Goal: Task Accomplishment & Management: Manage account settings

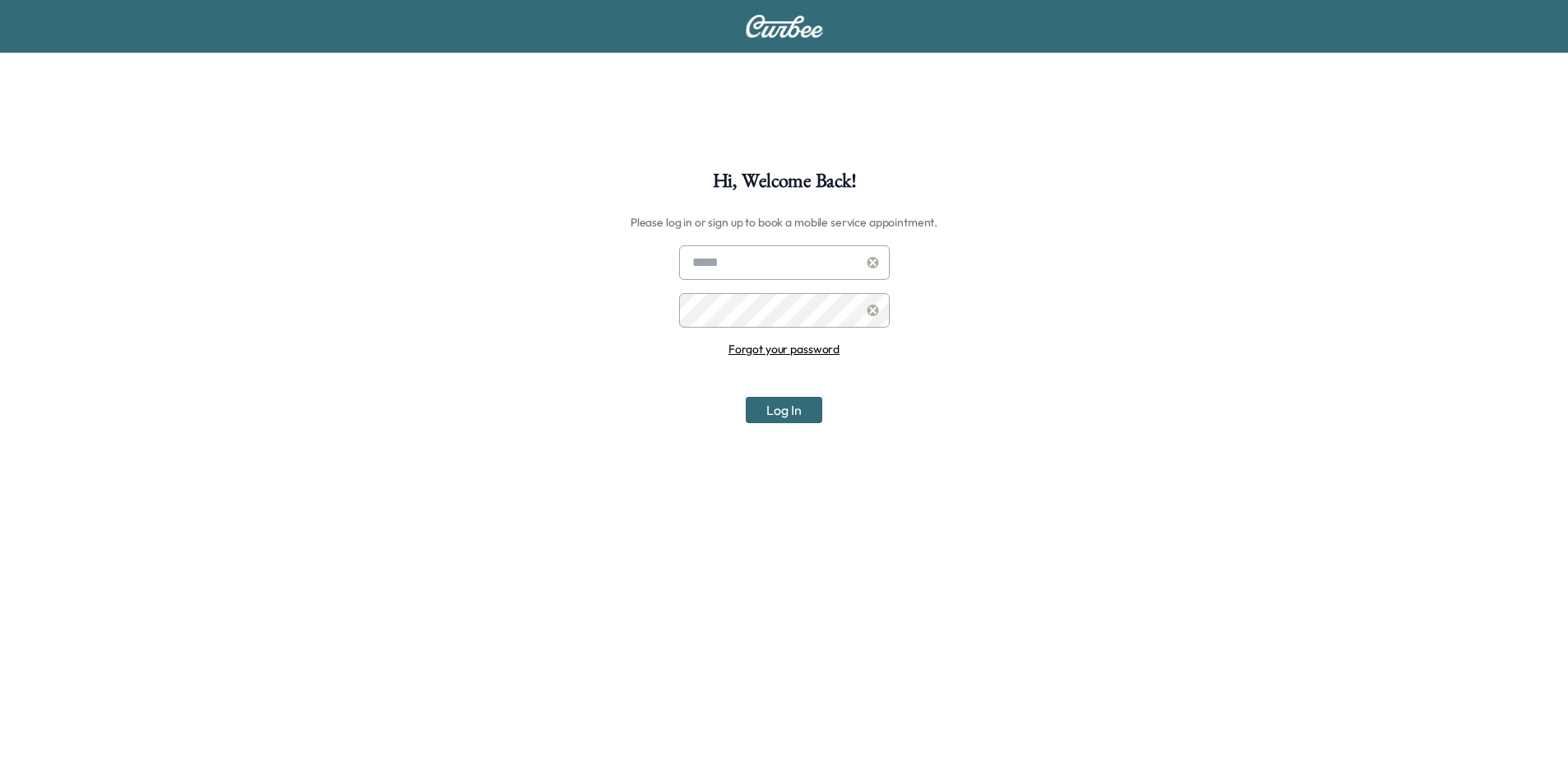
type input "**********"
click at [803, 417] on button "Log In" at bounding box center [784, 410] width 76 height 27
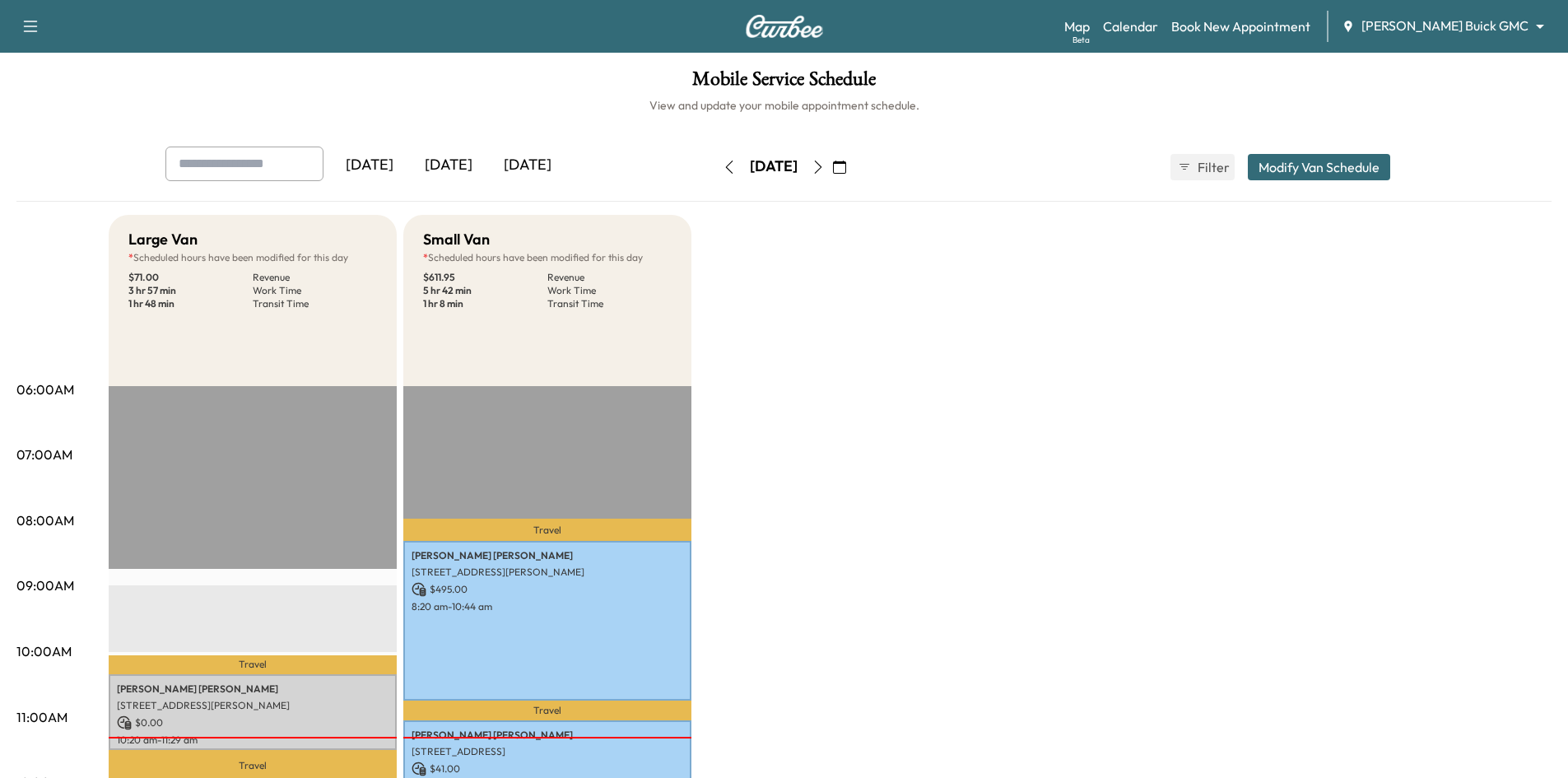
click at [824, 168] on icon "button" at bounding box center [818, 167] width 13 height 13
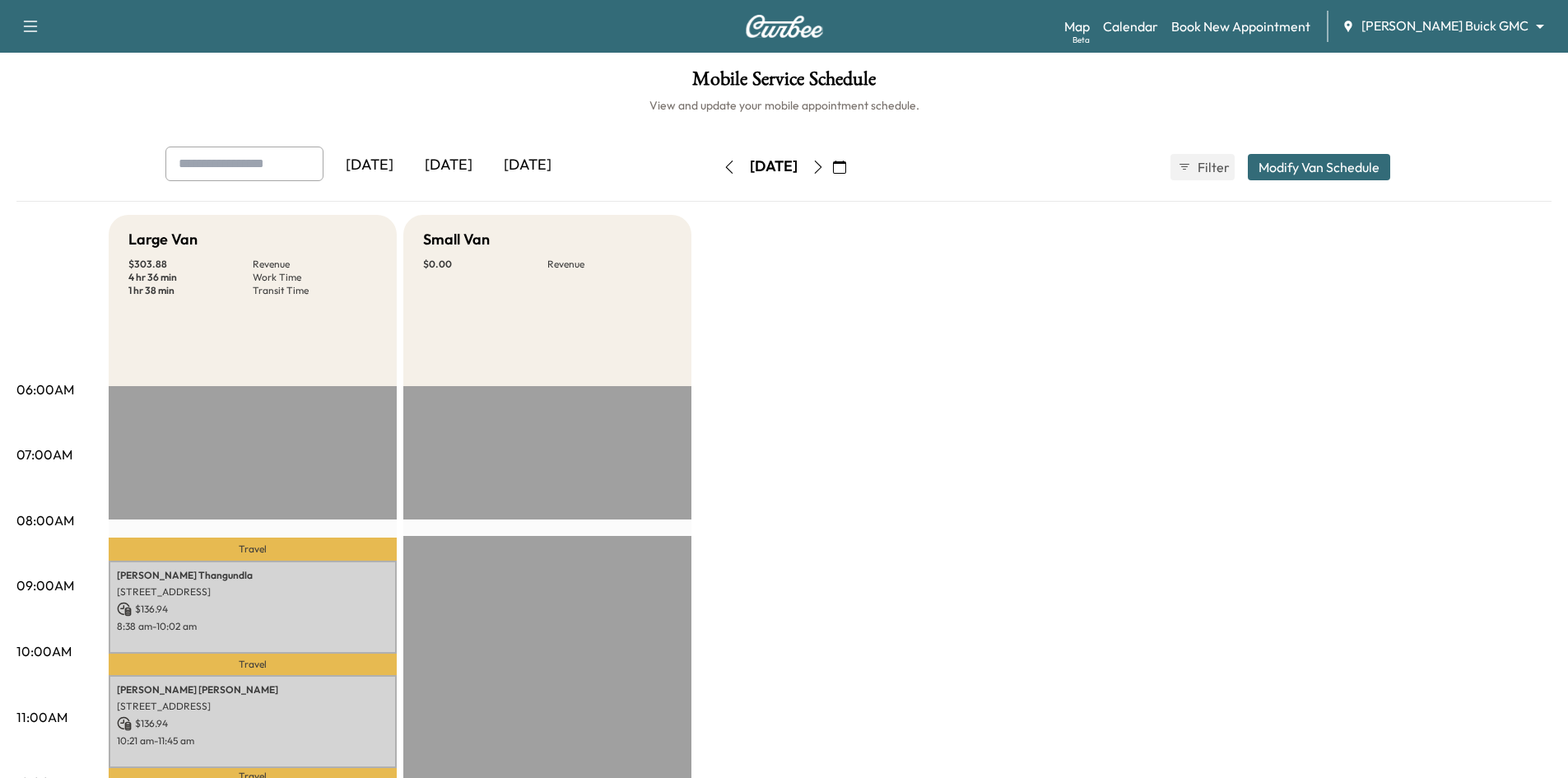
click at [824, 169] on icon "button" at bounding box center [818, 167] width 13 height 13
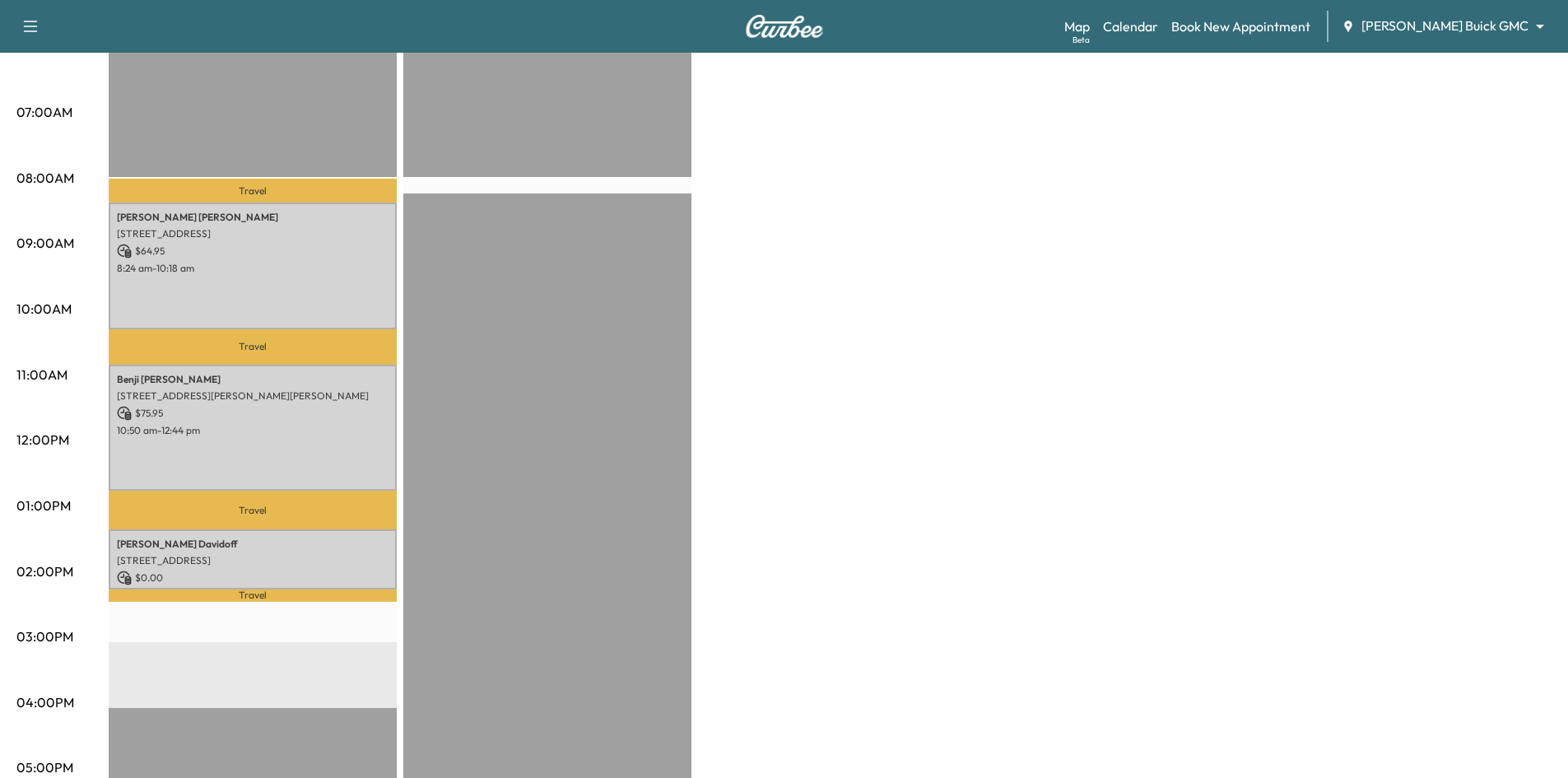
scroll to position [83, 0]
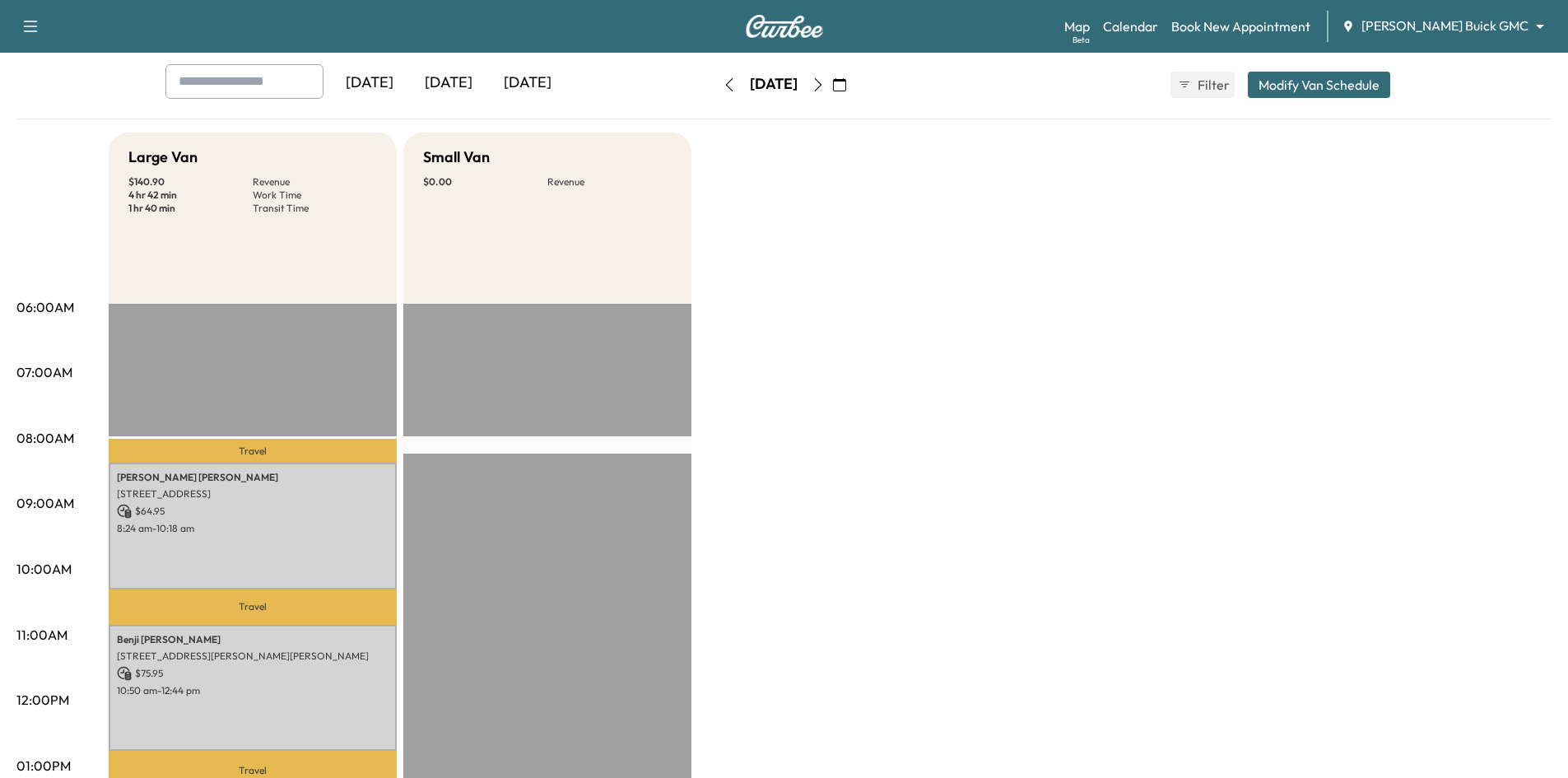
click at [824, 86] on icon "button" at bounding box center [818, 85] width 13 height 13
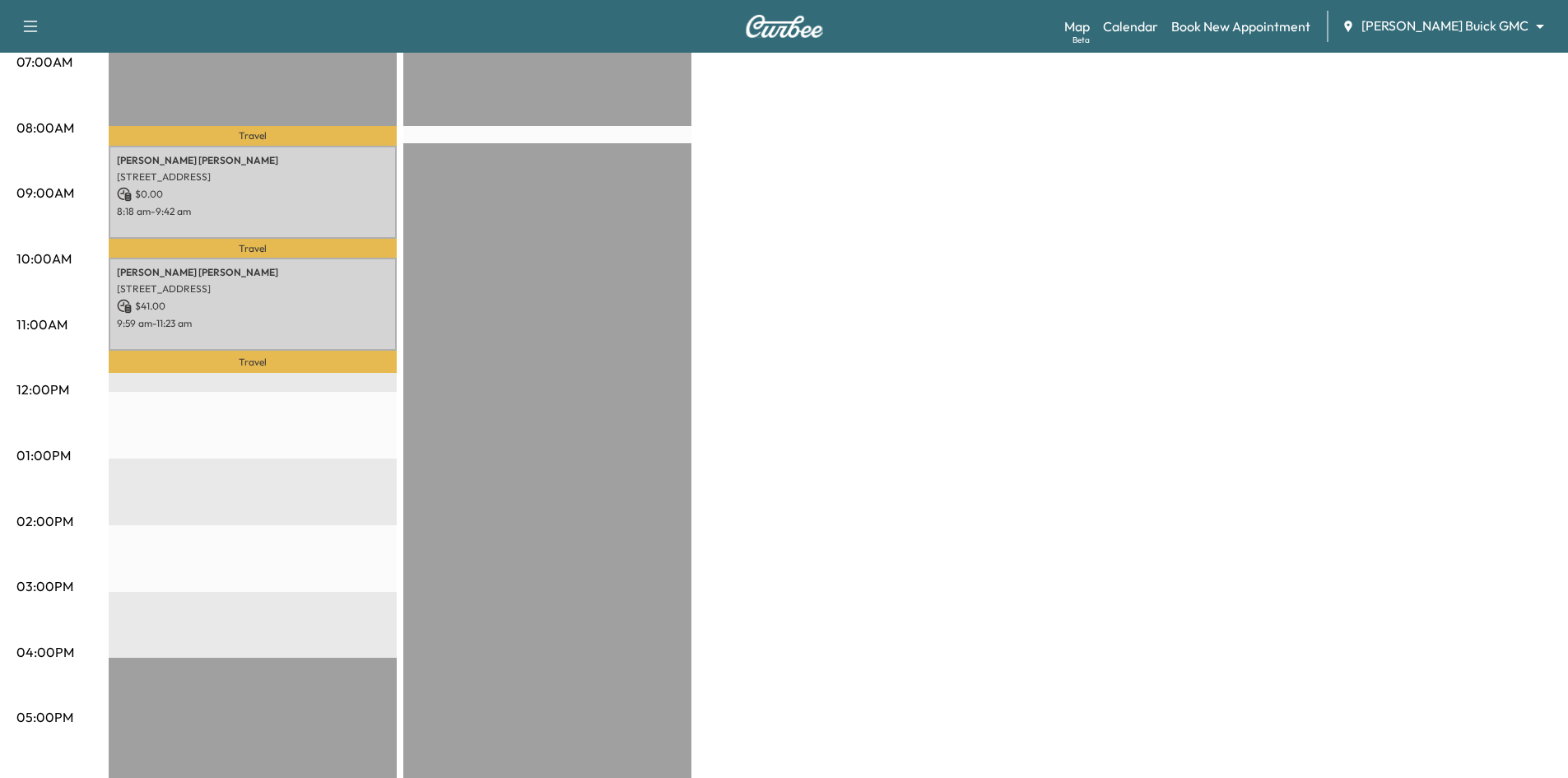
scroll to position [83, 0]
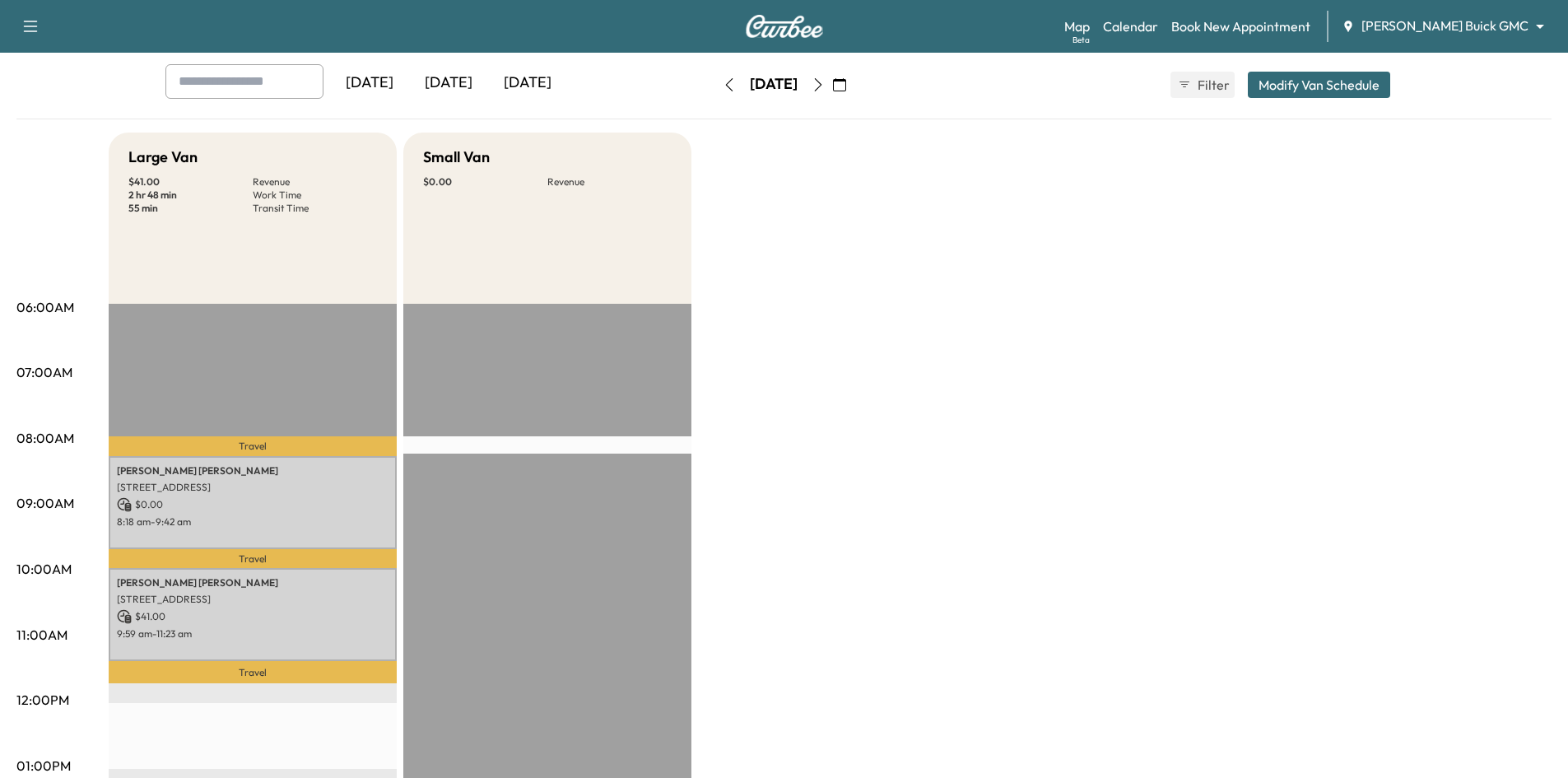
click at [824, 83] on icon "button" at bounding box center [818, 85] width 13 height 13
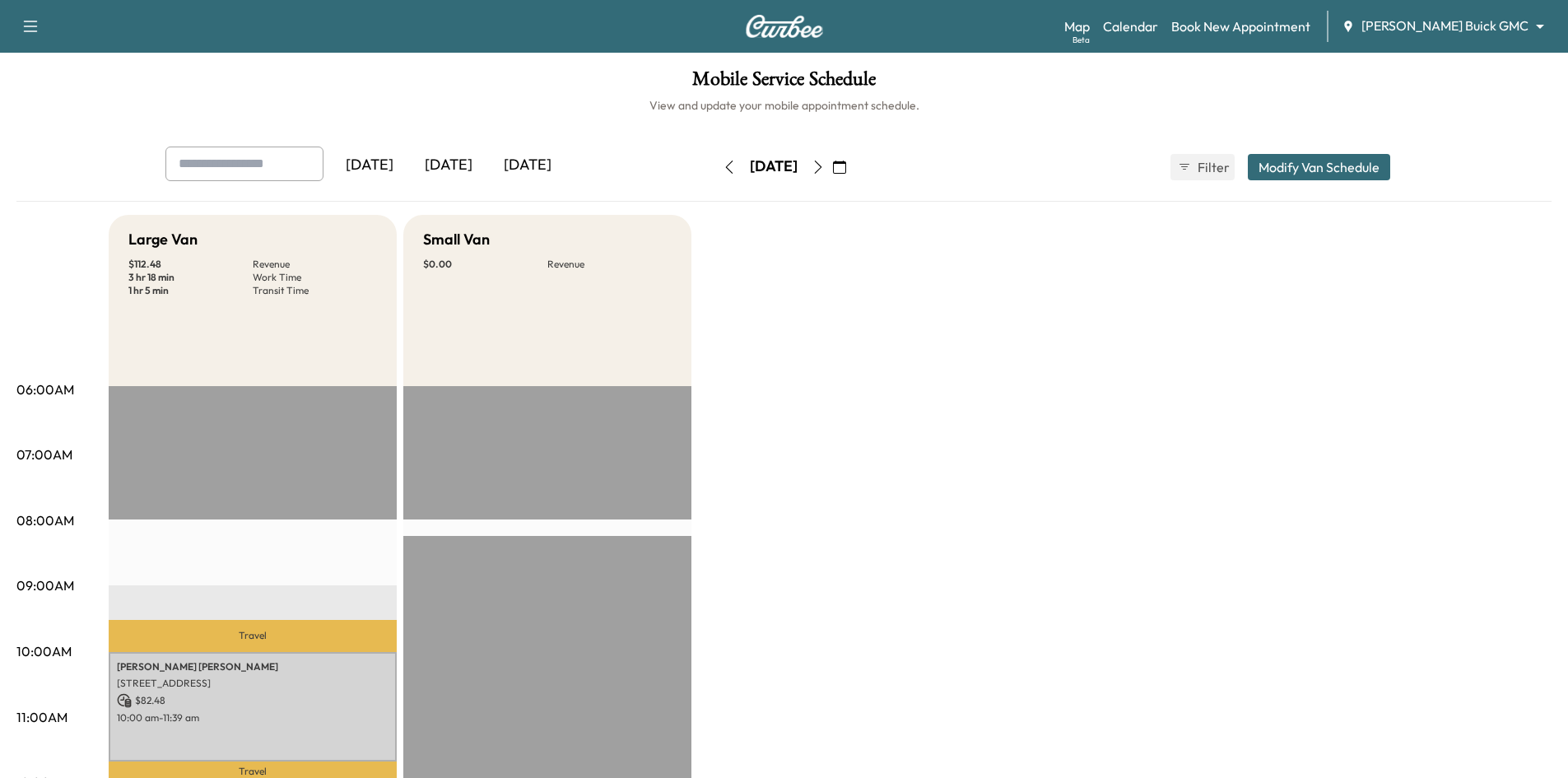
click at [846, 165] on icon "button" at bounding box center [840, 167] width 13 height 13
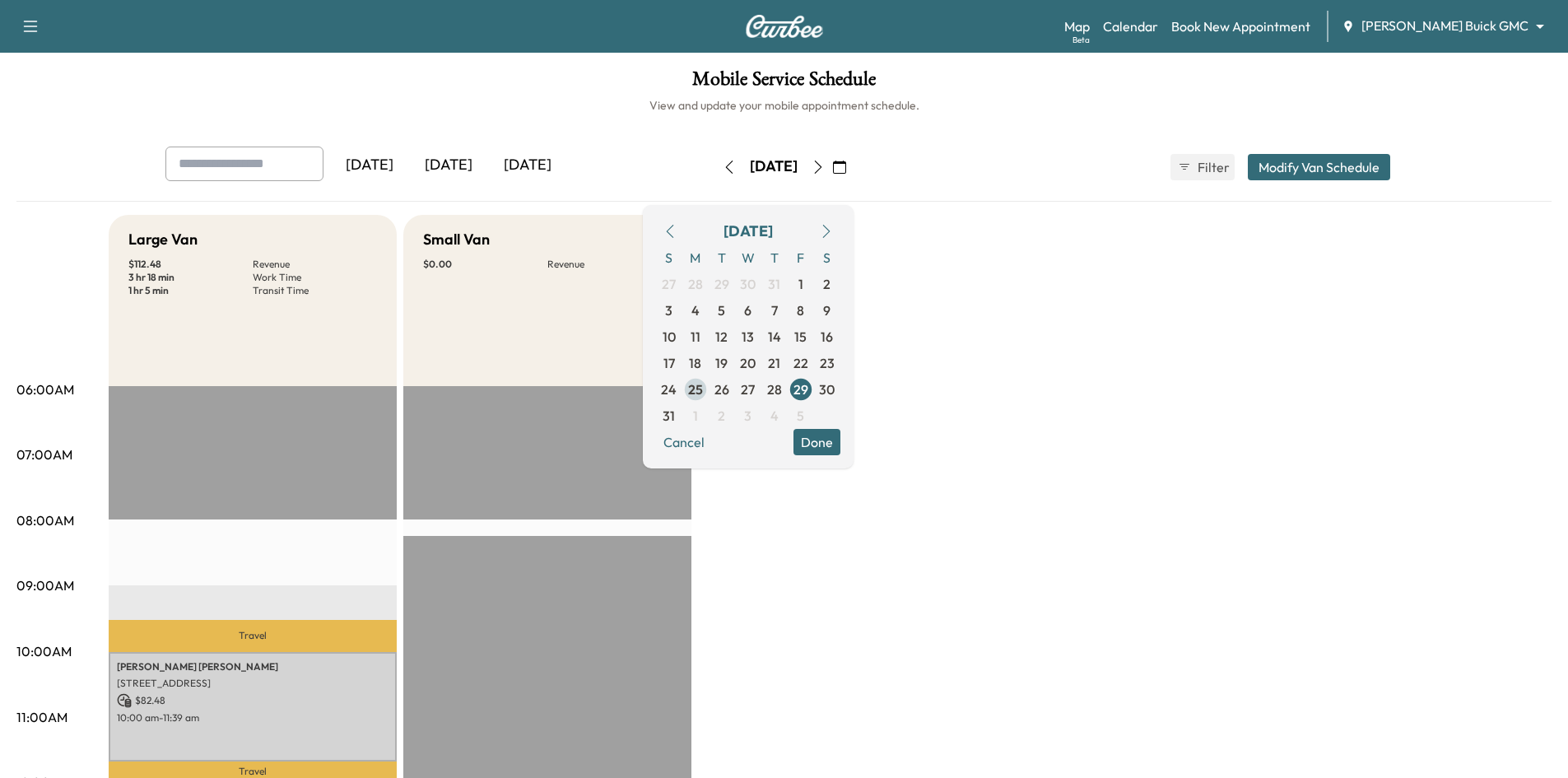
click at [703, 387] on span "25" at bounding box center [696, 389] width 15 height 20
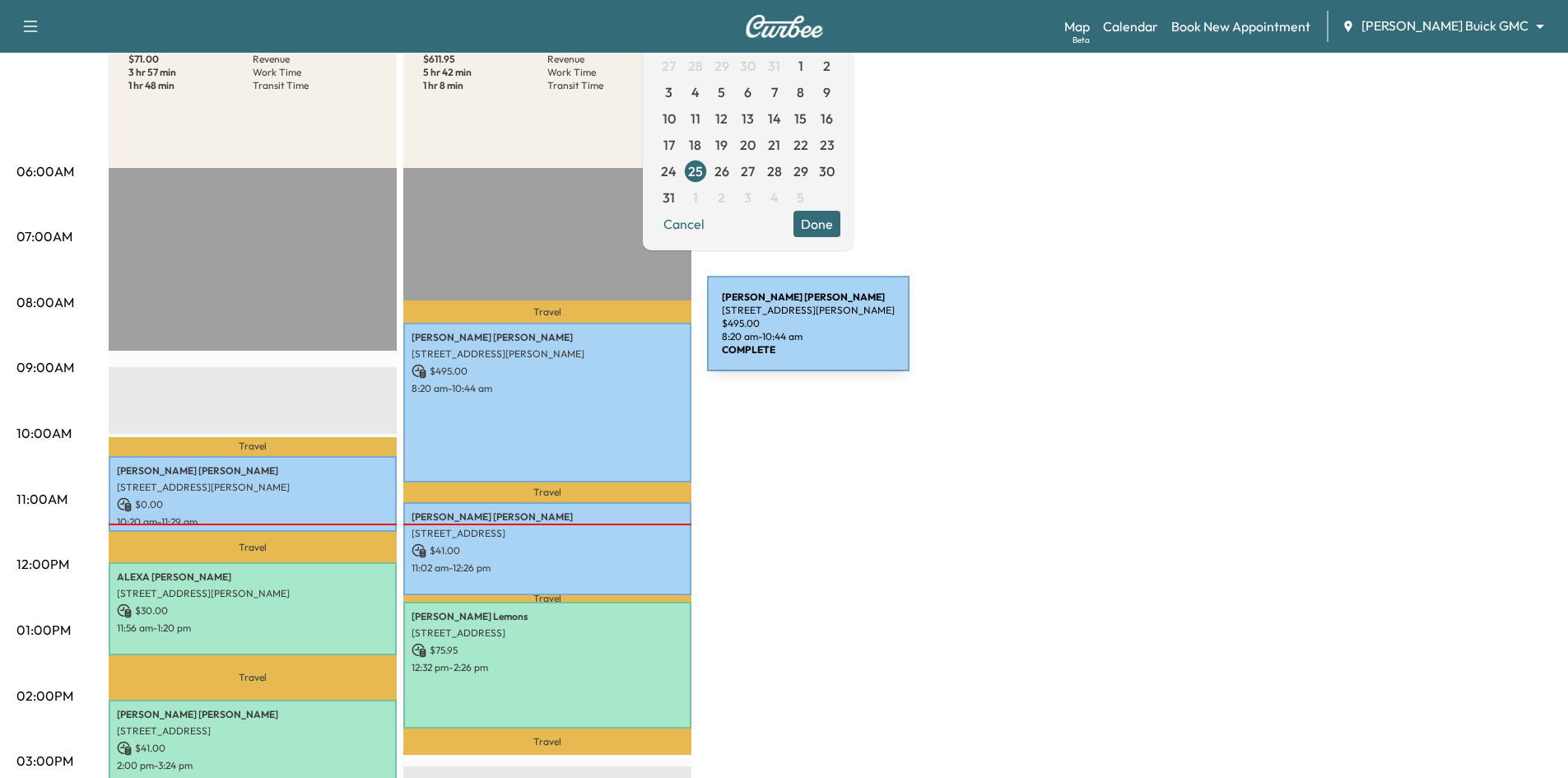
scroll to position [247, 0]
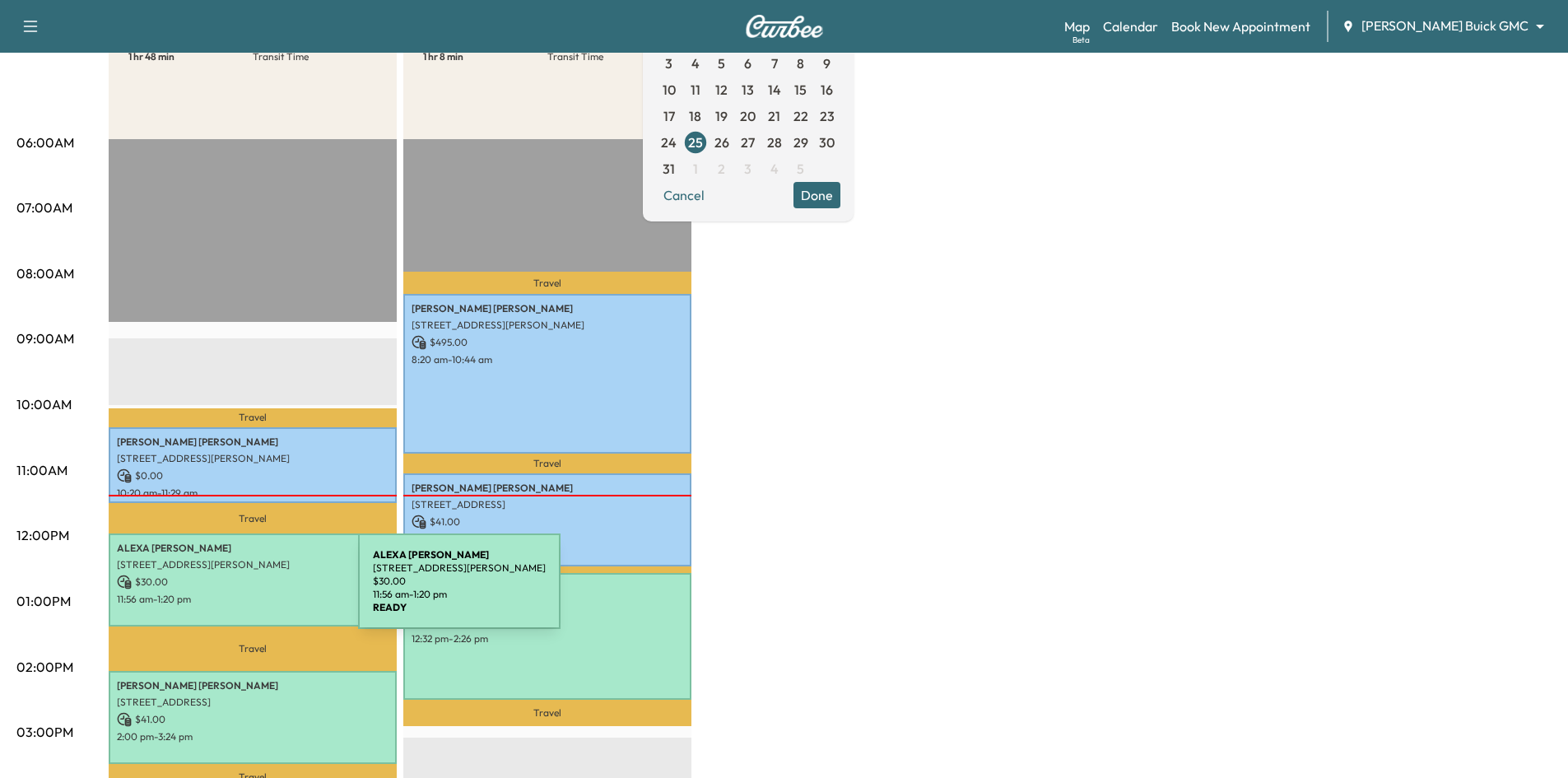
click at [235, 593] on p "11:56 am - 1:20 pm" at bounding box center [253, 599] width 272 height 13
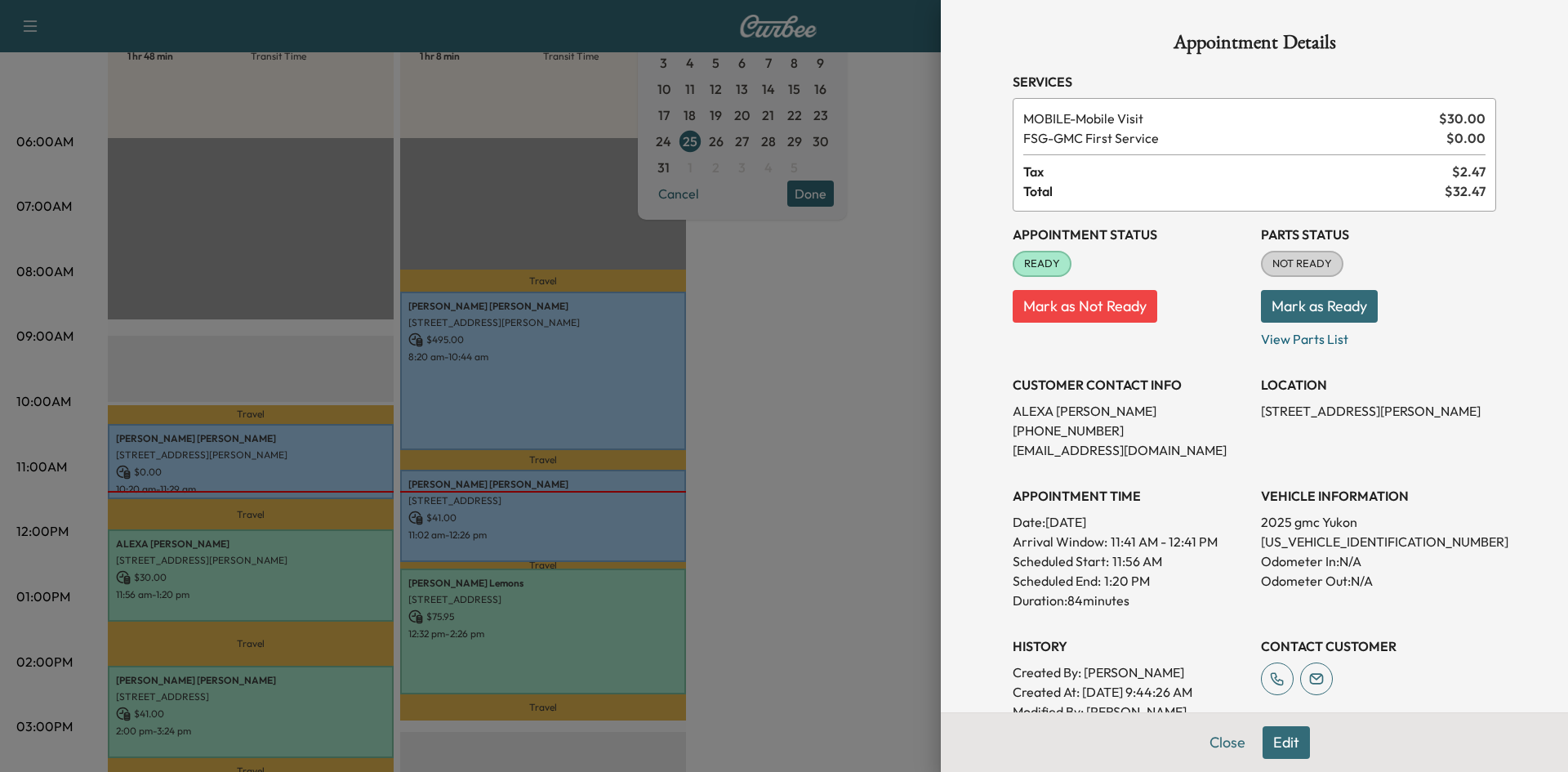
drag, startPoint x: 1269, startPoint y: 743, endPoint x: 1288, endPoint y: 716, distance: 33.0
click at [1271, 741] on button "Edit" at bounding box center [1286, 742] width 47 height 33
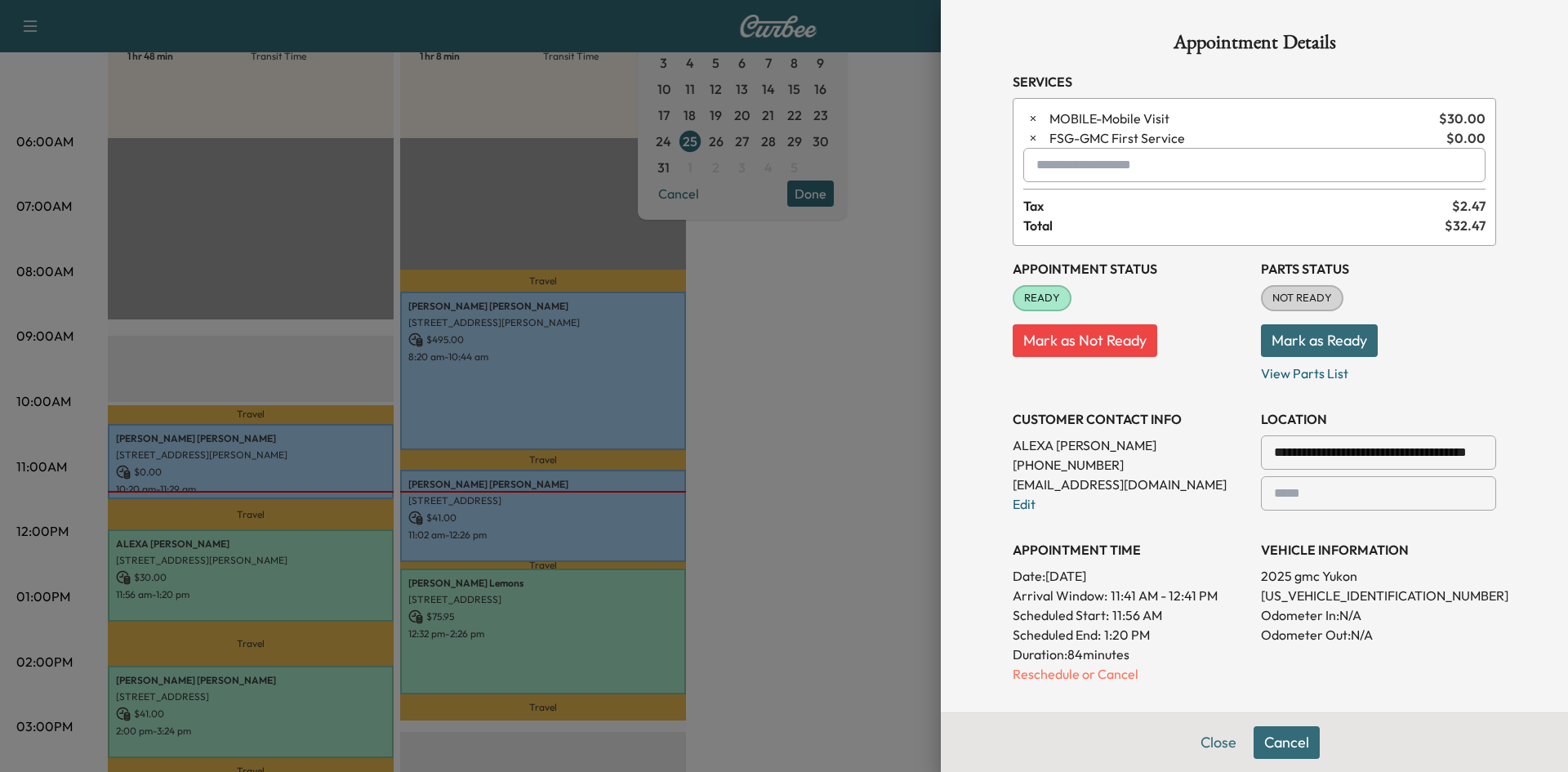
click at [1286, 453] on input "**********" at bounding box center [1377, 452] width 235 height 34
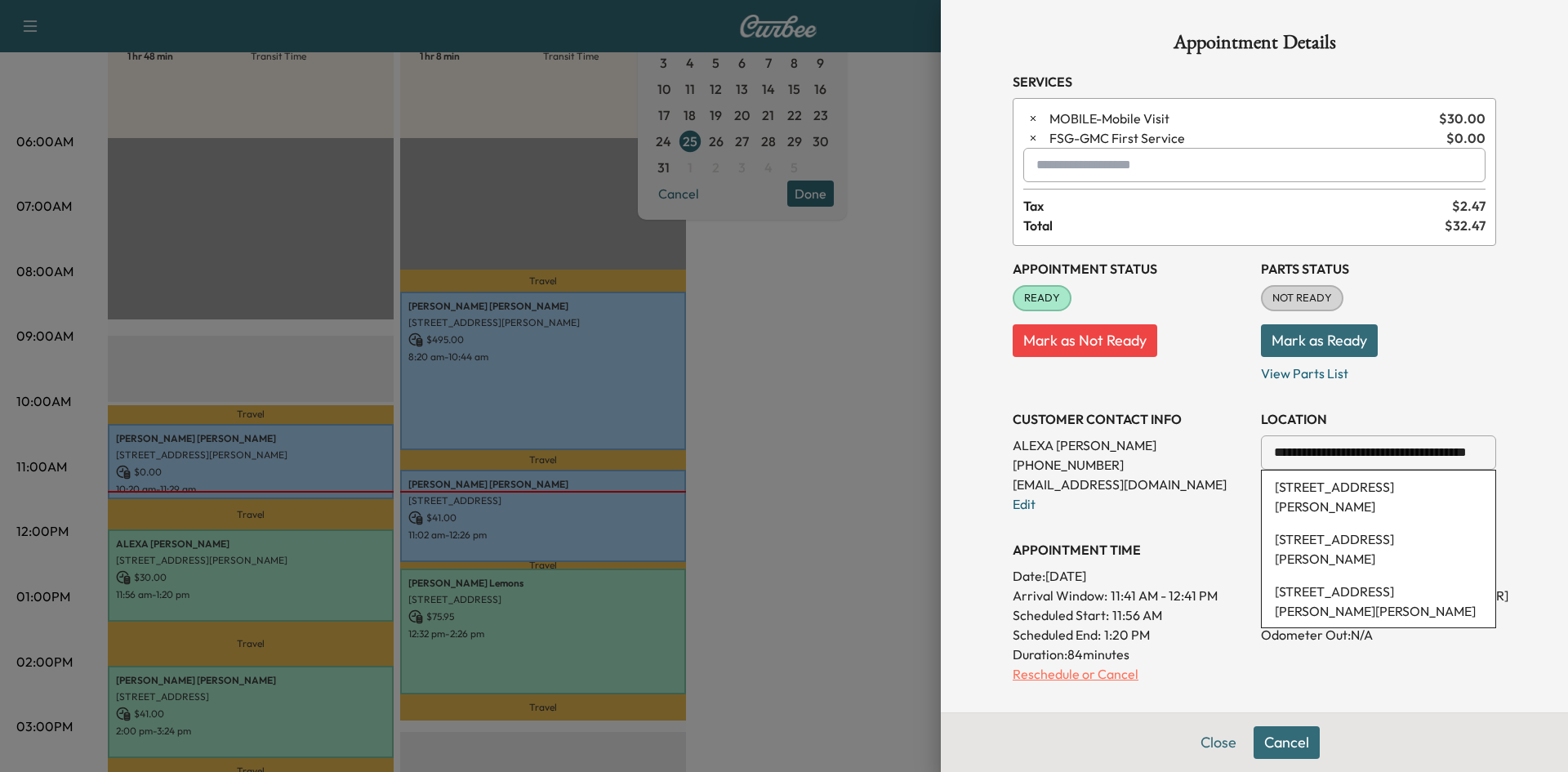
type input "**********"
click at [1227, 680] on p "Reschedule or Cancel" at bounding box center [1129, 674] width 235 height 20
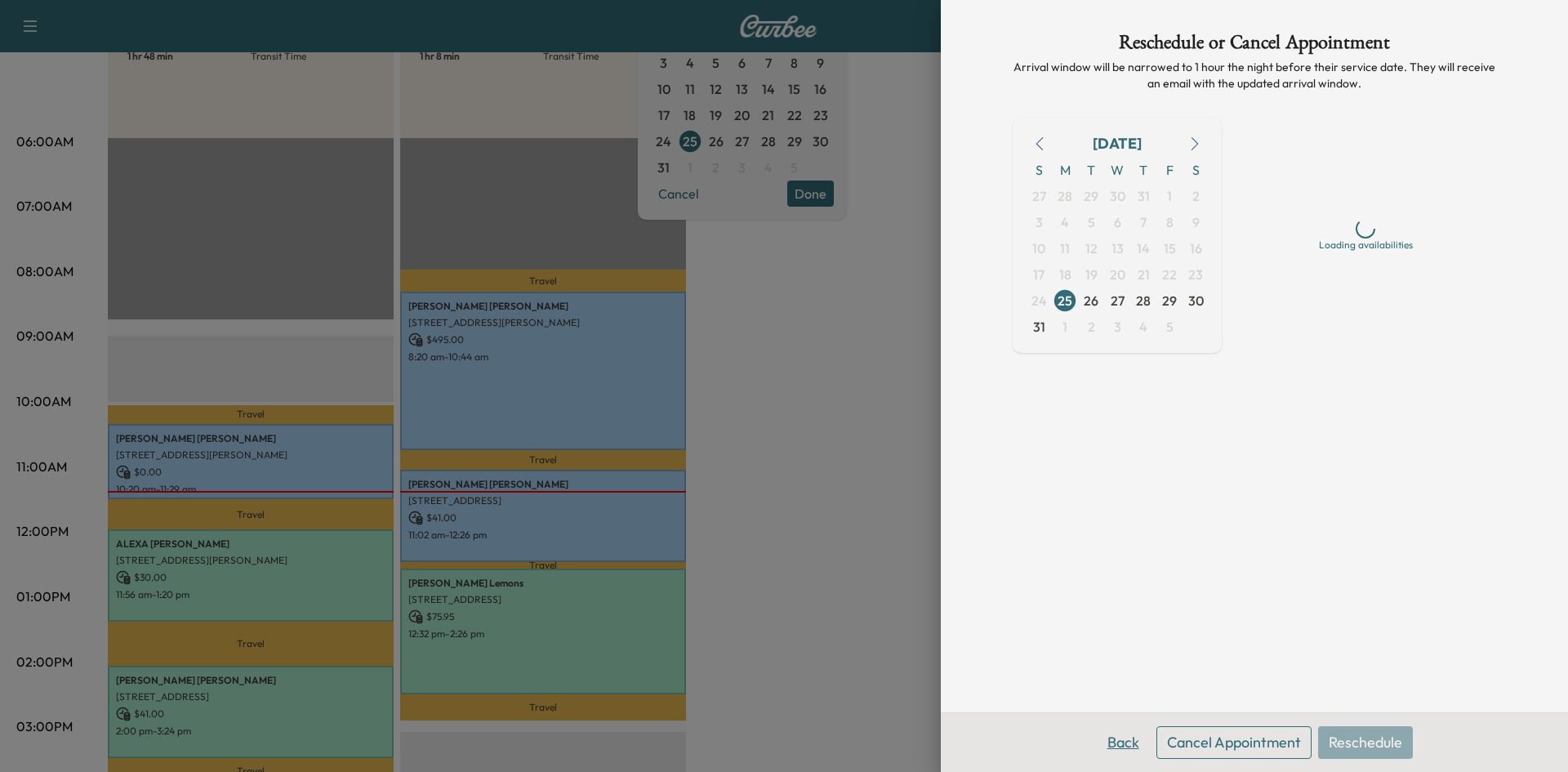
click at [1130, 744] on button "Back" at bounding box center [1123, 742] width 53 height 33
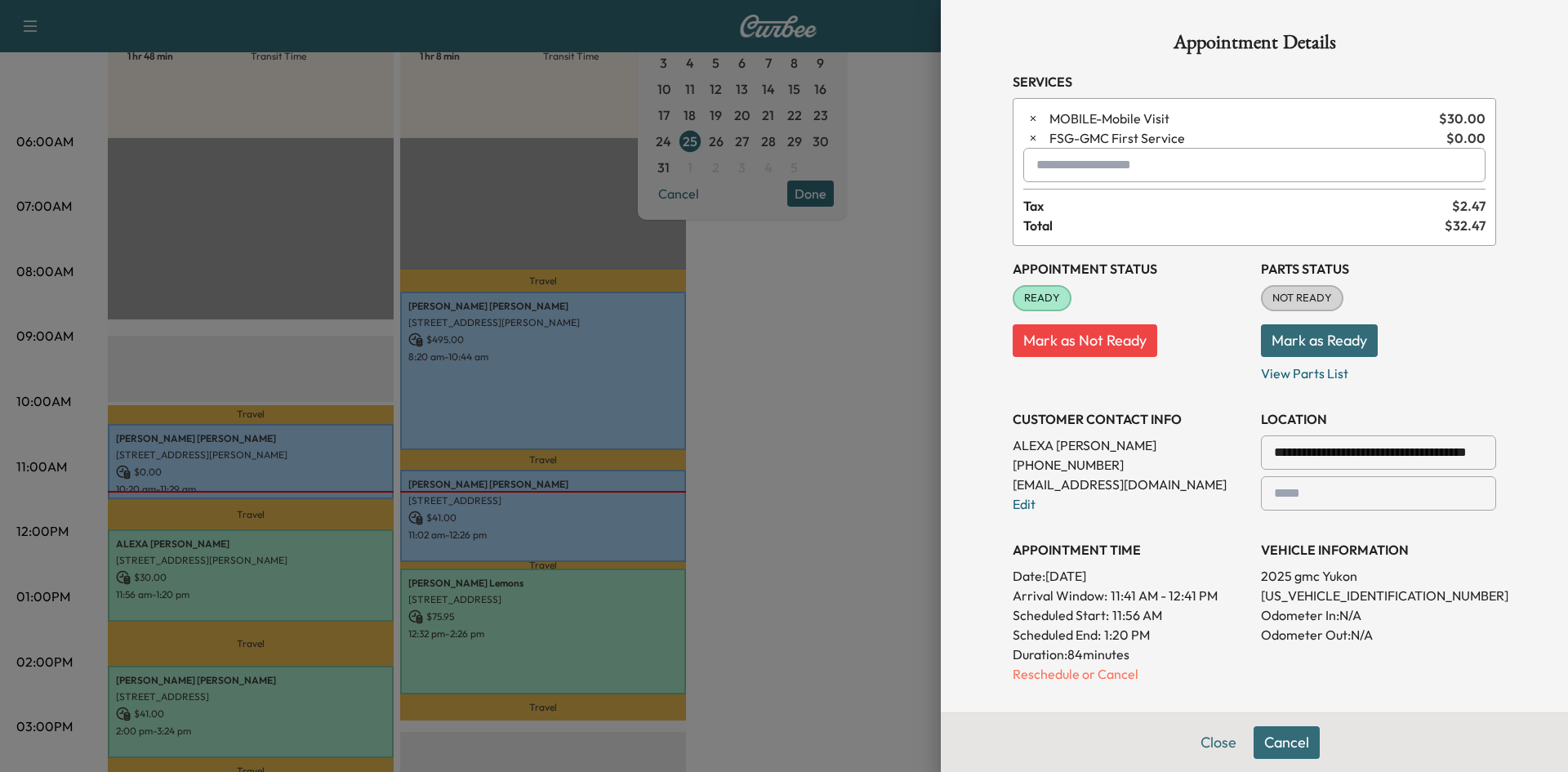
click at [1291, 455] on input "**********" at bounding box center [1377, 452] width 235 height 34
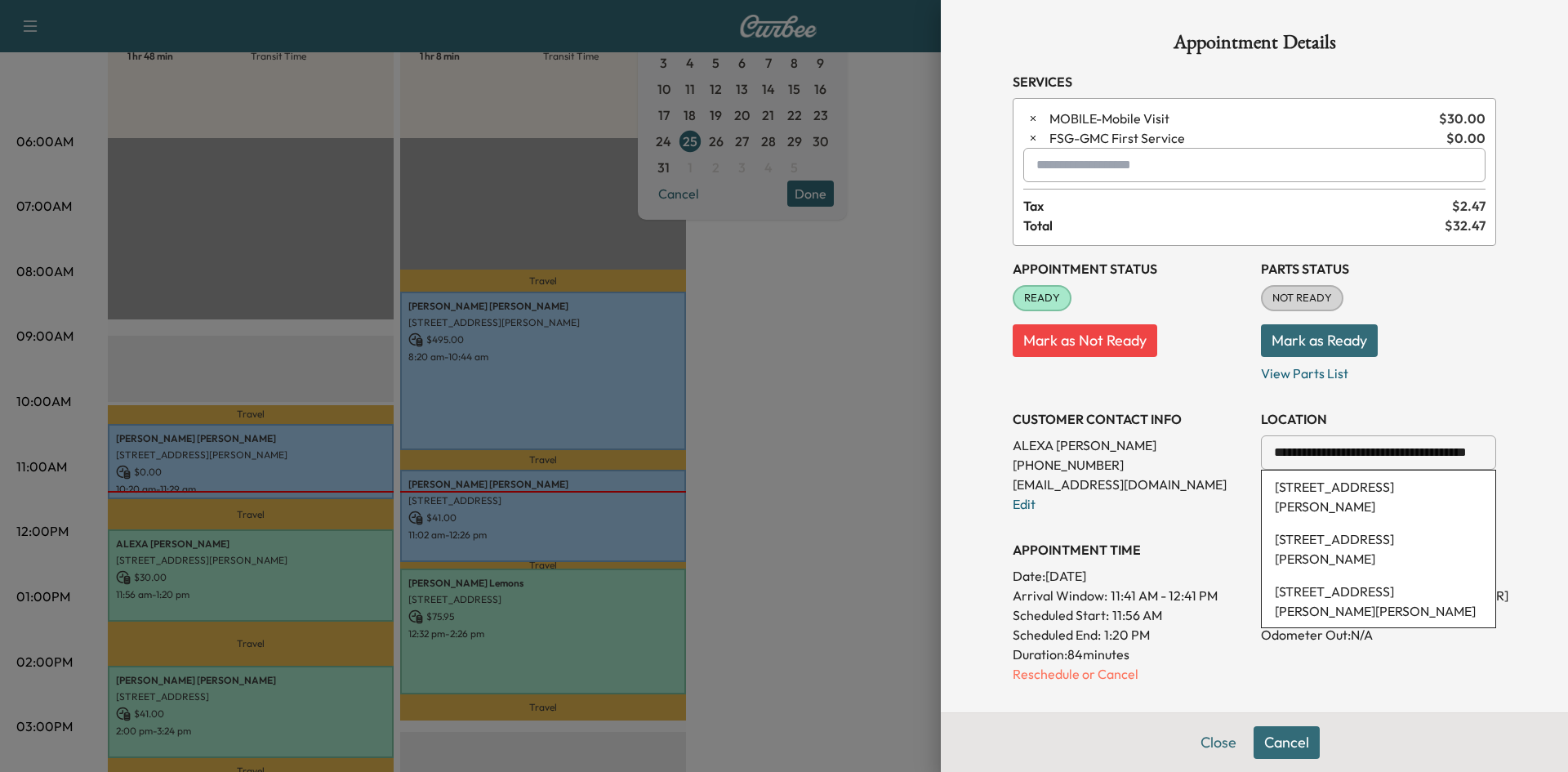
type input "**********"
click at [1411, 489] on li "[STREET_ADDRESS][PERSON_NAME]" at bounding box center [1378, 496] width 234 height 52
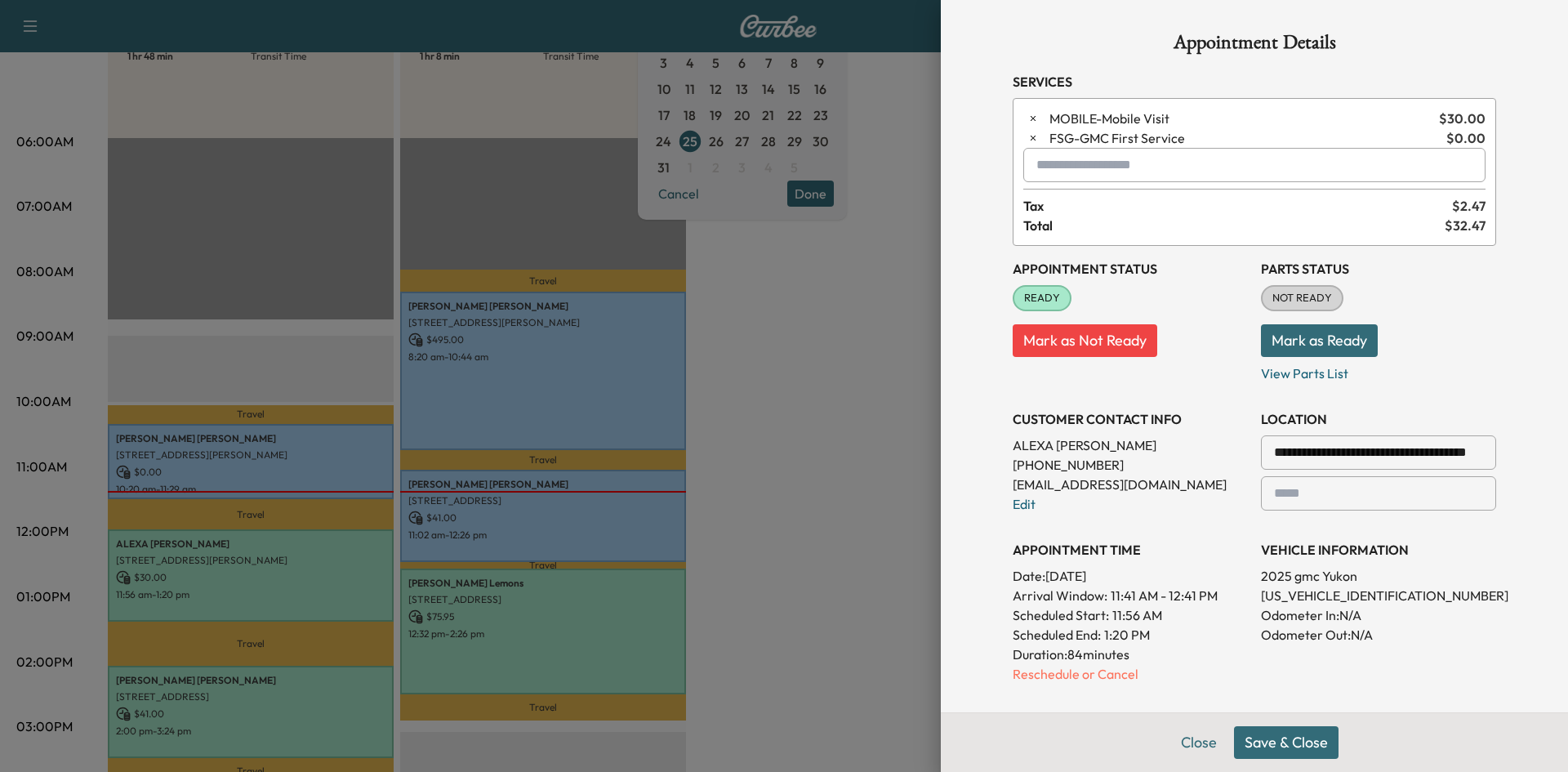
click at [1283, 745] on button "Save & Close" at bounding box center [1286, 742] width 105 height 33
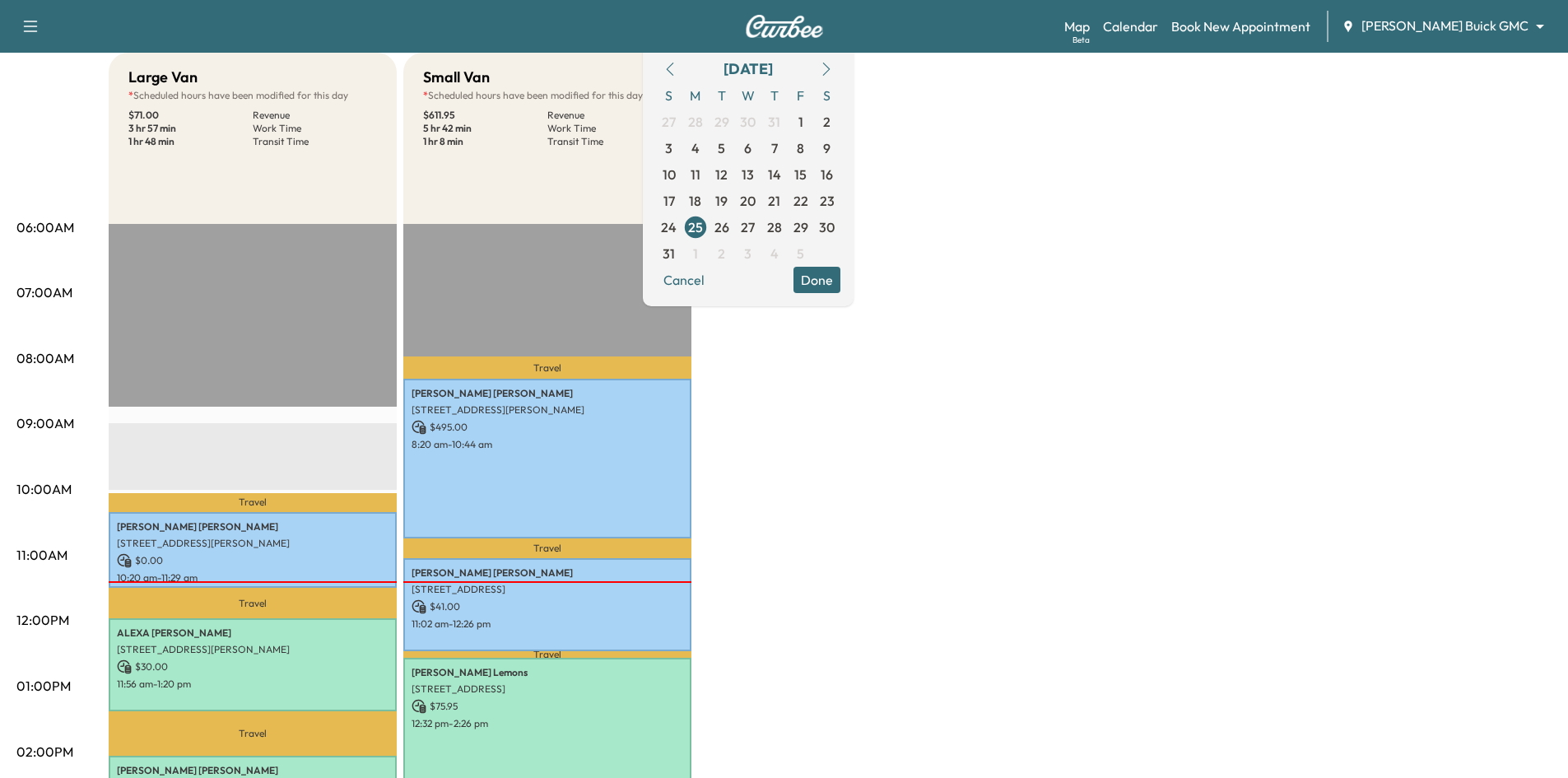
scroll to position [83, 0]
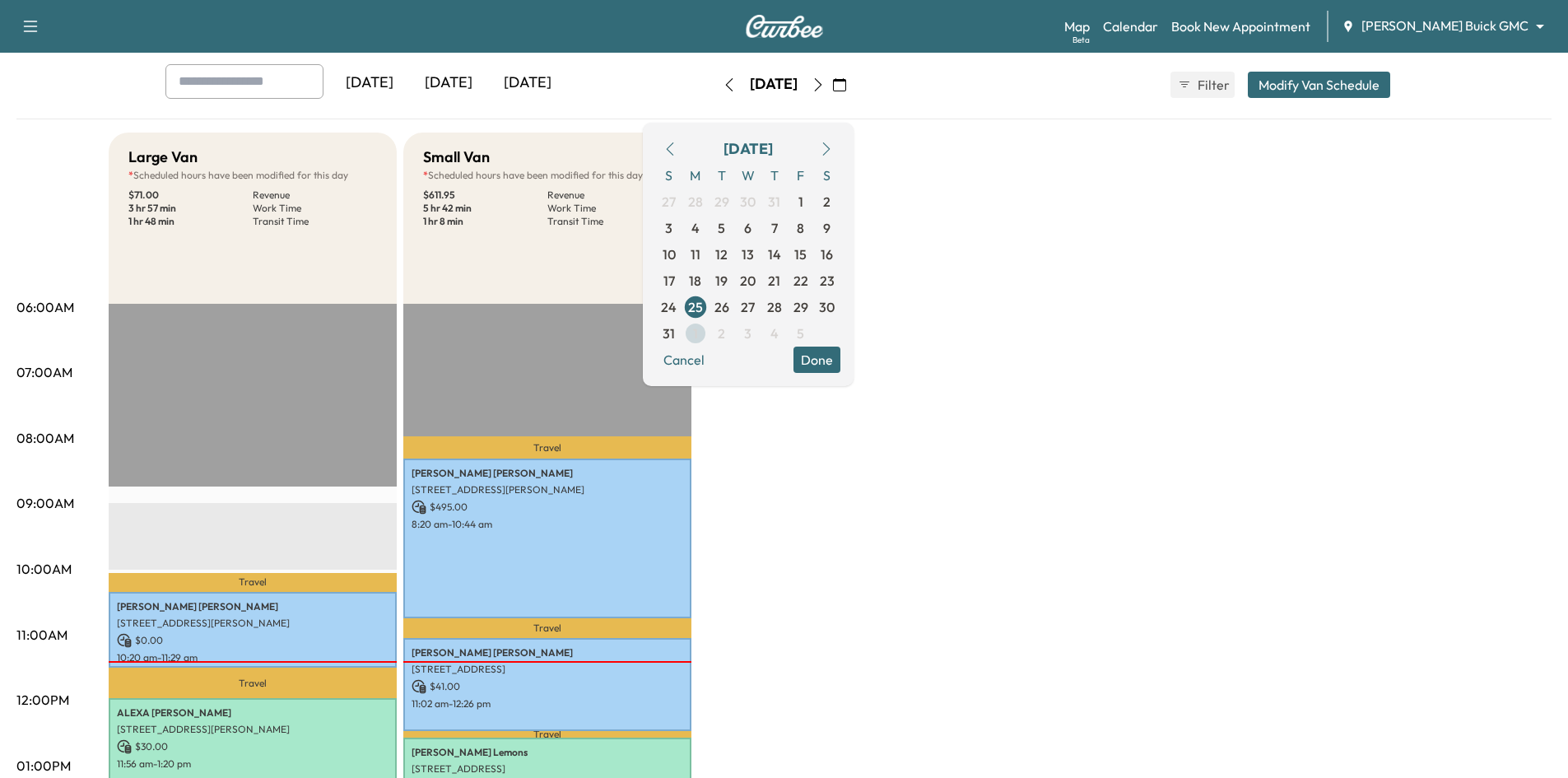
click at [708, 333] on span "1" at bounding box center [696, 334] width 27 height 27
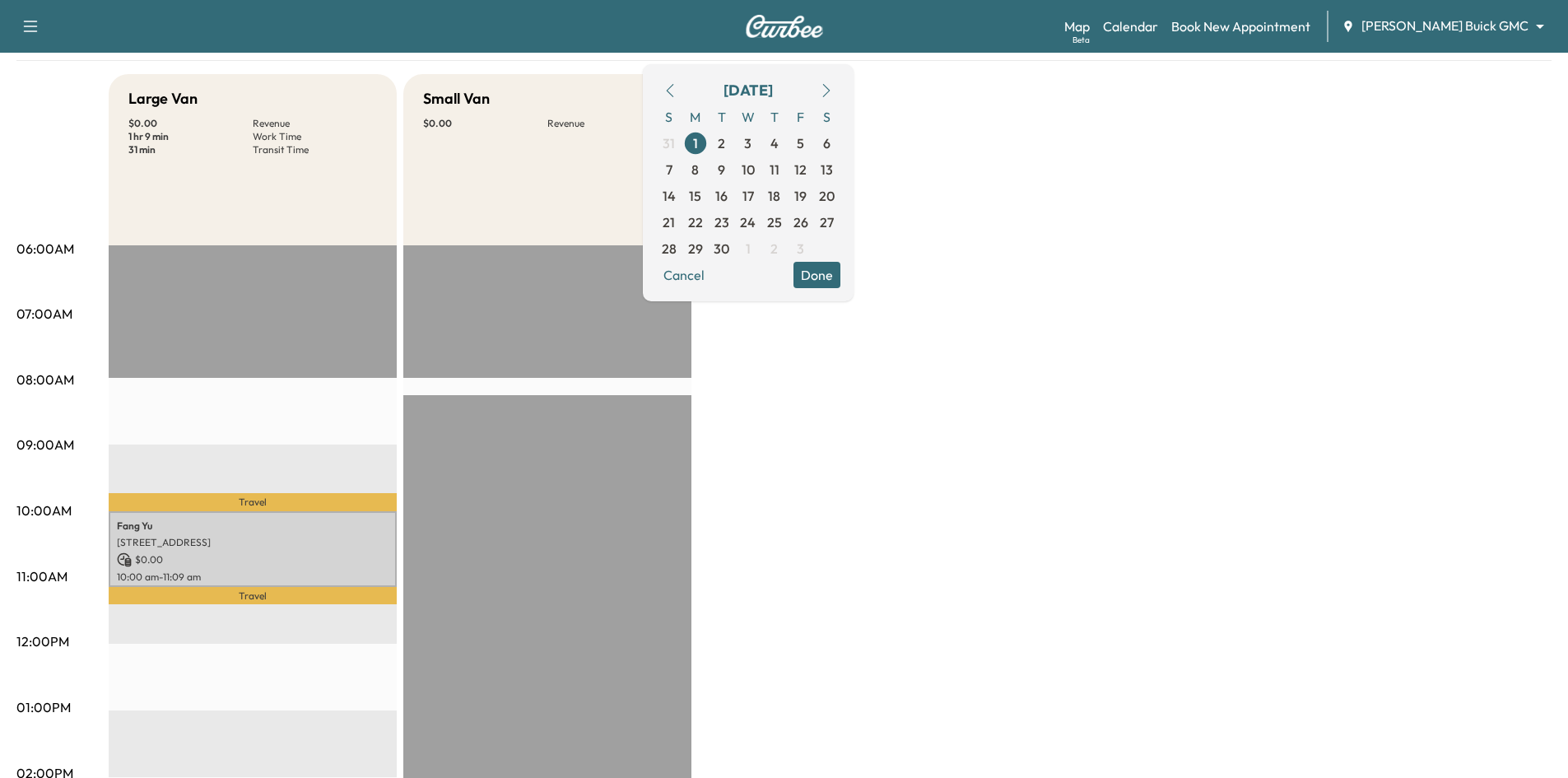
scroll to position [165, 0]
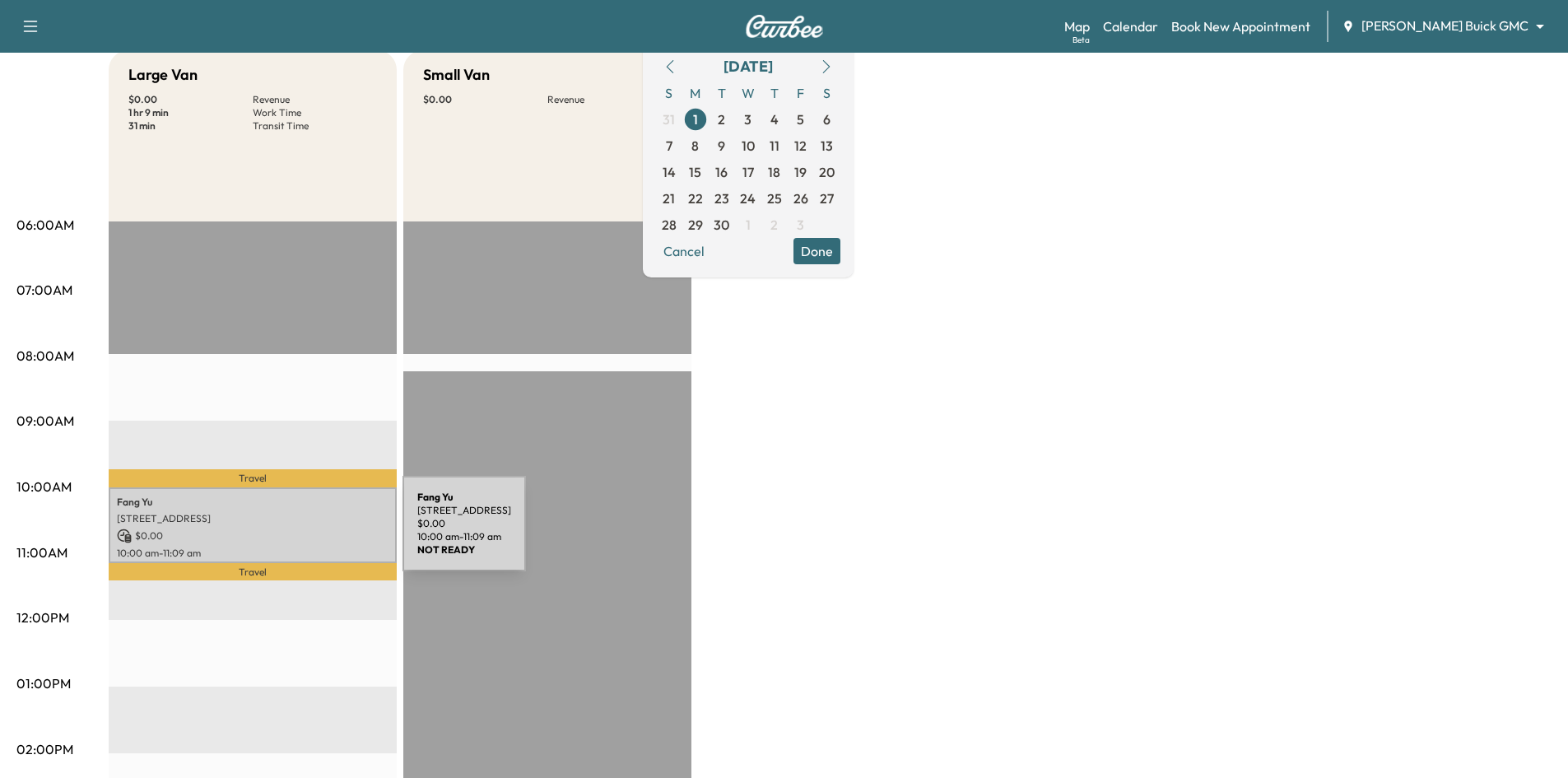
click at [279, 532] on p "$ 0.00" at bounding box center [253, 536] width 272 height 15
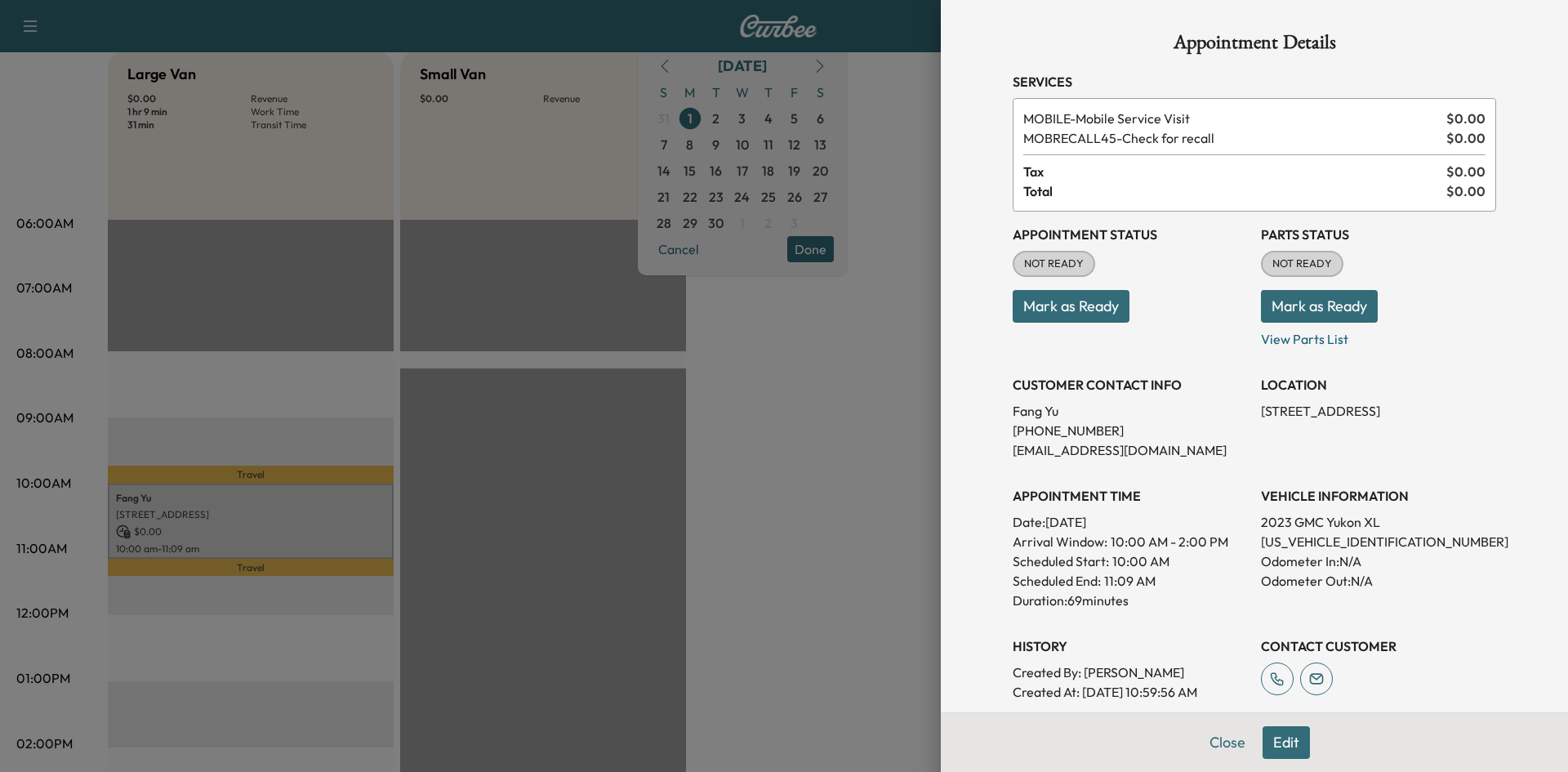
click at [844, 645] on div at bounding box center [784, 386] width 1568 height 772
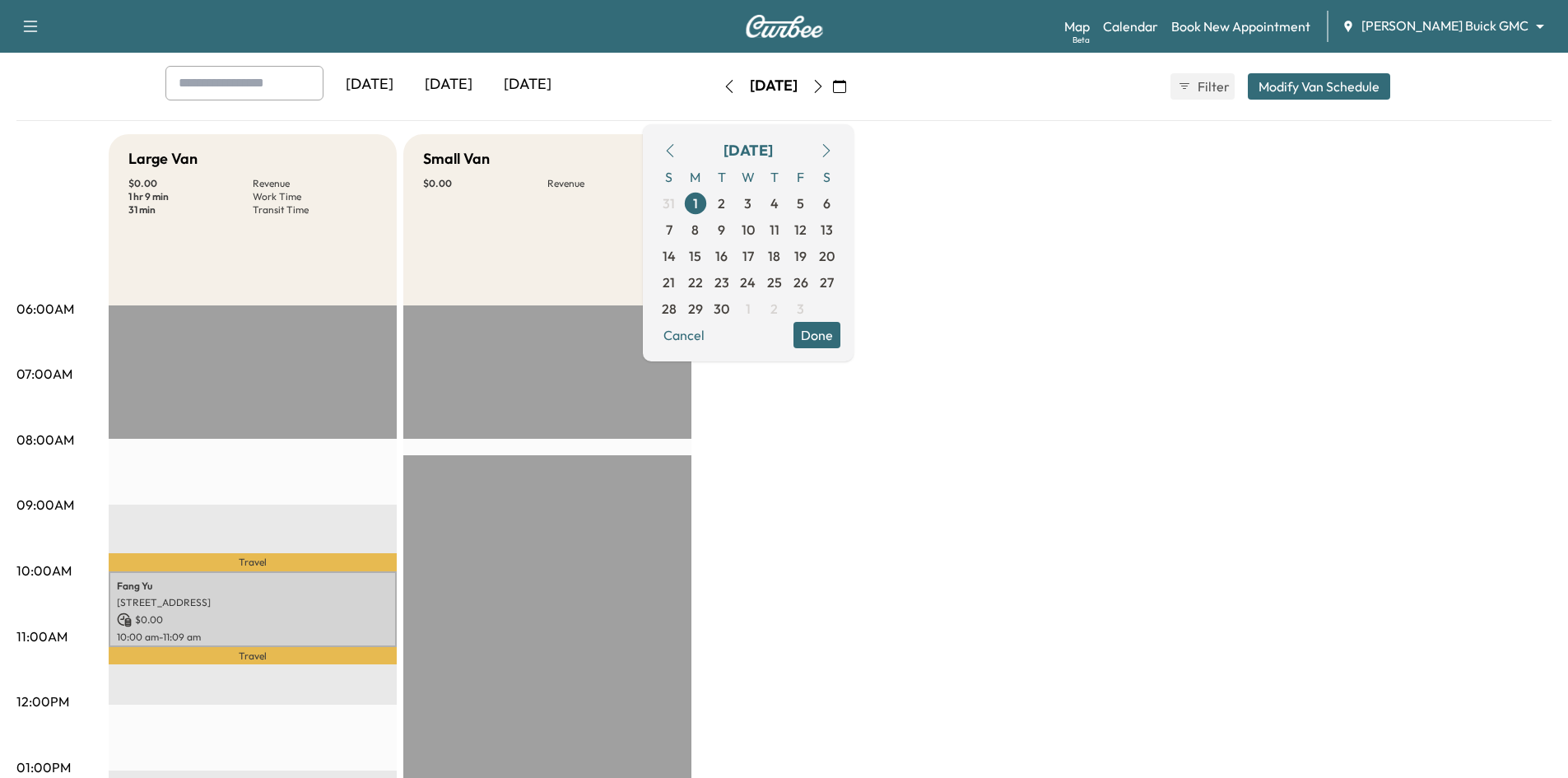
scroll to position [0, 0]
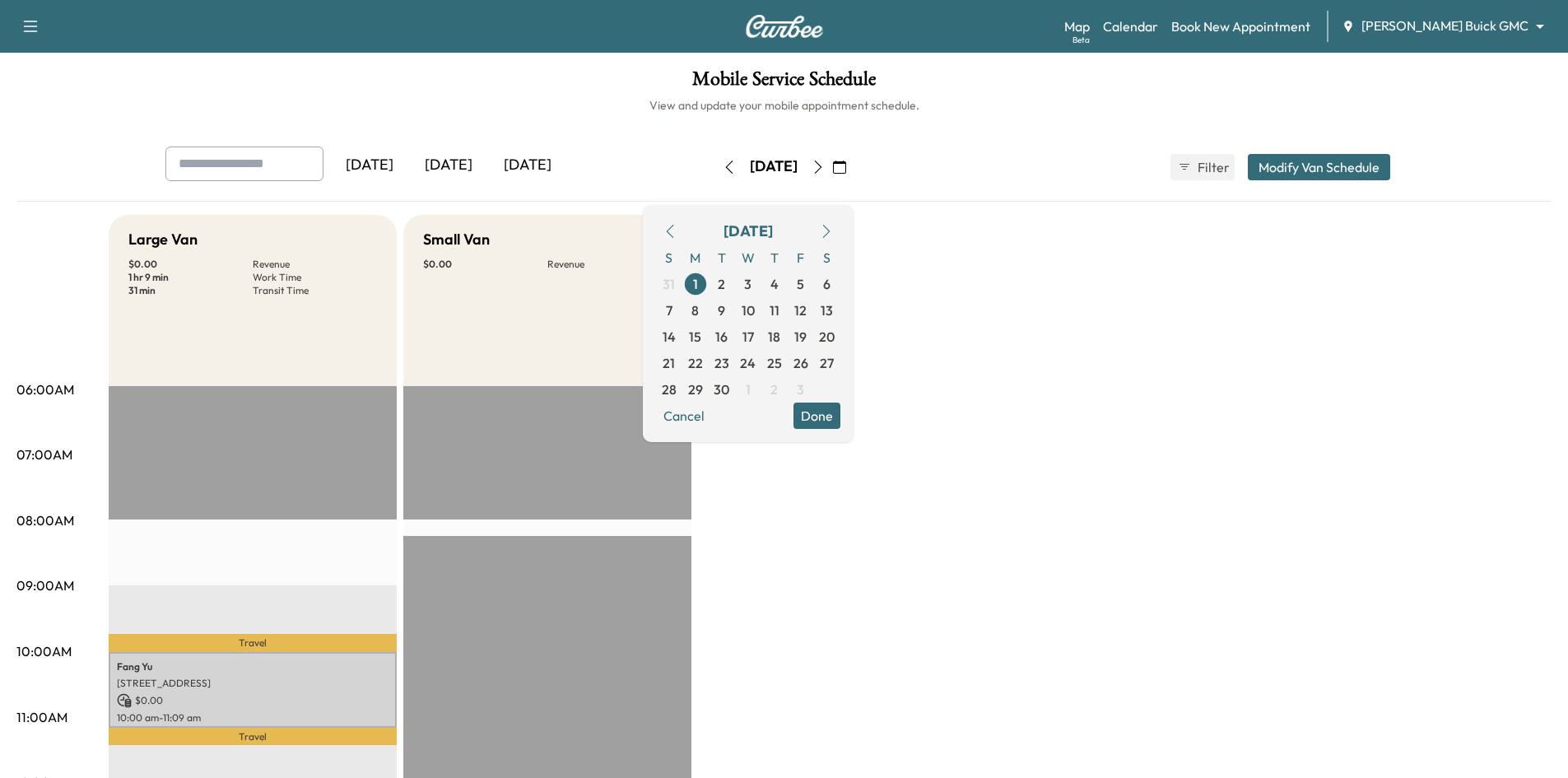
click at [841, 421] on button "Done" at bounding box center [816, 416] width 47 height 27
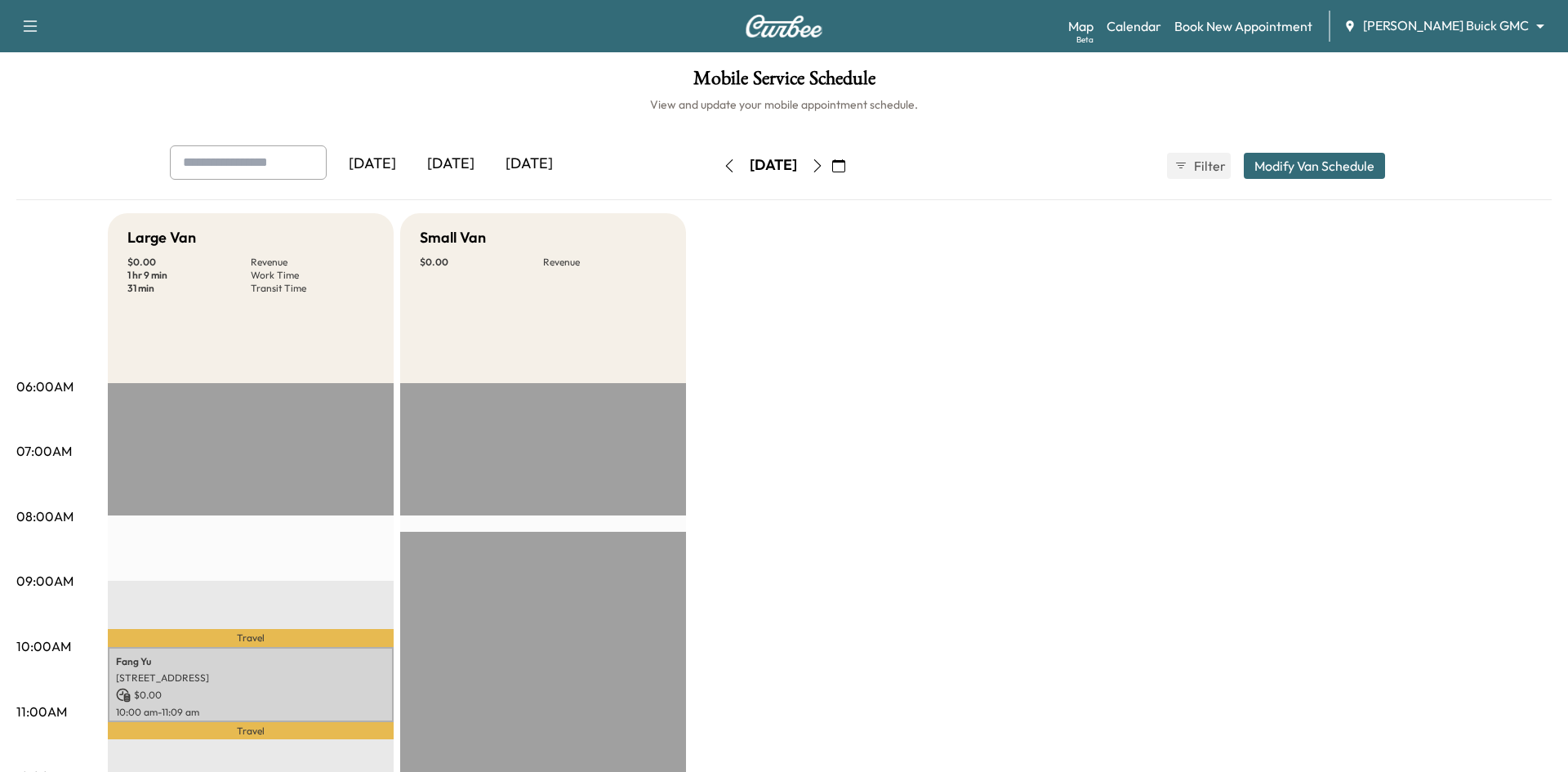
click at [1517, 23] on body "Support Log Out Map Beta Calendar Book New Appointment [PERSON_NAME] Buick GMC …" at bounding box center [784, 386] width 1568 height 772
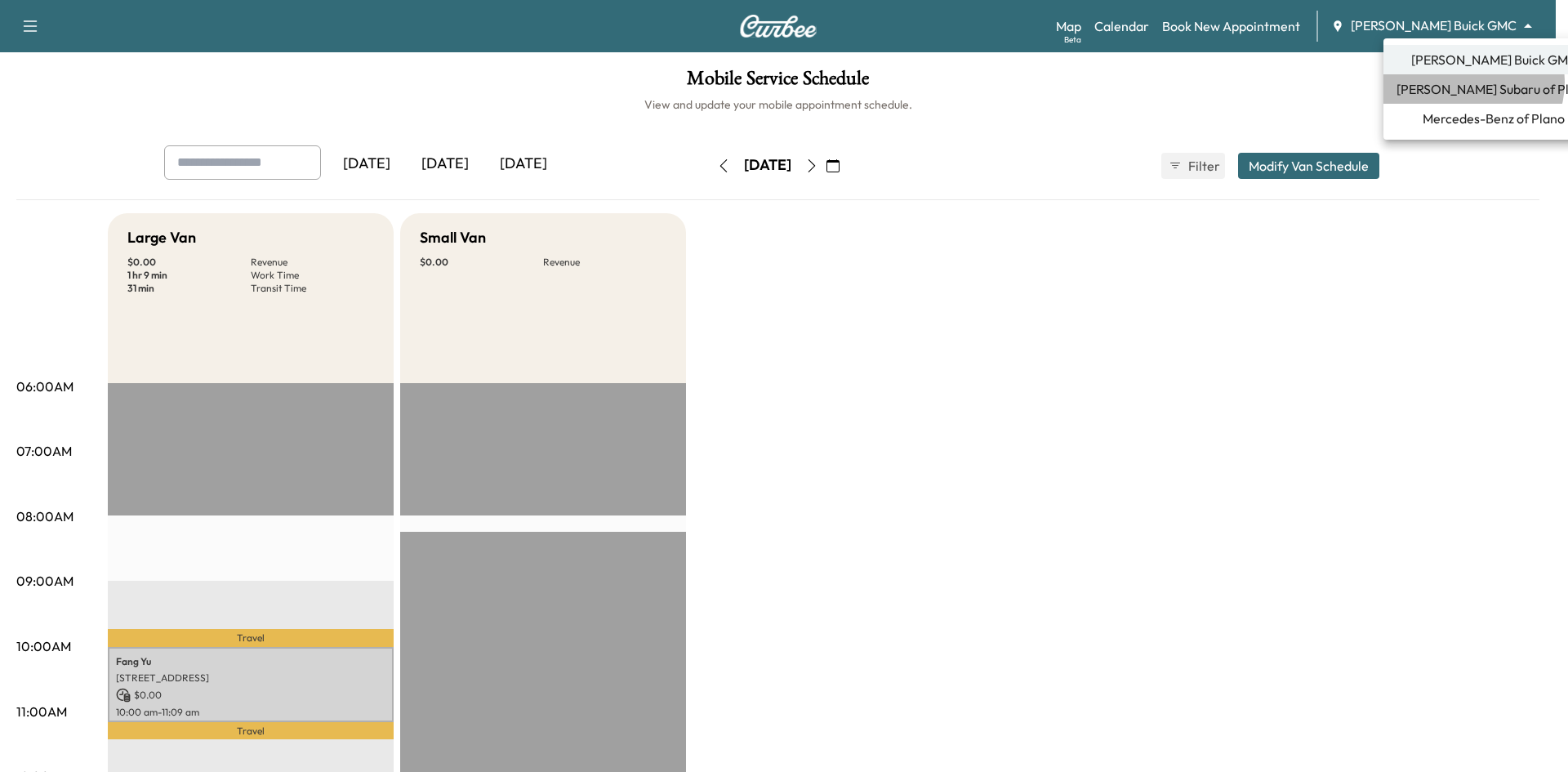
click at [1473, 82] on span "[PERSON_NAME] Subaru of Plano" at bounding box center [1493, 89] width 194 height 20
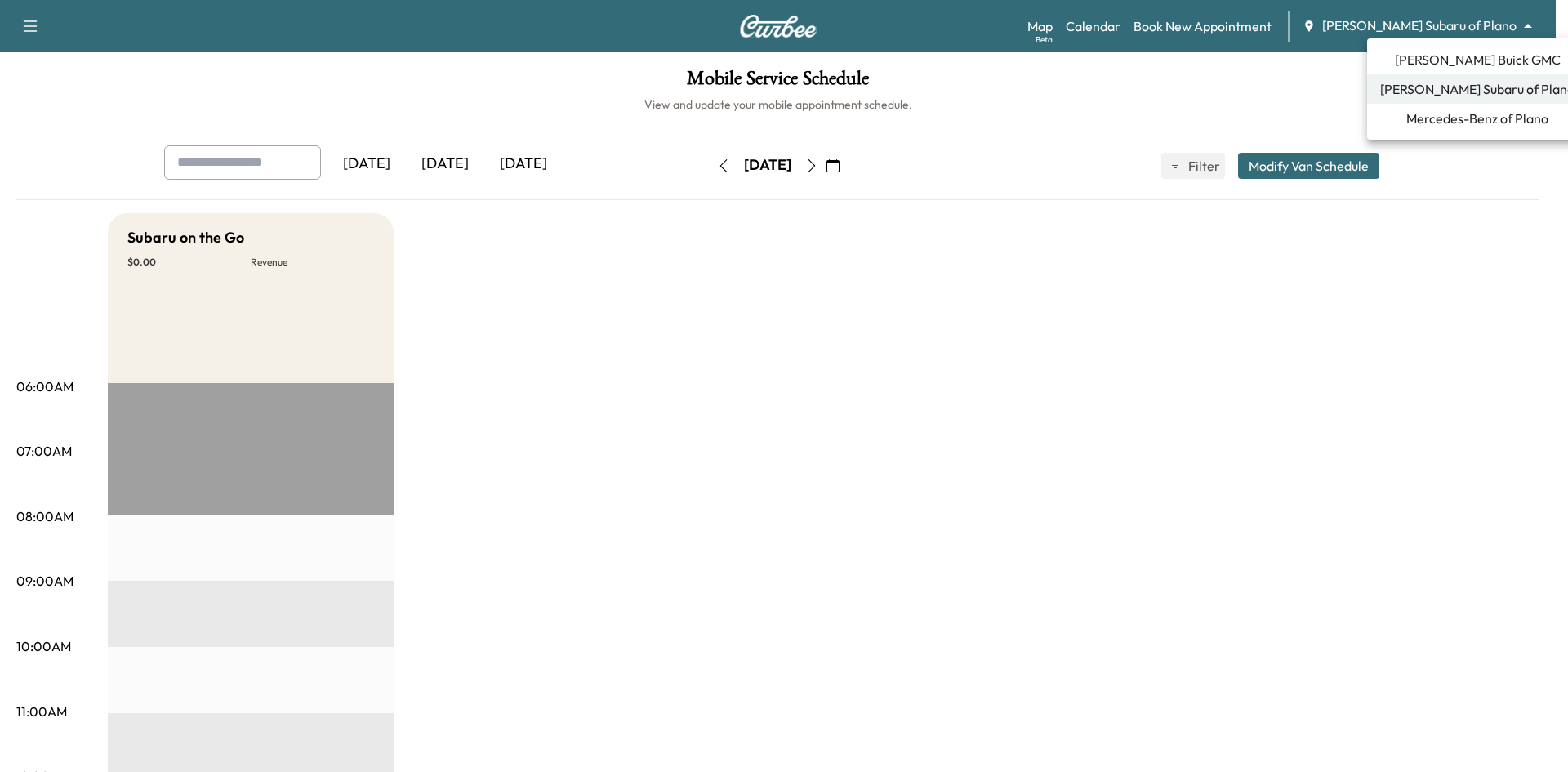
click at [1497, 27] on body "Support Log Out Map Beta Calendar Book New Appointment [PERSON_NAME] Subaru of …" at bounding box center [784, 386] width 1568 height 772
click at [1473, 112] on span "Mercedes-Benz of Plano" at bounding box center [1476, 118] width 142 height 20
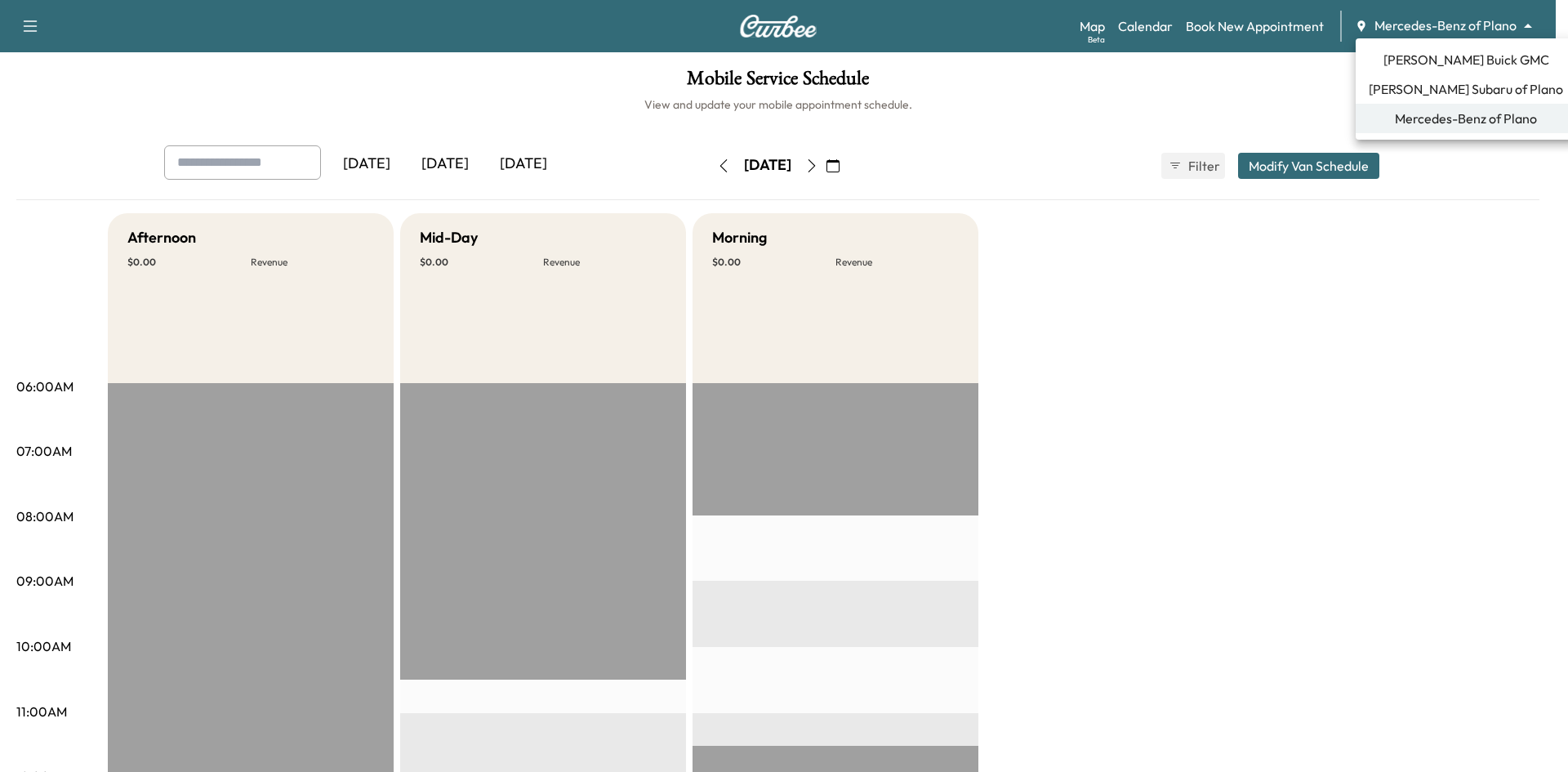
click at [1406, 25] on body "Support Log Out Map Beta Calendar Book New Appointment Mercedes-Benz of Plano *…" at bounding box center [784, 386] width 1568 height 772
click at [1457, 52] on span "[PERSON_NAME] Buick GMC" at bounding box center [1466, 59] width 166 height 20
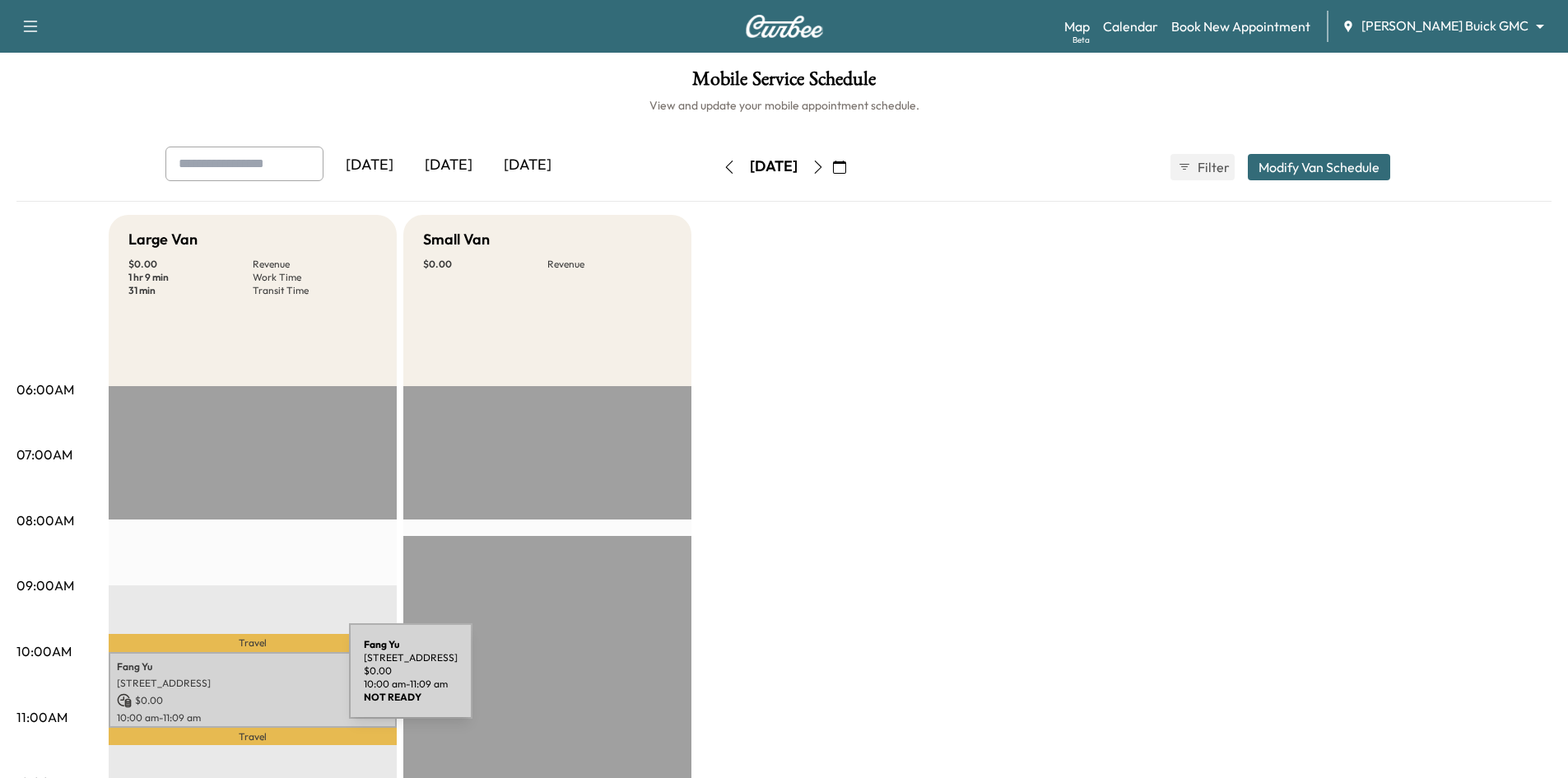
click at [226, 680] on p "[STREET_ADDRESS]" at bounding box center [253, 683] width 272 height 13
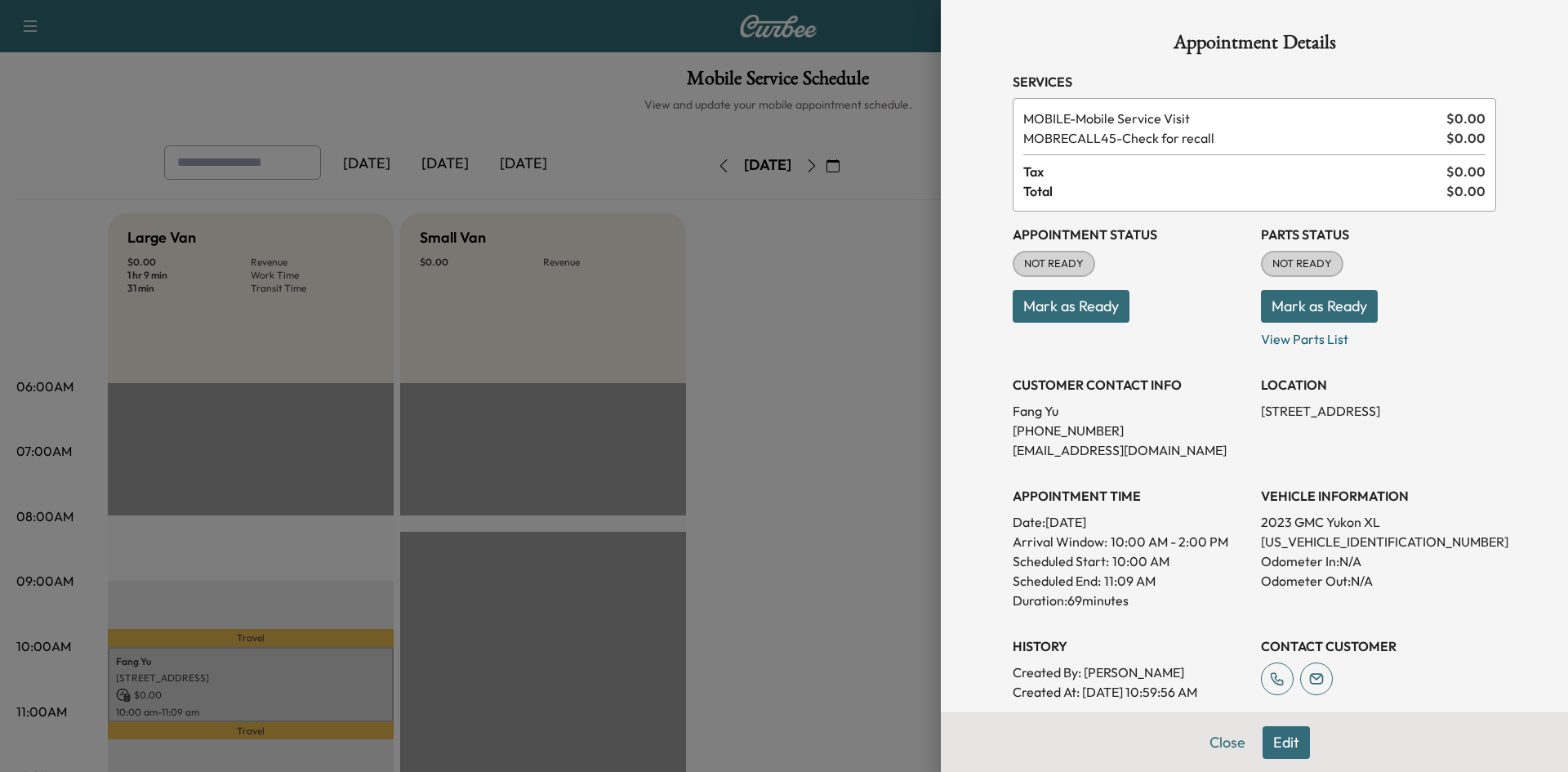
click at [1262, 745] on button "Edit" at bounding box center [1286, 742] width 47 height 33
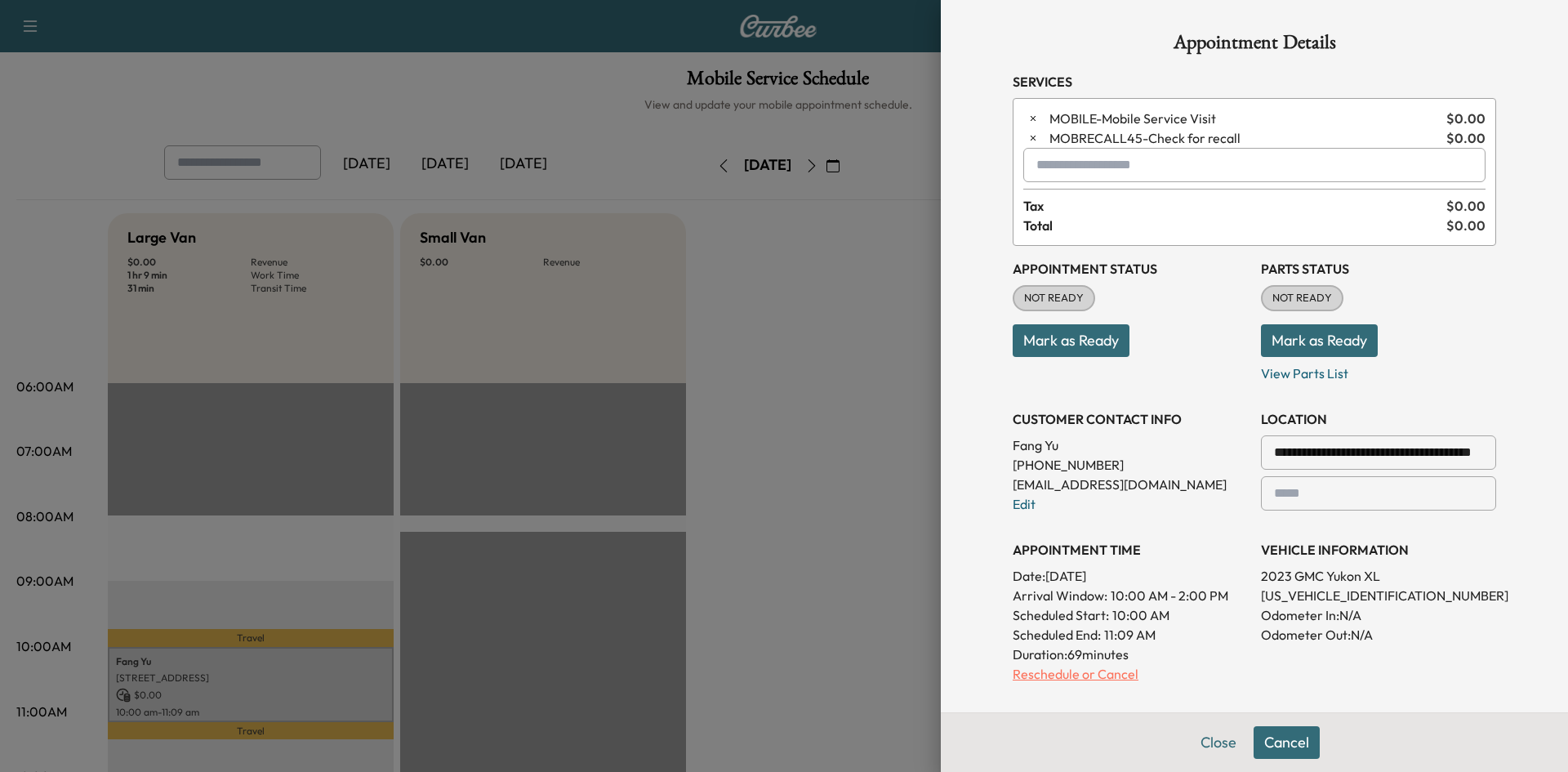
click at [1083, 680] on p "Reschedule or Cancel" at bounding box center [1129, 674] width 235 height 20
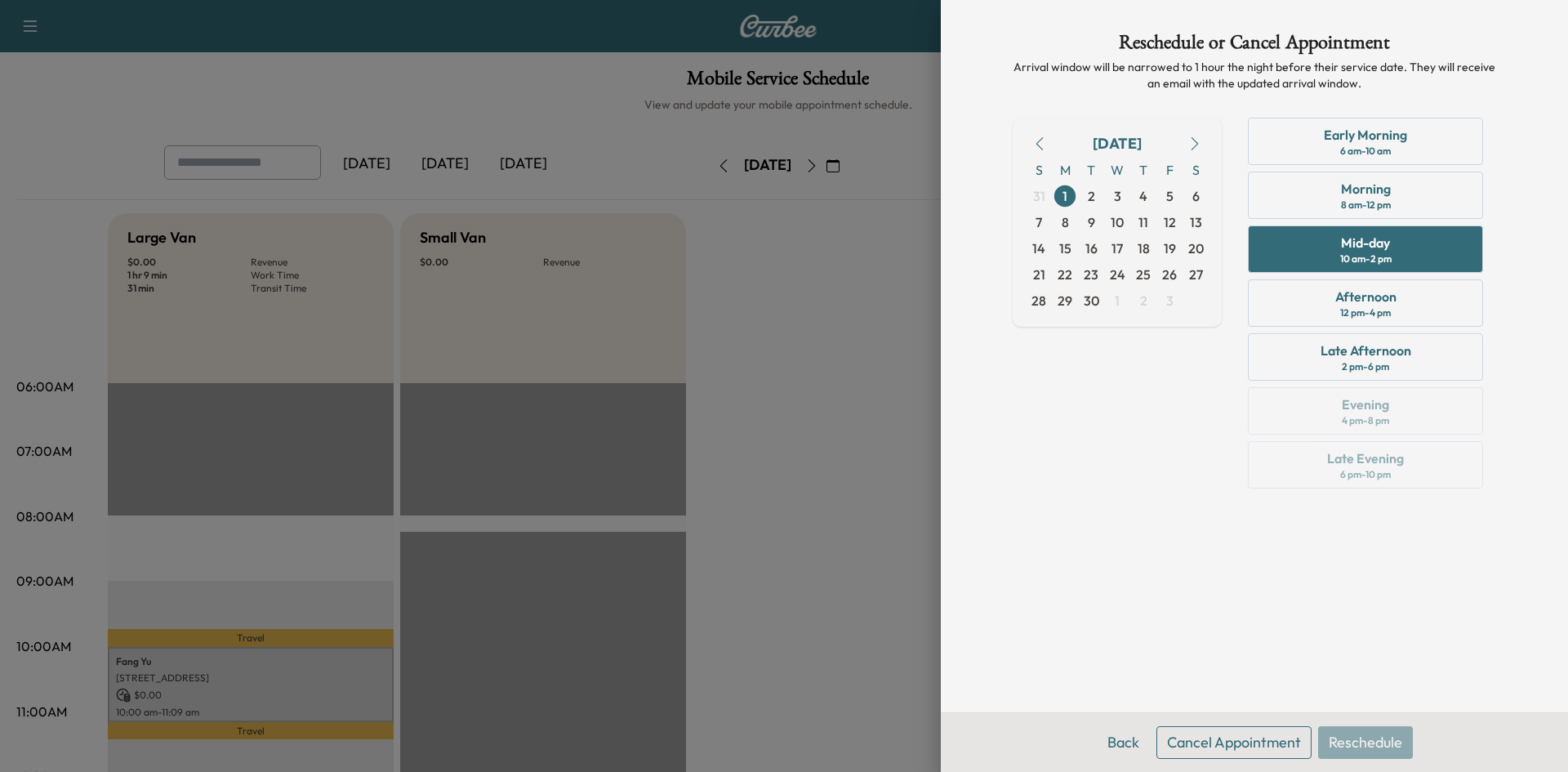
click at [1038, 143] on icon "button" at bounding box center [1040, 143] width 8 height 13
click at [1095, 301] on span "26" at bounding box center [1092, 300] width 15 height 20
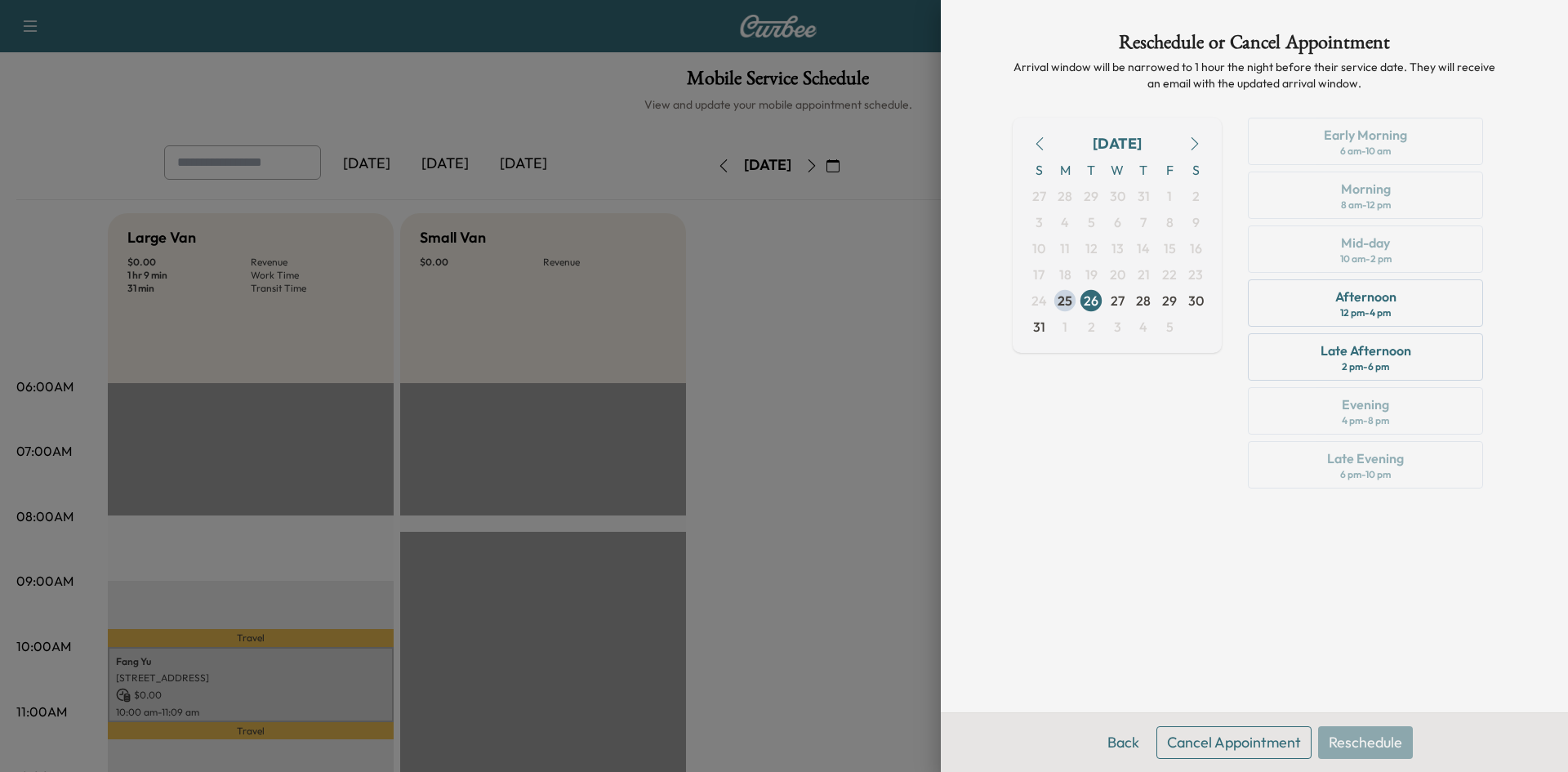
click at [1196, 143] on icon "button" at bounding box center [1194, 143] width 13 height 13
click at [1035, 142] on icon "button" at bounding box center [1040, 143] width 13 height 13
click at [1095, 304] on span "26" at bounding box center [1092, 300] width 15 height 20
click at [1120, 748] on button "Back" at bounding box center [1123, 742] width 53 height 33
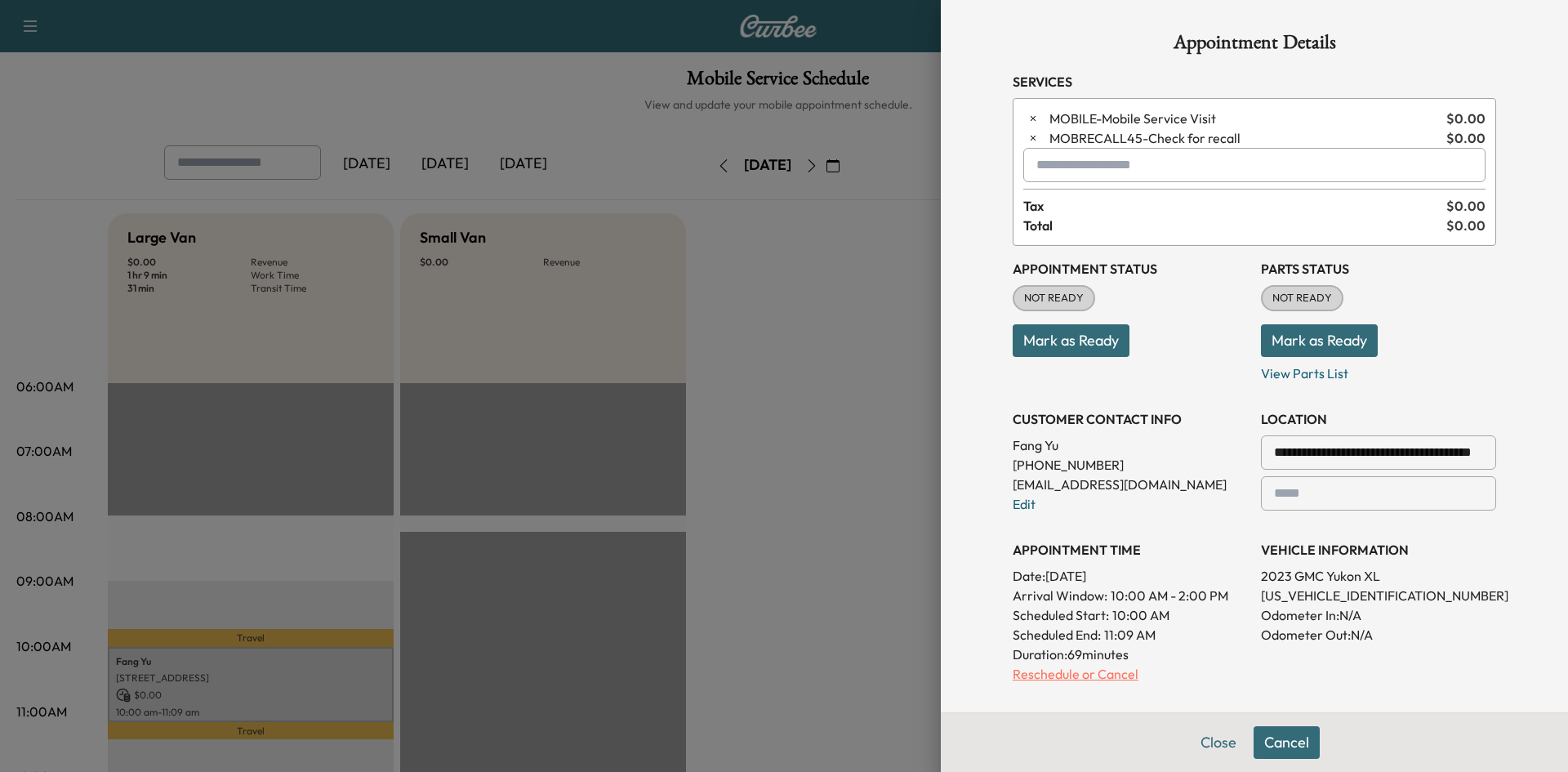
click at [1077, 675] on p "Reschedule or Cancel" at bounding box center [1129, 674] width 235 height 20
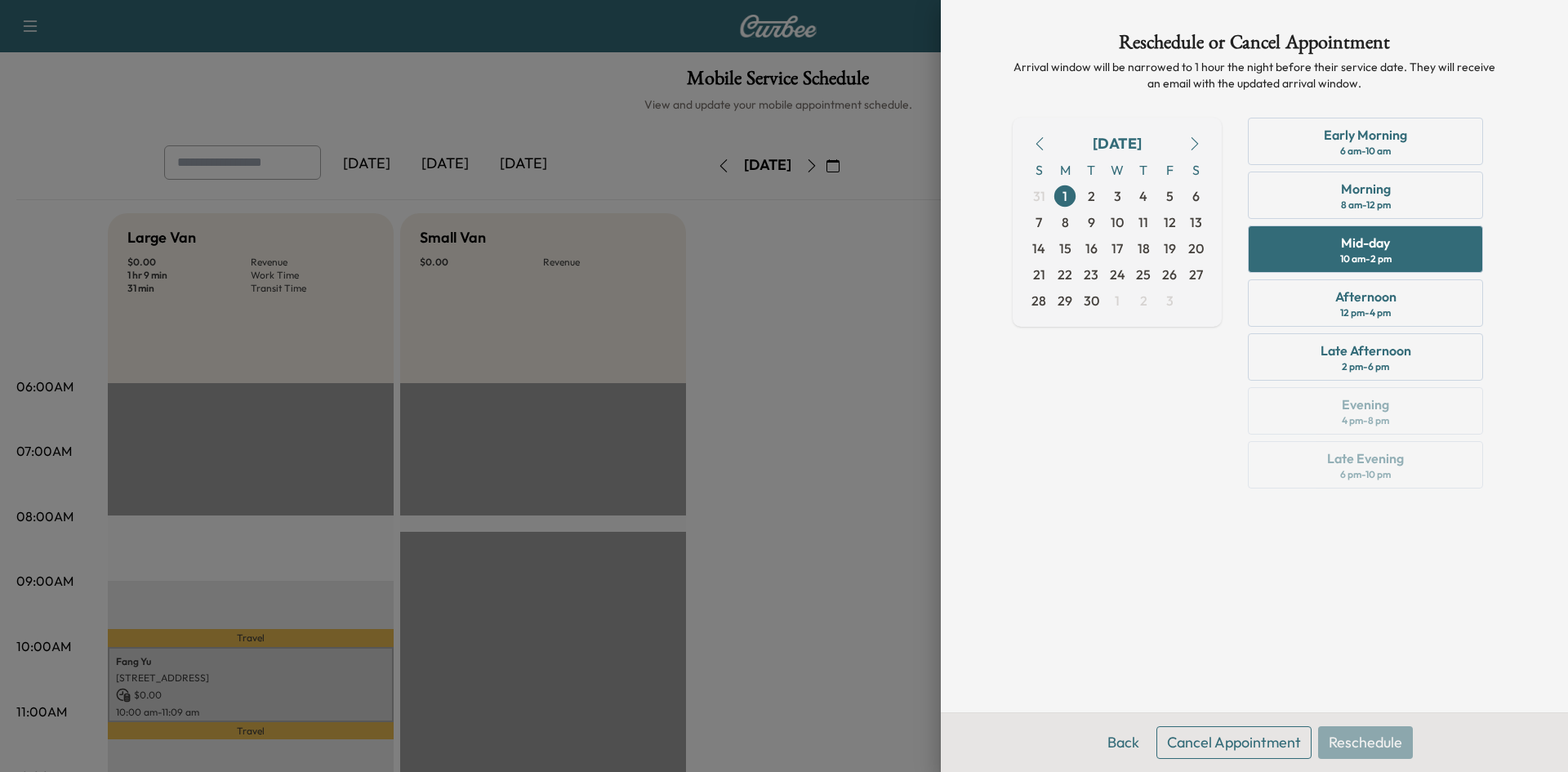
click at [1042, 143] on icon "button" at bounding box center [1040, 143] width 13 height 13
click at [1099, 301] on span "26" at bounding box center [1091, 301] width 26 height 26
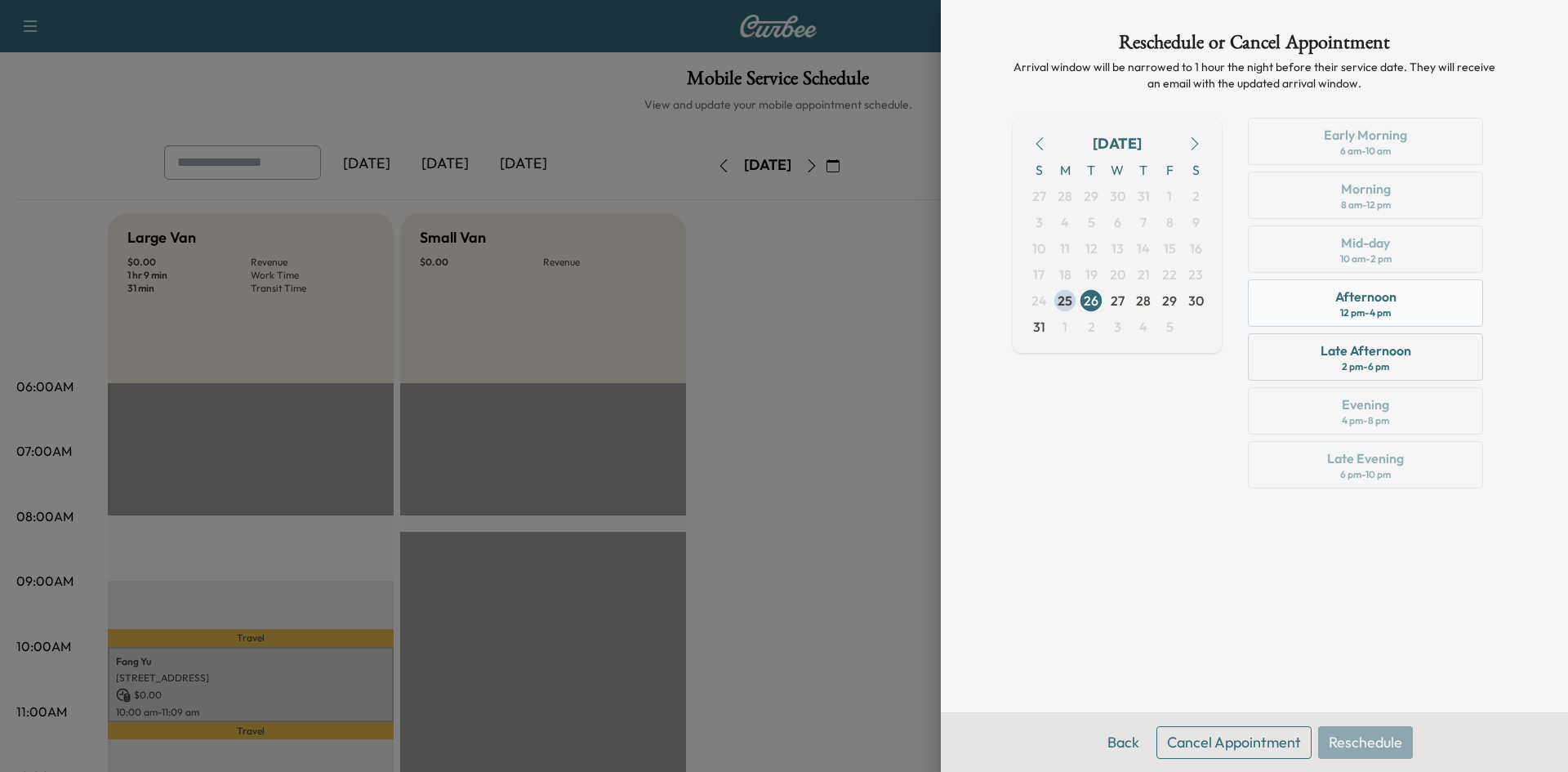
click at [1381, 301] on div "Afternoon" at bounding box center [1365, 296] width 61 height 20
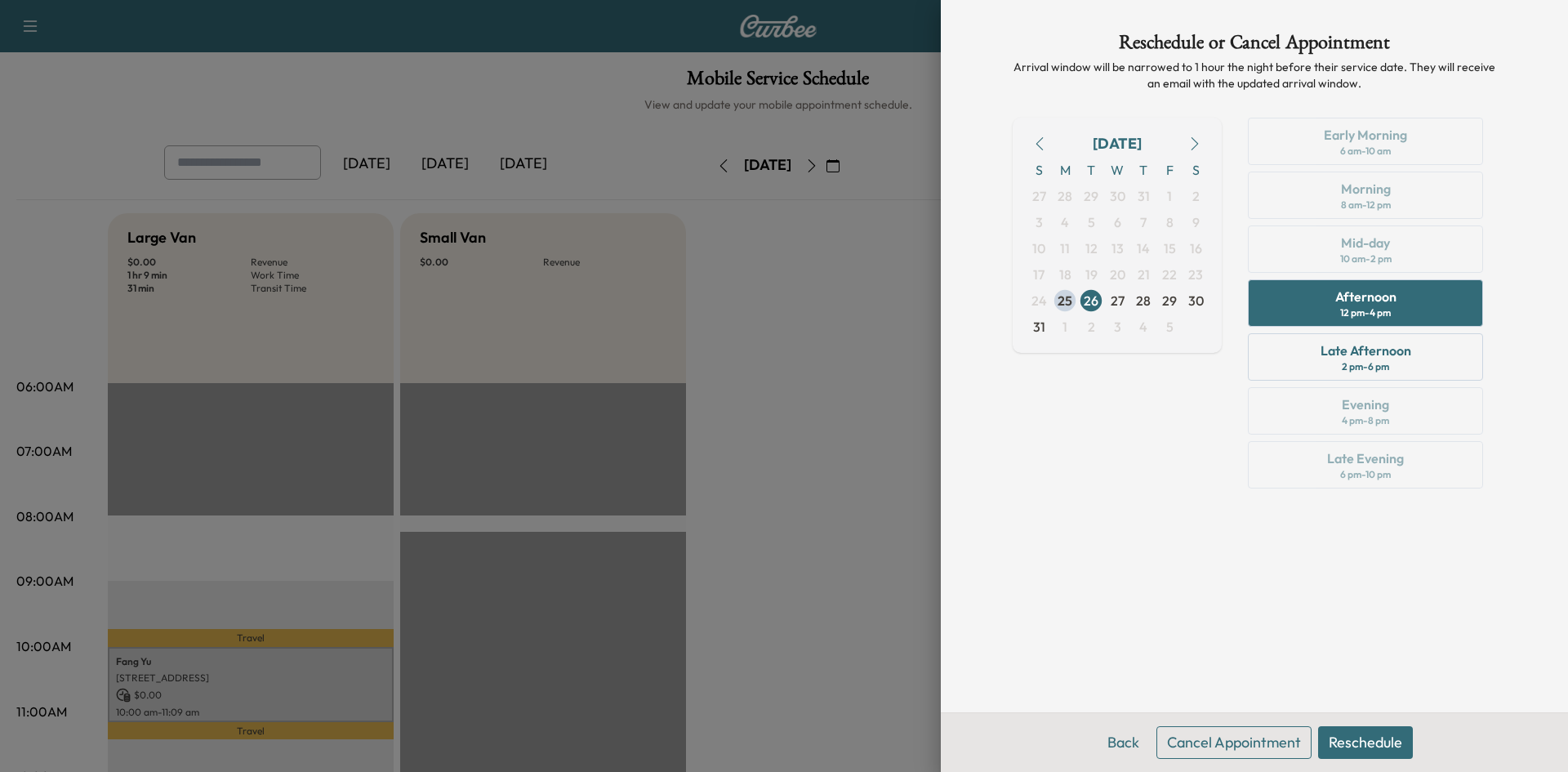
click at [1358, 748] on button "Reschedule" at bounding box center [1365, 742] width 94 height 33
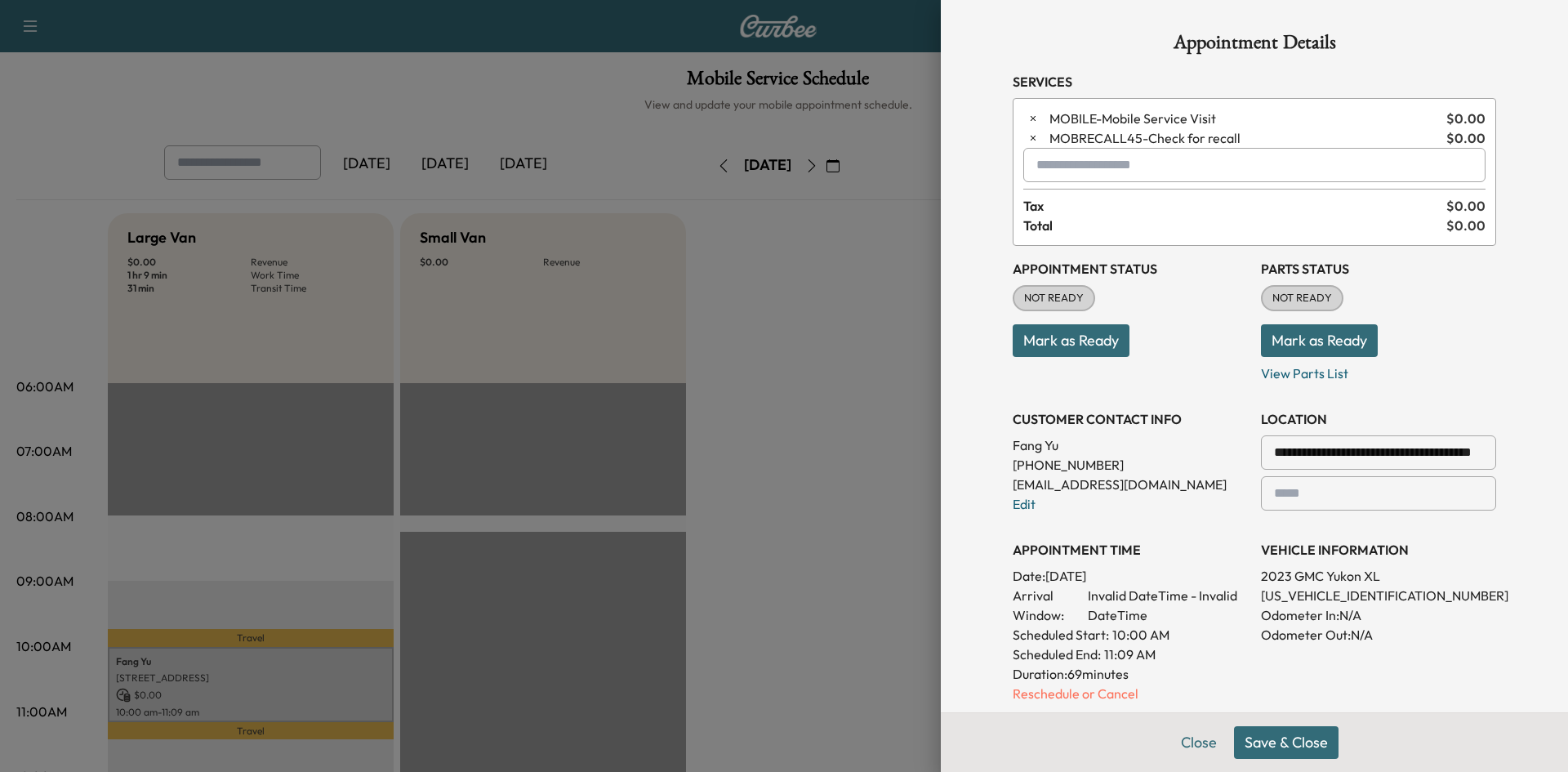
drag, startPoint x: 1253, startPoint y: 747, endPoint x: 1258, endPoint y: 730, distance: 17.7
click at [1253, 744] on button "Save & Close" at bounding box center [1286, 742] width 105 height 33
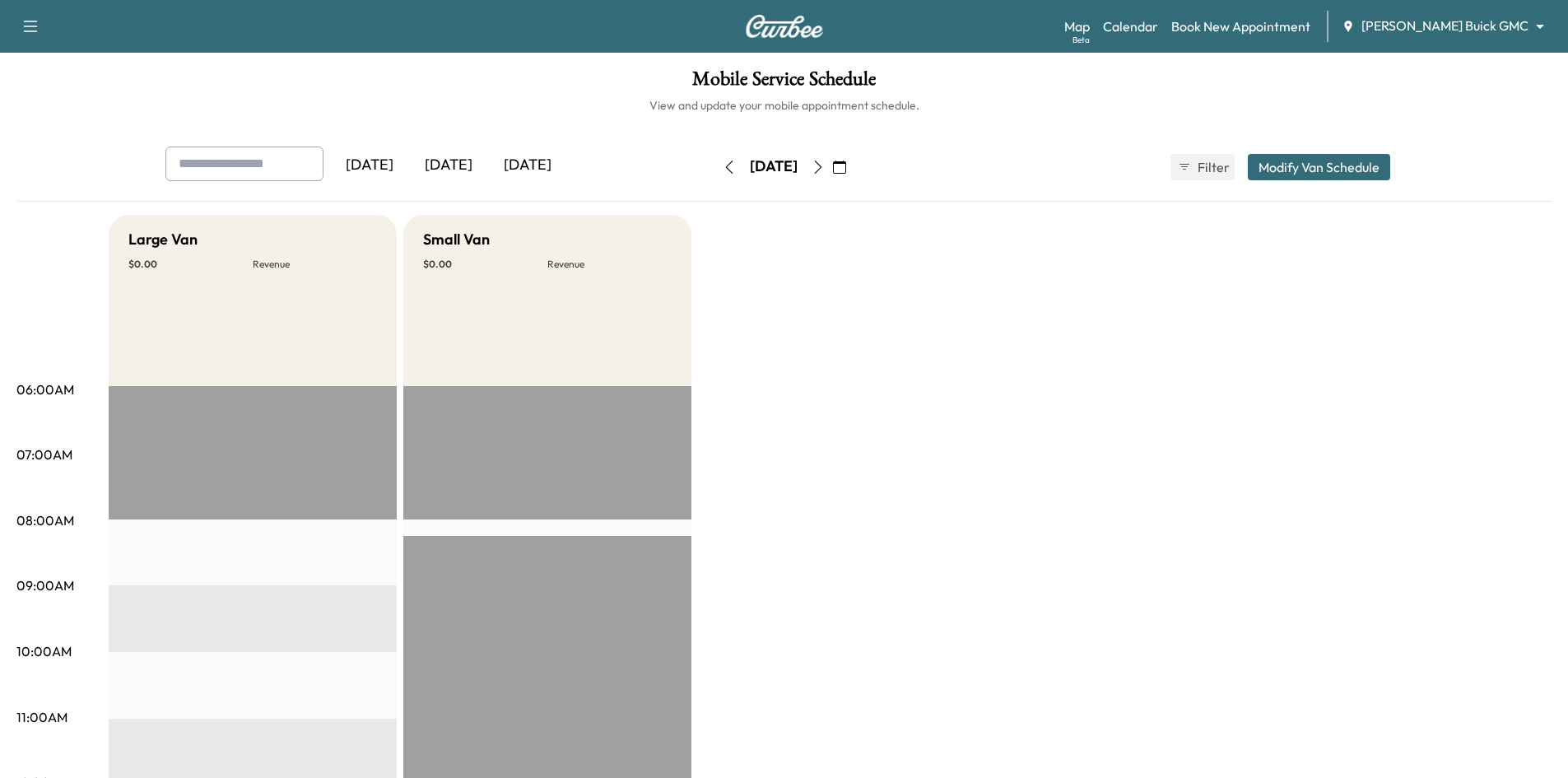
click at [846, 166] on icon "button" at bounding box center [840, 167] width 13 height 13
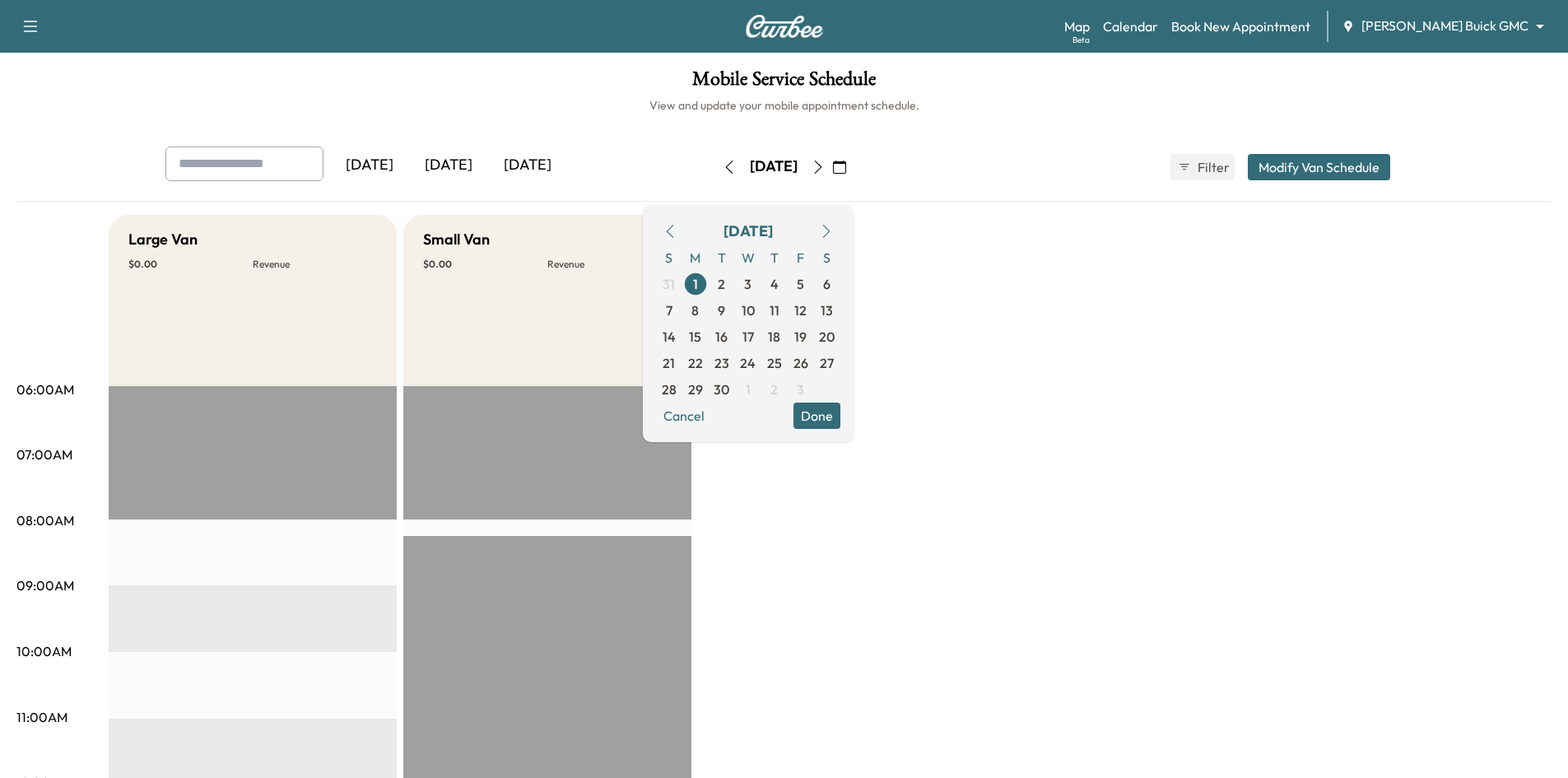
click at [676, 229] on icon "button" at bounding box center [670, 231] width 13 height 13
drag, startPoint x: 770, startPoint y: 393, endPoint x: 780, endPoint y: 381, distance: 15.6
click at [729, 393] on span "26" at bounding box center [722, 389] width 15 height 20
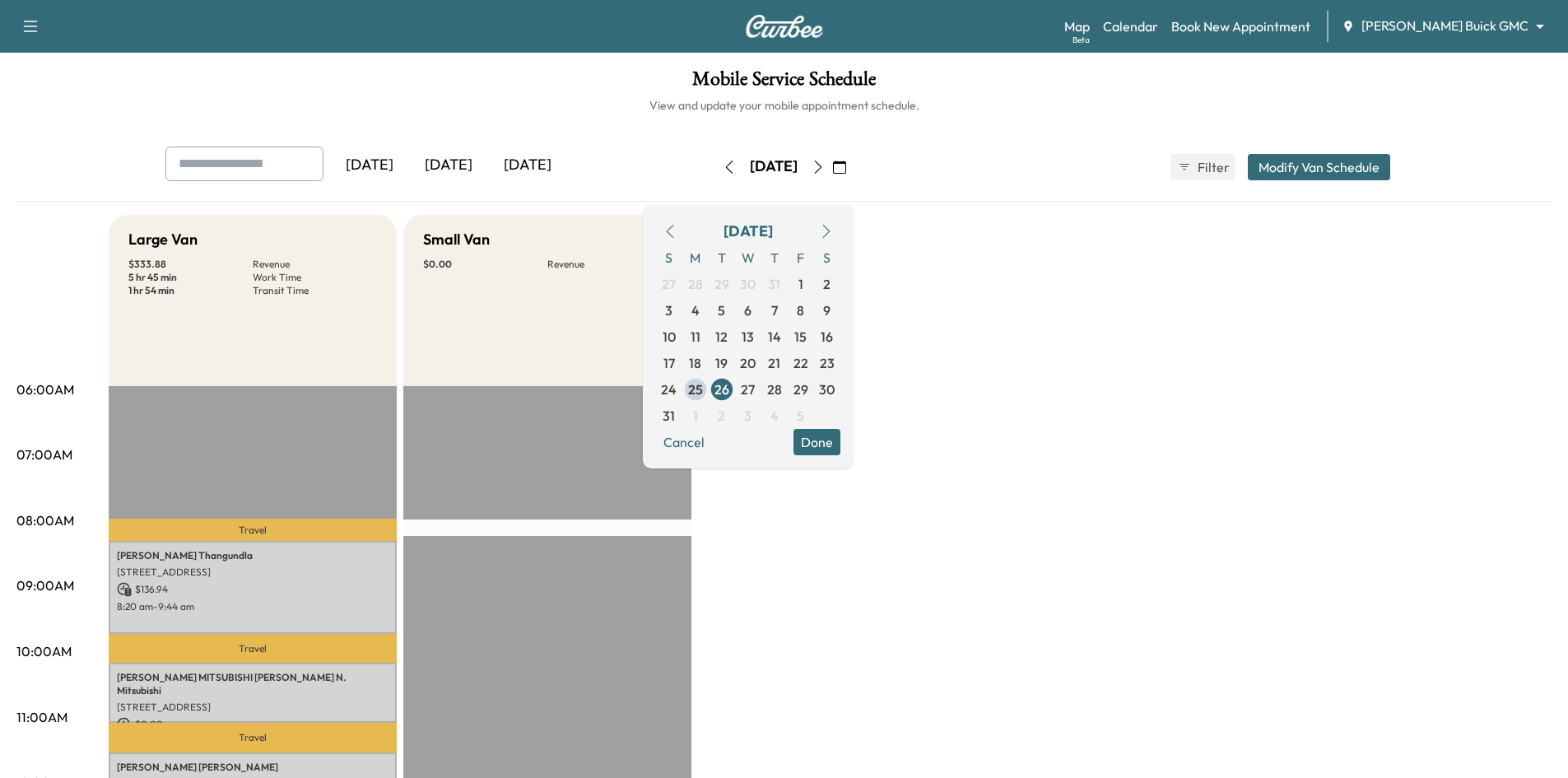
drag, startPoint x: 855, startPoint y: 444, endPoint x: 738, endPoint y: 425, distance: 118.5
click at [841, 444] on button "Done" at bounding box center [816, 442] width 47 height 27
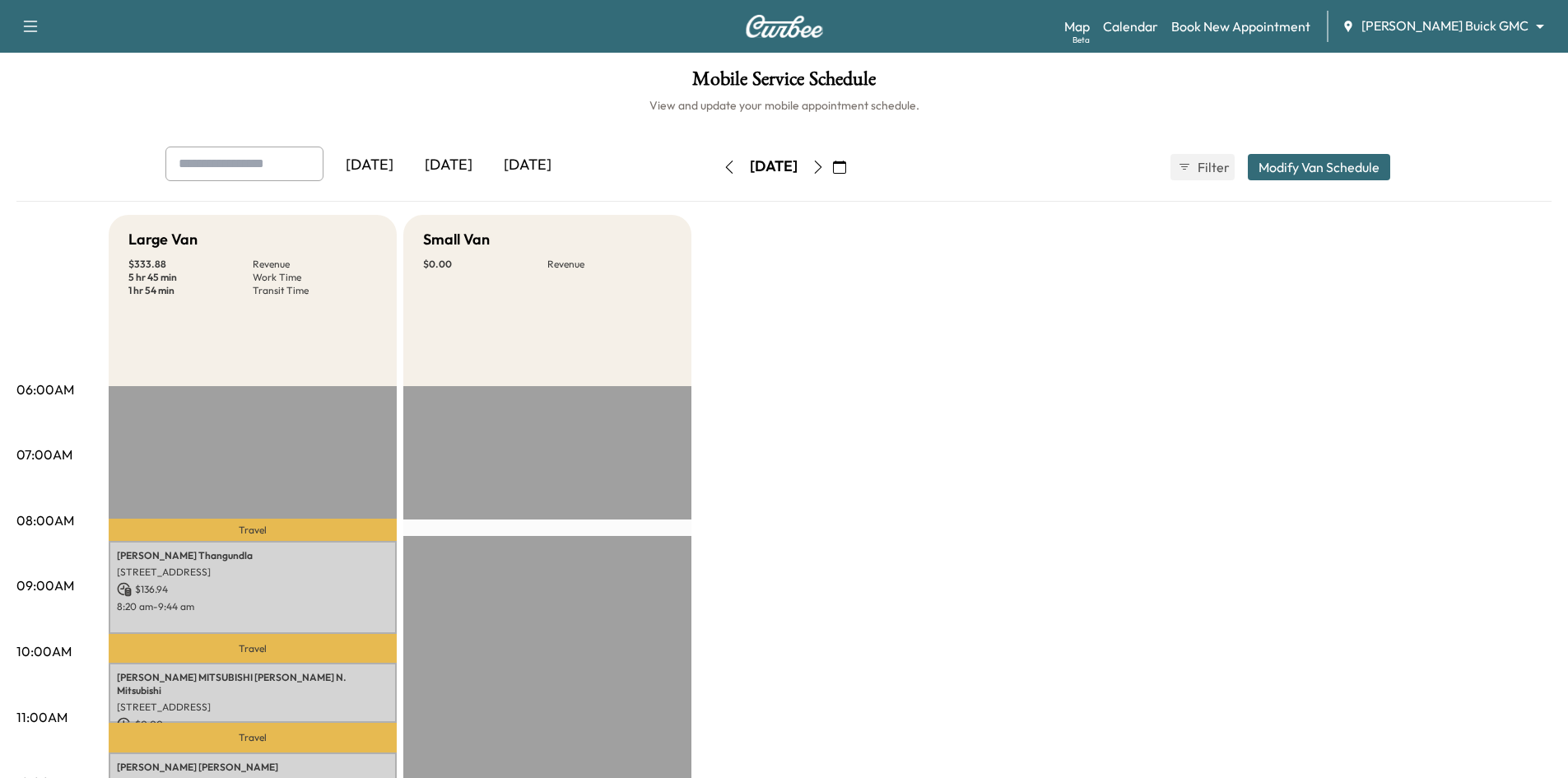
click at [846, 171] on icon "button" at bounding box center [840, 167] width 13 height 13
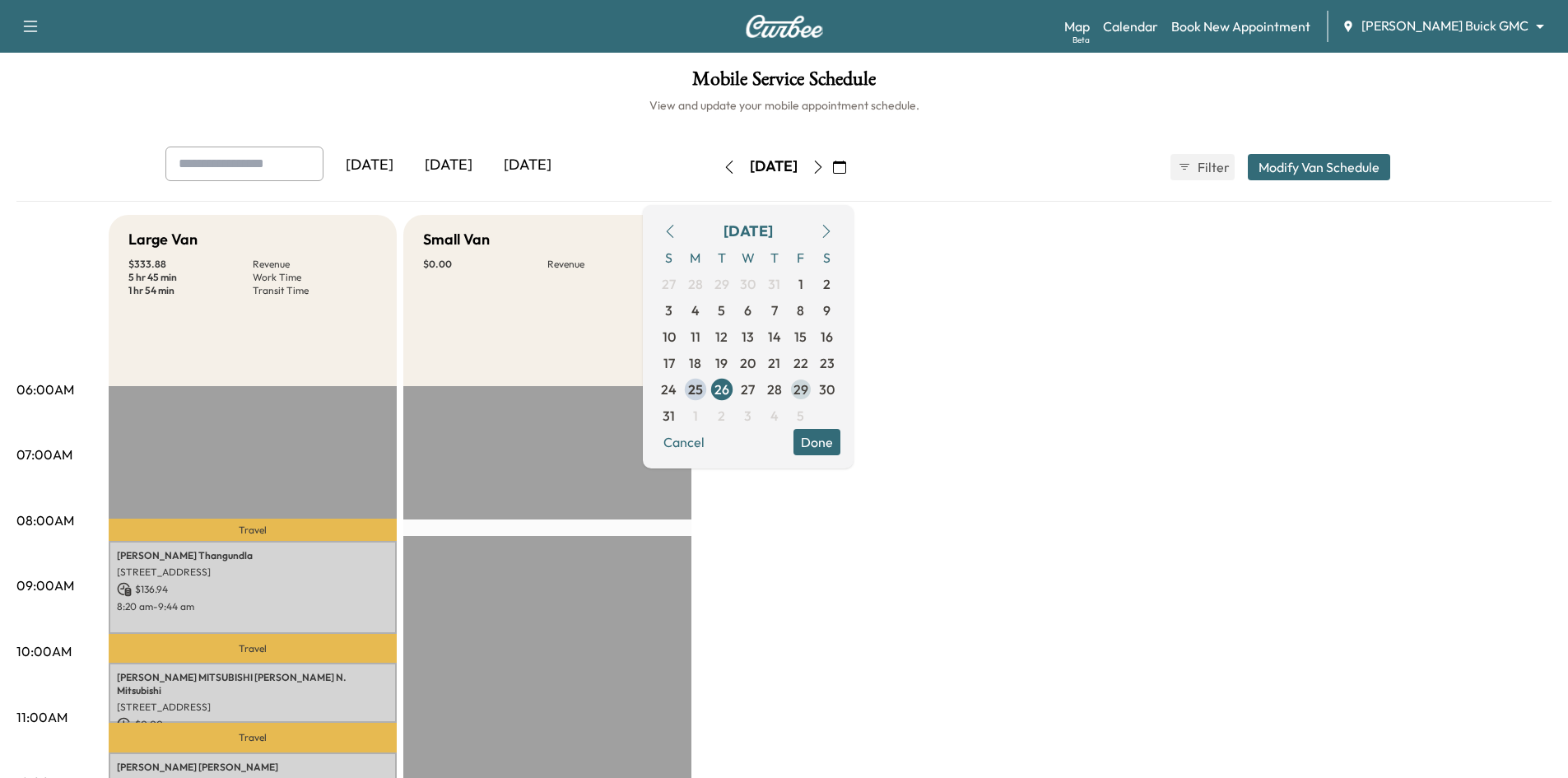
click at [808, 393] on span "29" at bounding box center [801, 389] width 15 height 20
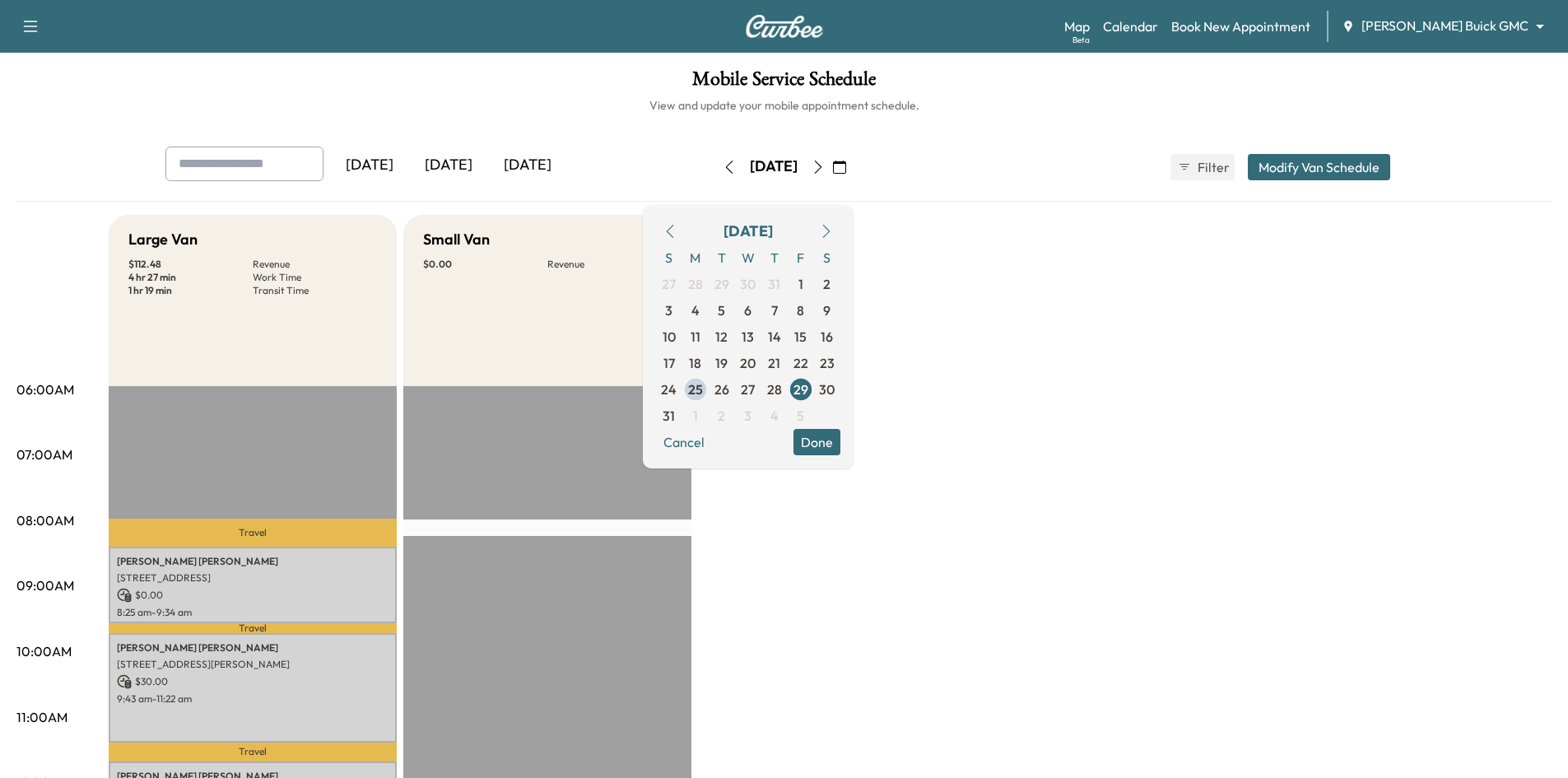
click at [841, 447] on button "Done" at bounding box center [816, 442] width 47 height 27
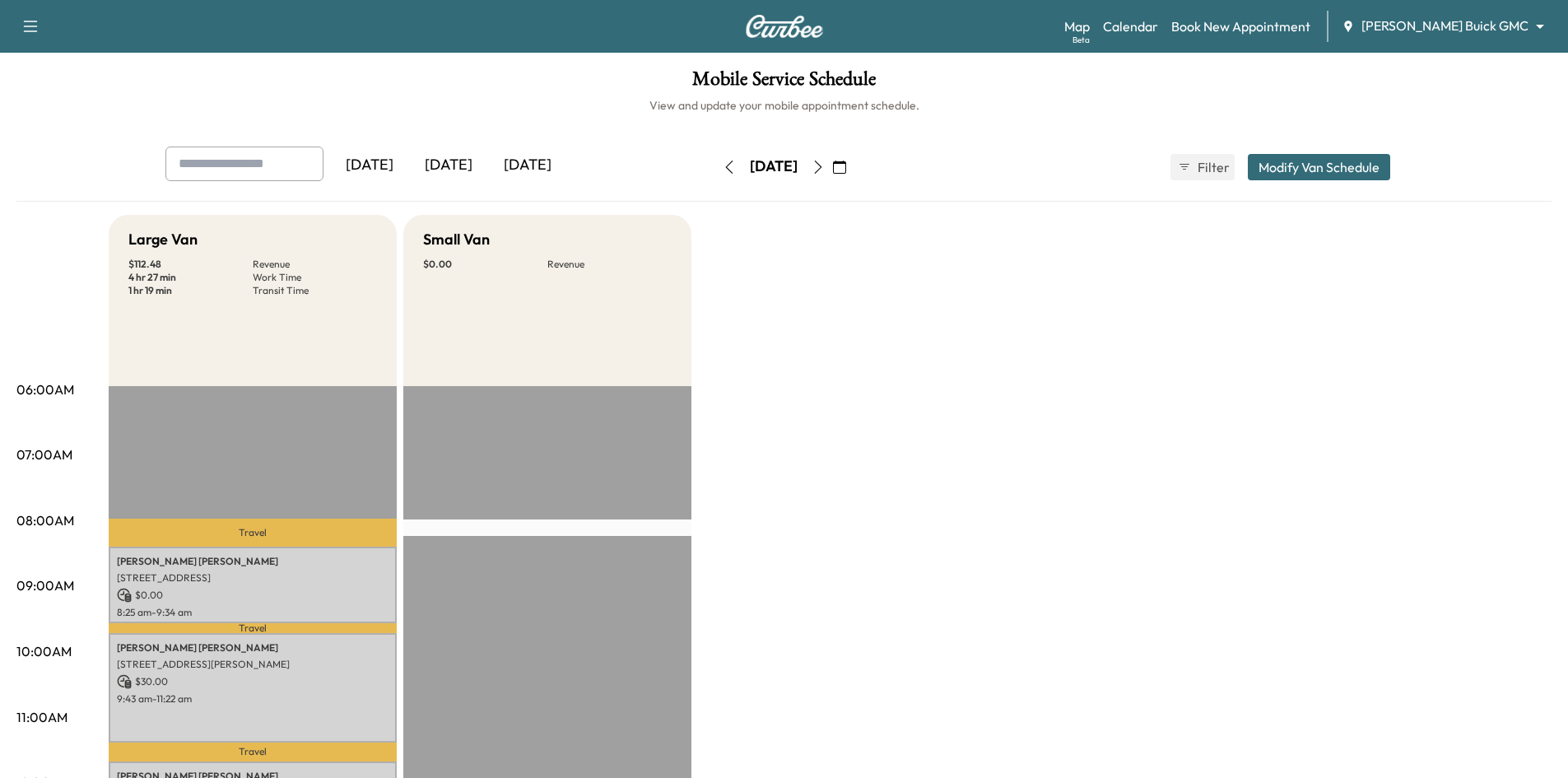
click at [846, 167] on icon "button" at bounding box center [840, 167] width 13 height 13
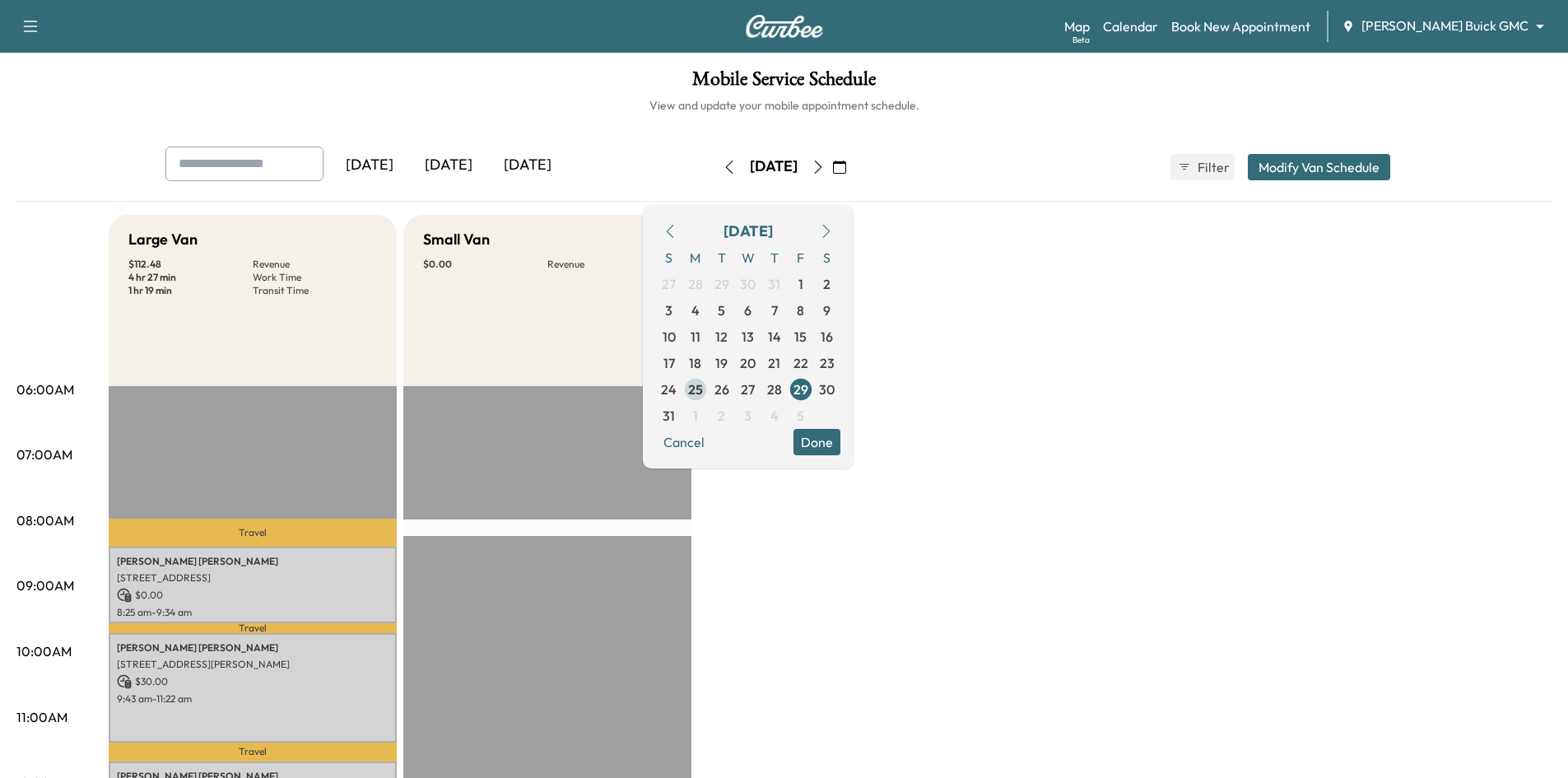
click at [703, 389] on span "25" at bounding box center [696, 389] width 15 height 20
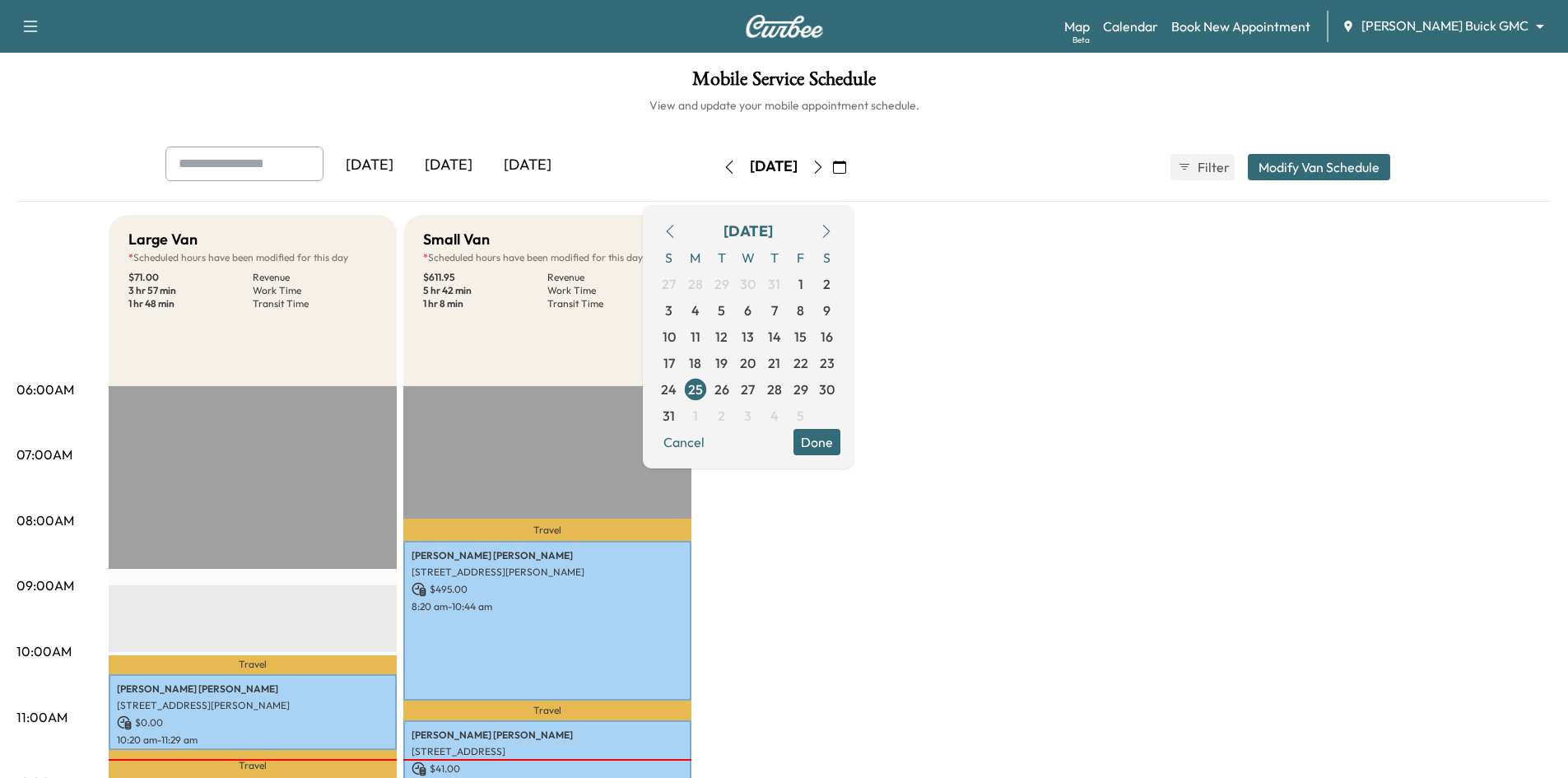
click at [822, 168] on icon "button" at bounding box center [818, 167] width 8 height 13
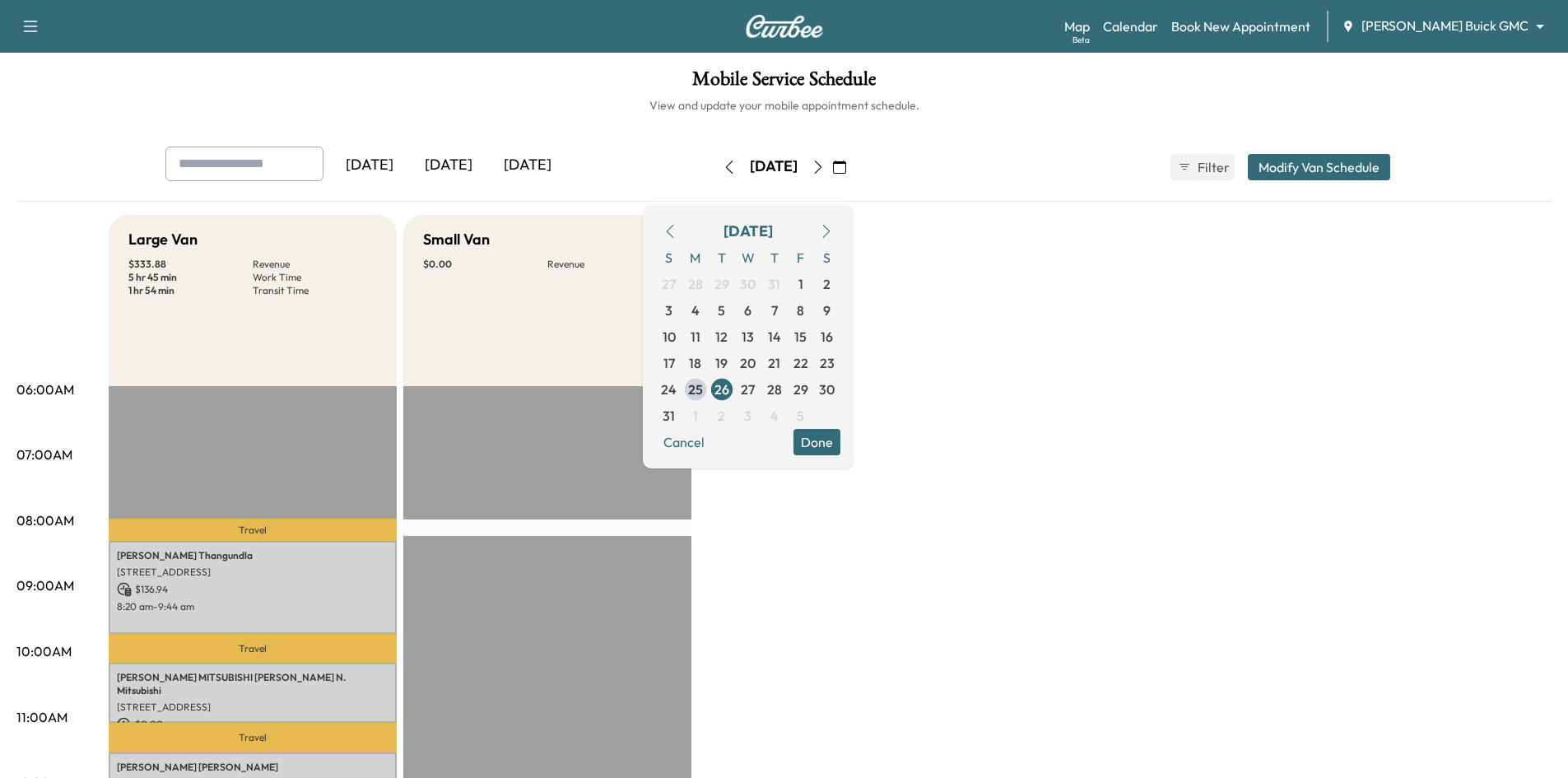
drag, startPoint x: 345, startPoint y: 341, endPoint x: 368, endPoint y: 346, distance: 23.5
click at [354, 342] on div "Large Van $ 333.88 Revenue 5 hr 45 min Work Time 1 hr 54 min Transit Time" at bounding box center [252, 301] width 288 height 171
drag, startPoint x: 516, startPoint y: 308, endPoint x: 556, endPoint y: 325, distance: 43.5
click at [522, 310] on div "Small Van $ 0.00 Revenue" at bounding box center [547, 301] width 288 height 171
click at [841, 447] on button "Done" at bounding box center [816, 442] width 47 height 27
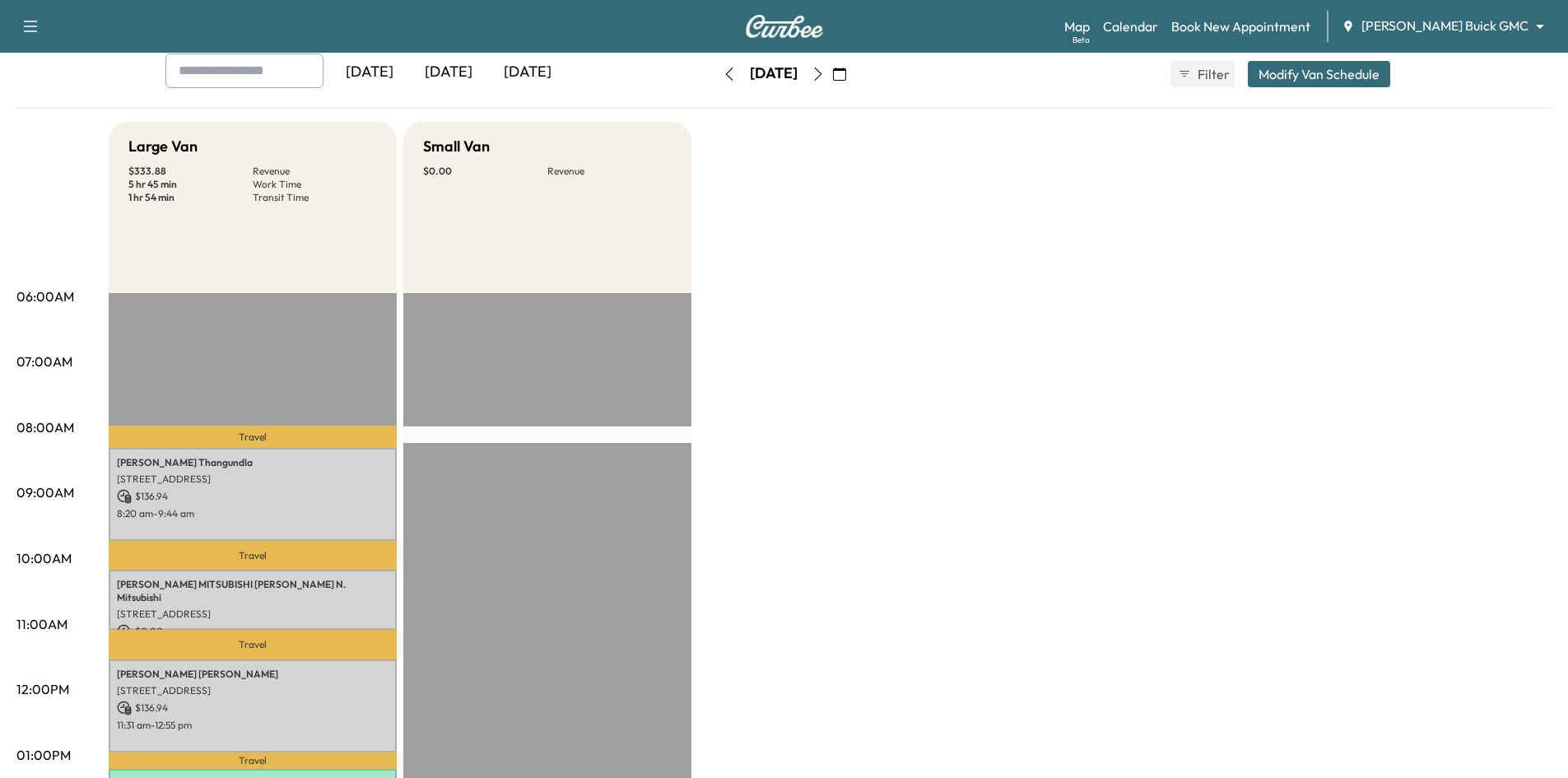
scroll to position [576, 0]
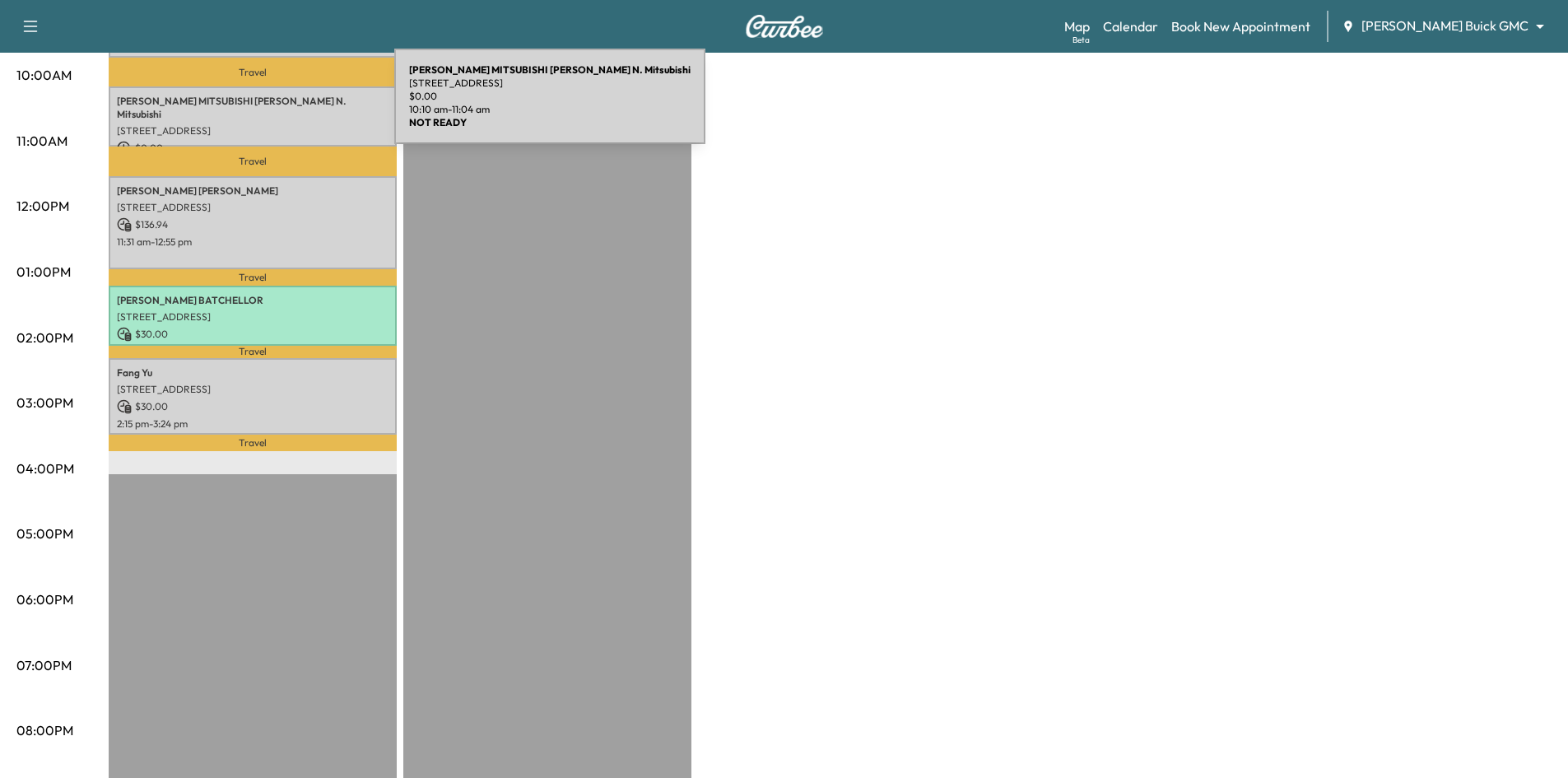
click at [271, 107] on div "[PERSON_NAME] MITSUBISHI [PERSON_NAME] N. Mitsubishi [STREET_ADDRESS] $ 0.00 10…" at bounding box center [252, 116] width 288 height 60
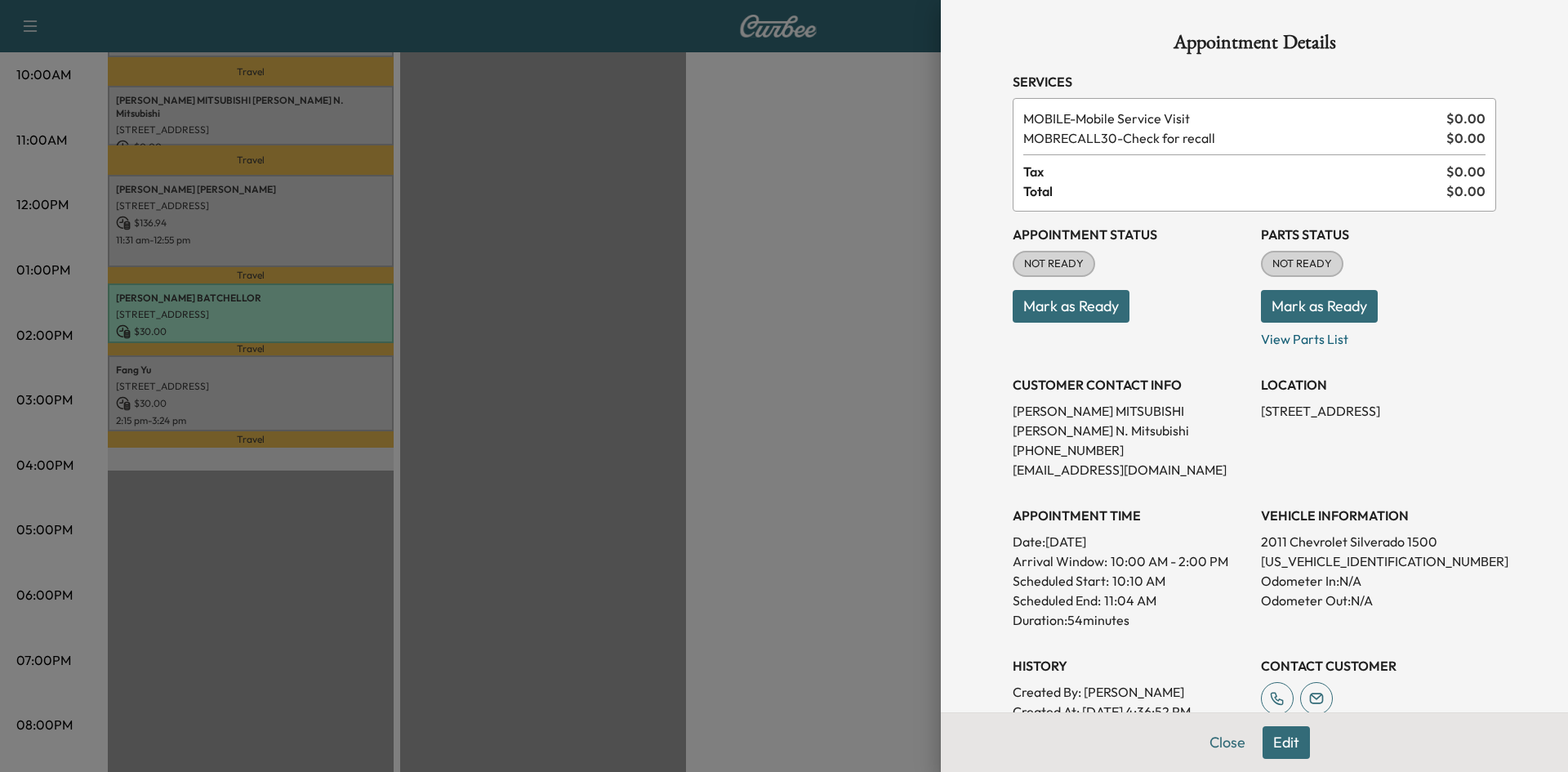
click at [695, 229] on div at bounding box center [784, 386] width 1568 height 772
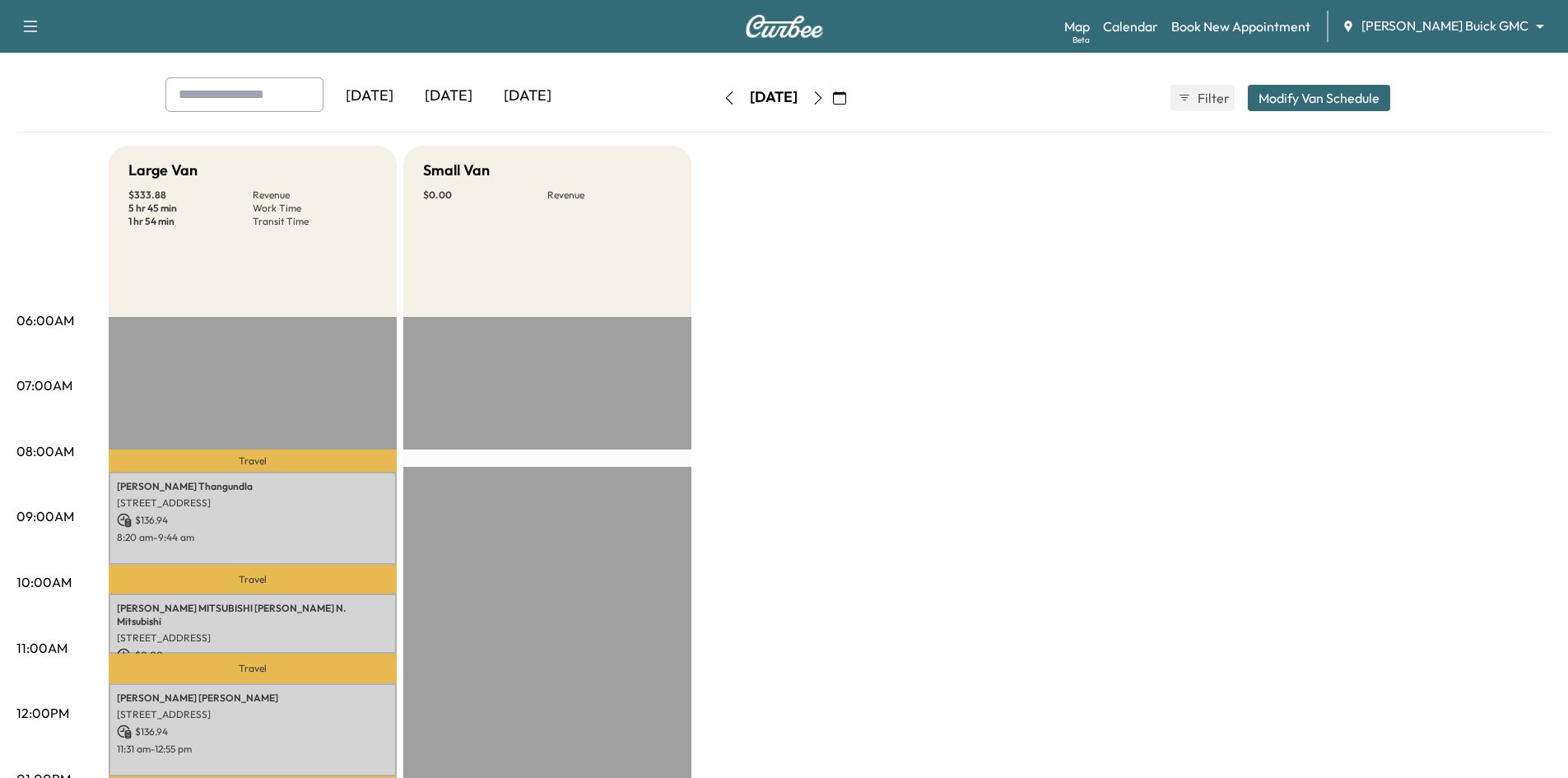
scroll to position [0, 0]
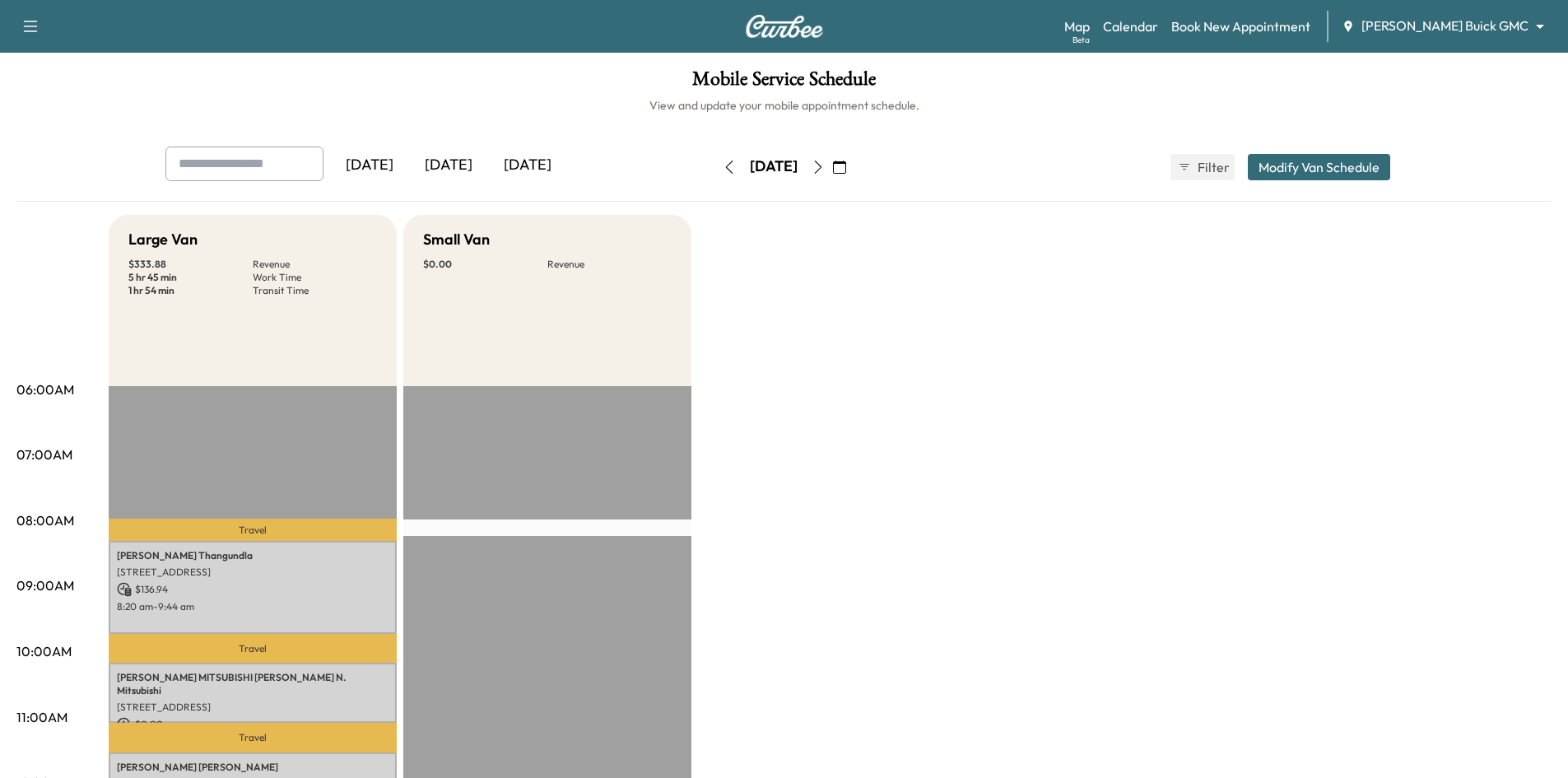
click at [1498, 33] on body "Support Log Out Map Beta Calendar Book New Appointment [PERSON_NAME] Buick GMC …" at bounding box center [784, 389] width 1568 height 778
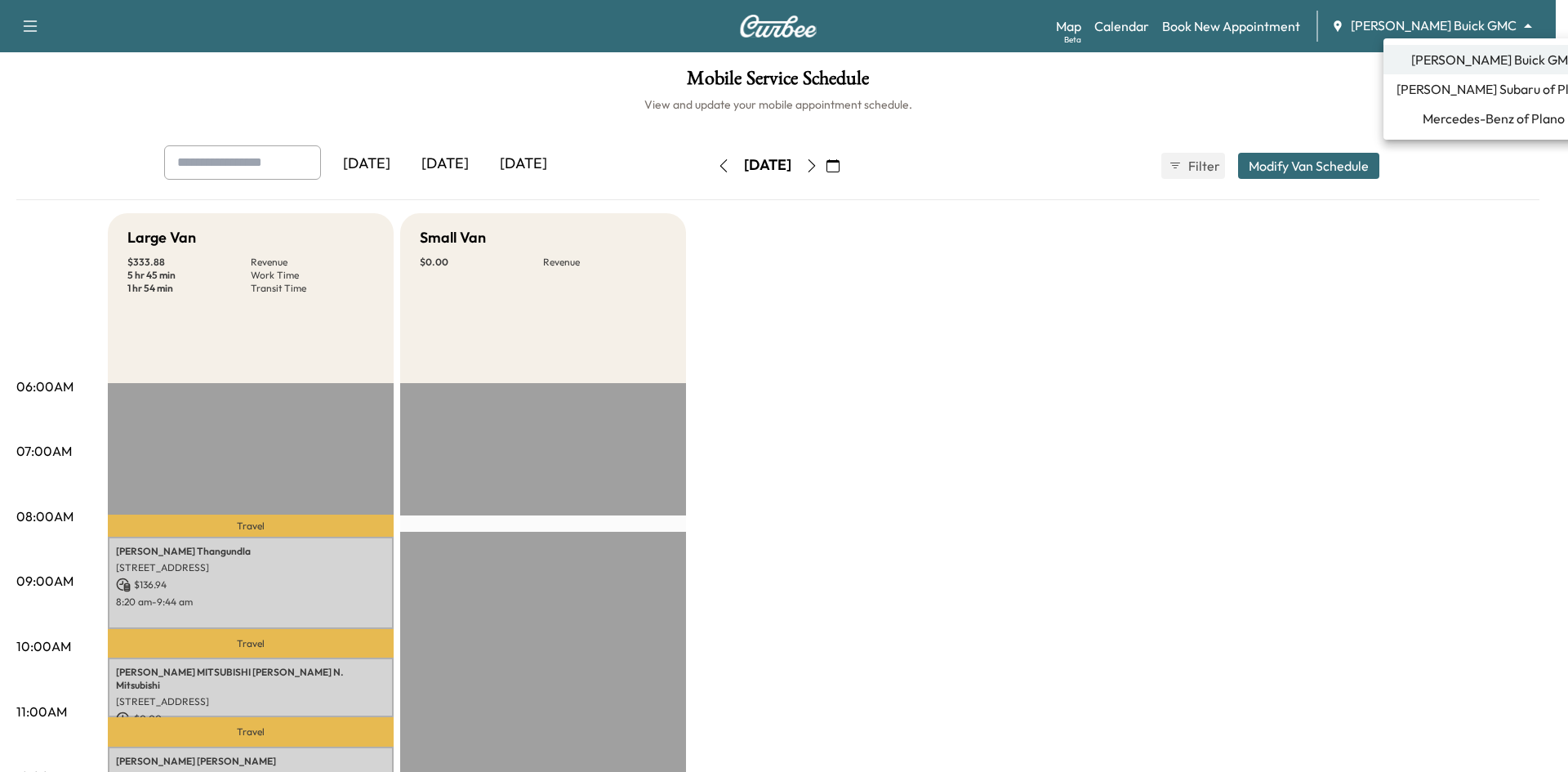
drag, startPoint x: 1460, startPoint y: 88, endPoint x: 1409, endPoint y: 83, distance: 51.2
click at [1460, 88] on span "[PERSON_NAME] Subaru of Plano" at bounding box center [1493, 89] width 194 height 20
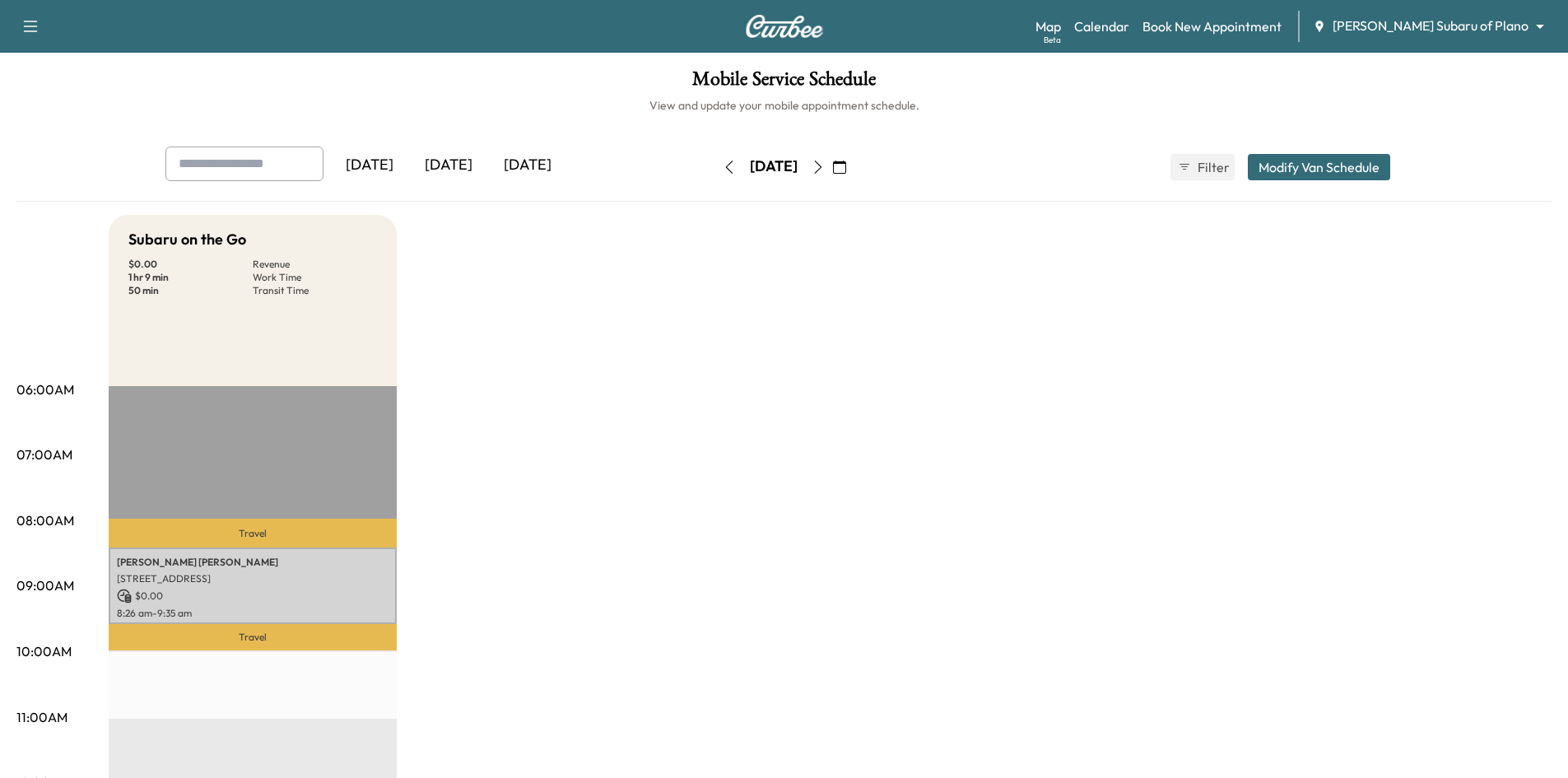
click at [1454, 25] on body "Support Log Out Map Beta Calendar Book New Appointment [PERSON_NAME] Subaru of …" at bounding box center [784, 389] width 1568 height 778
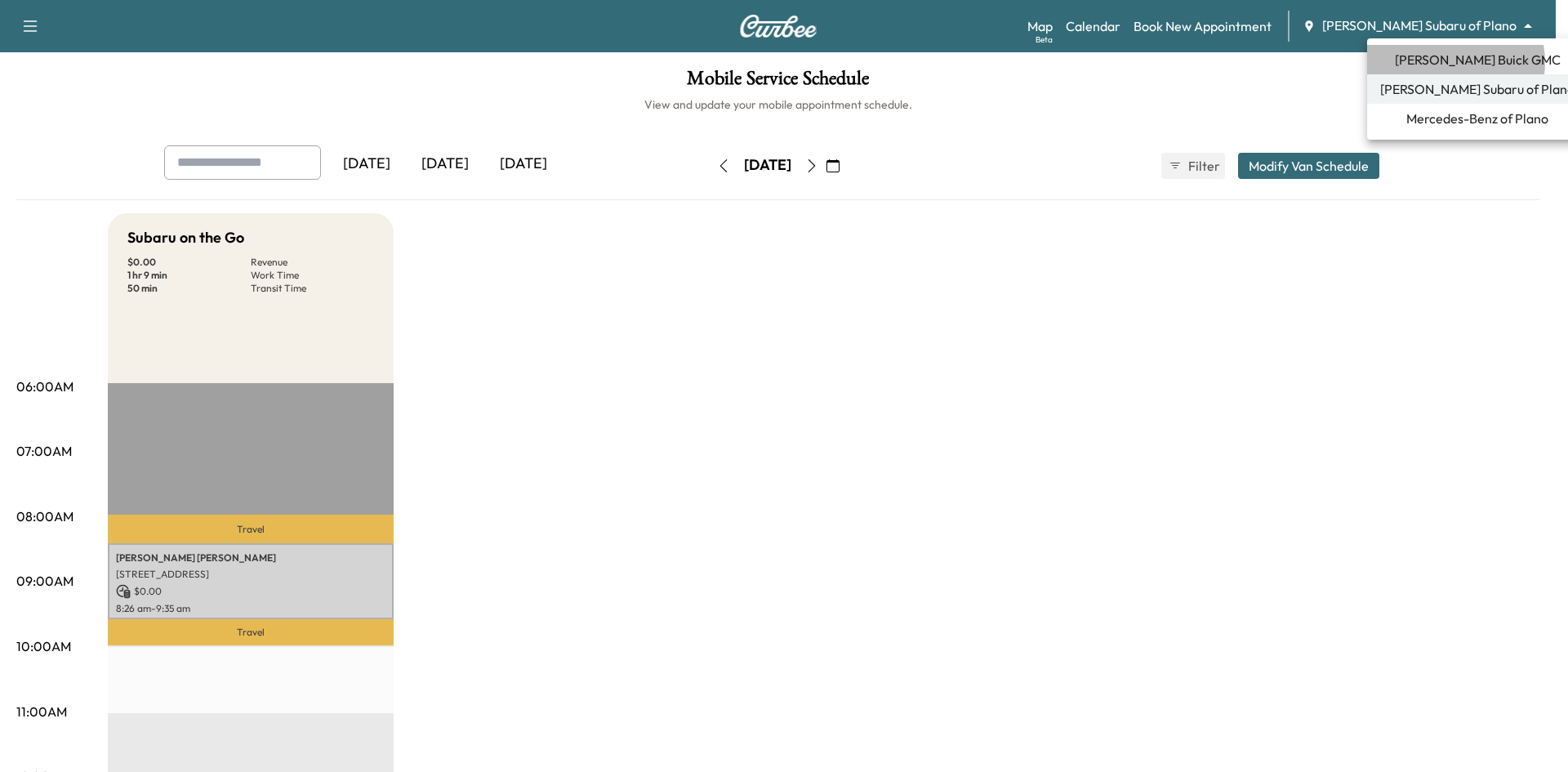
click at [1448, 61] on span "[PERSON_NAME] Buick GMC" at bounding box center [1477, 59] width 166 height 20
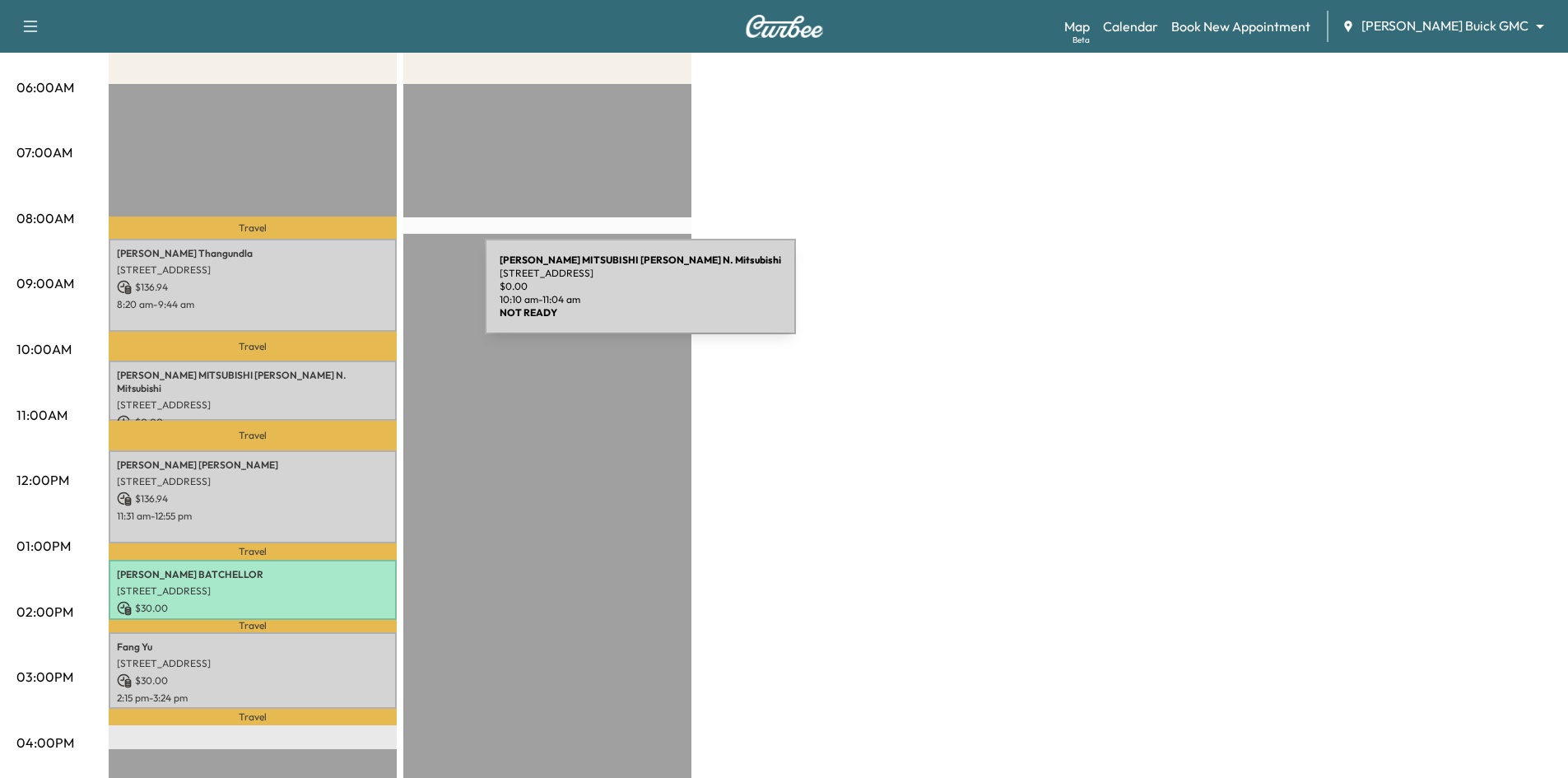
scroll to position [83, 0]
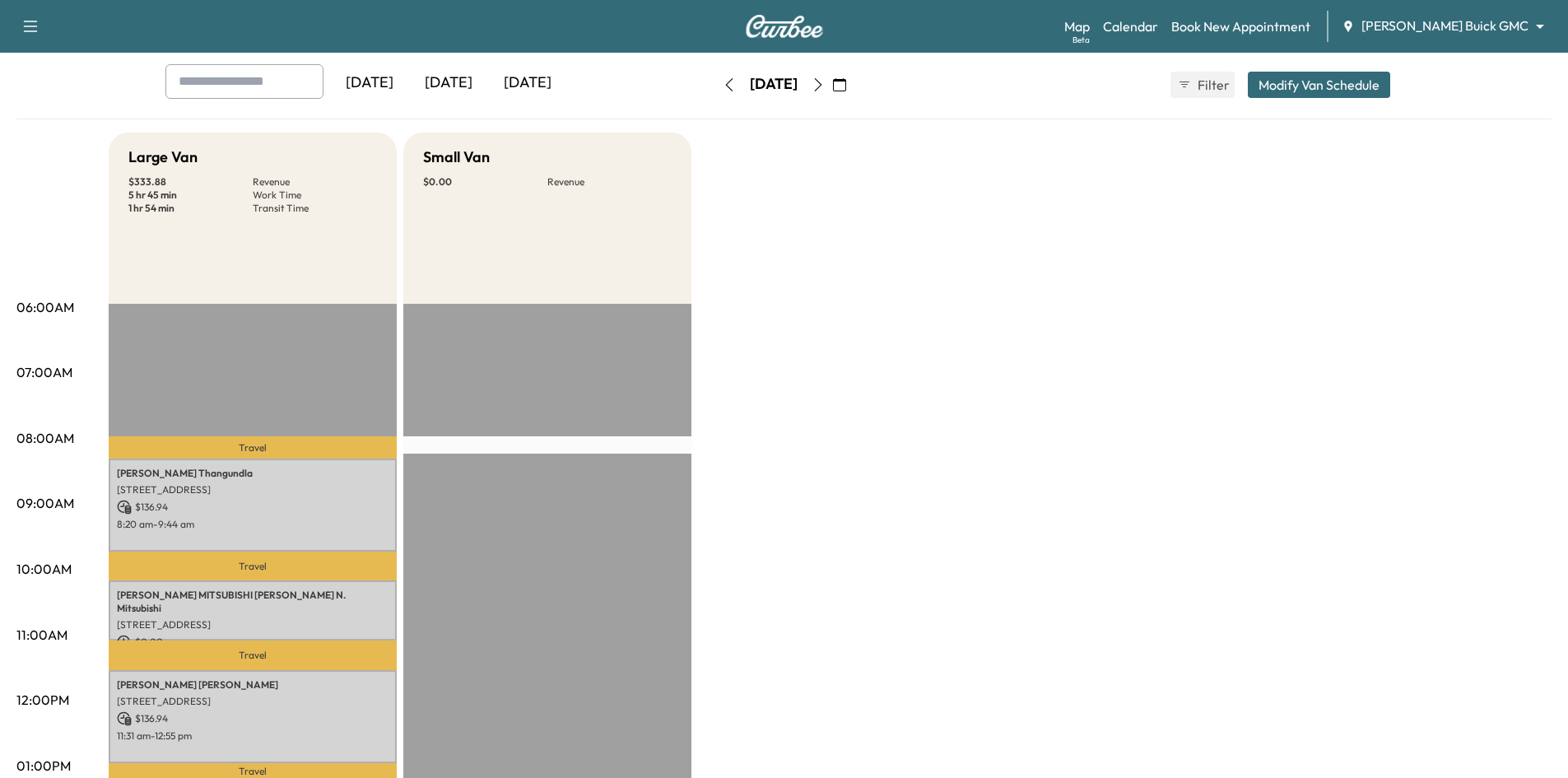
click at [1417, 10] on div "Support Log Out Map Beta Calendar Book New Appointment [PERSON_NAME] Buick GMC …" at bounding box center [784, 26] width 1568 height 52
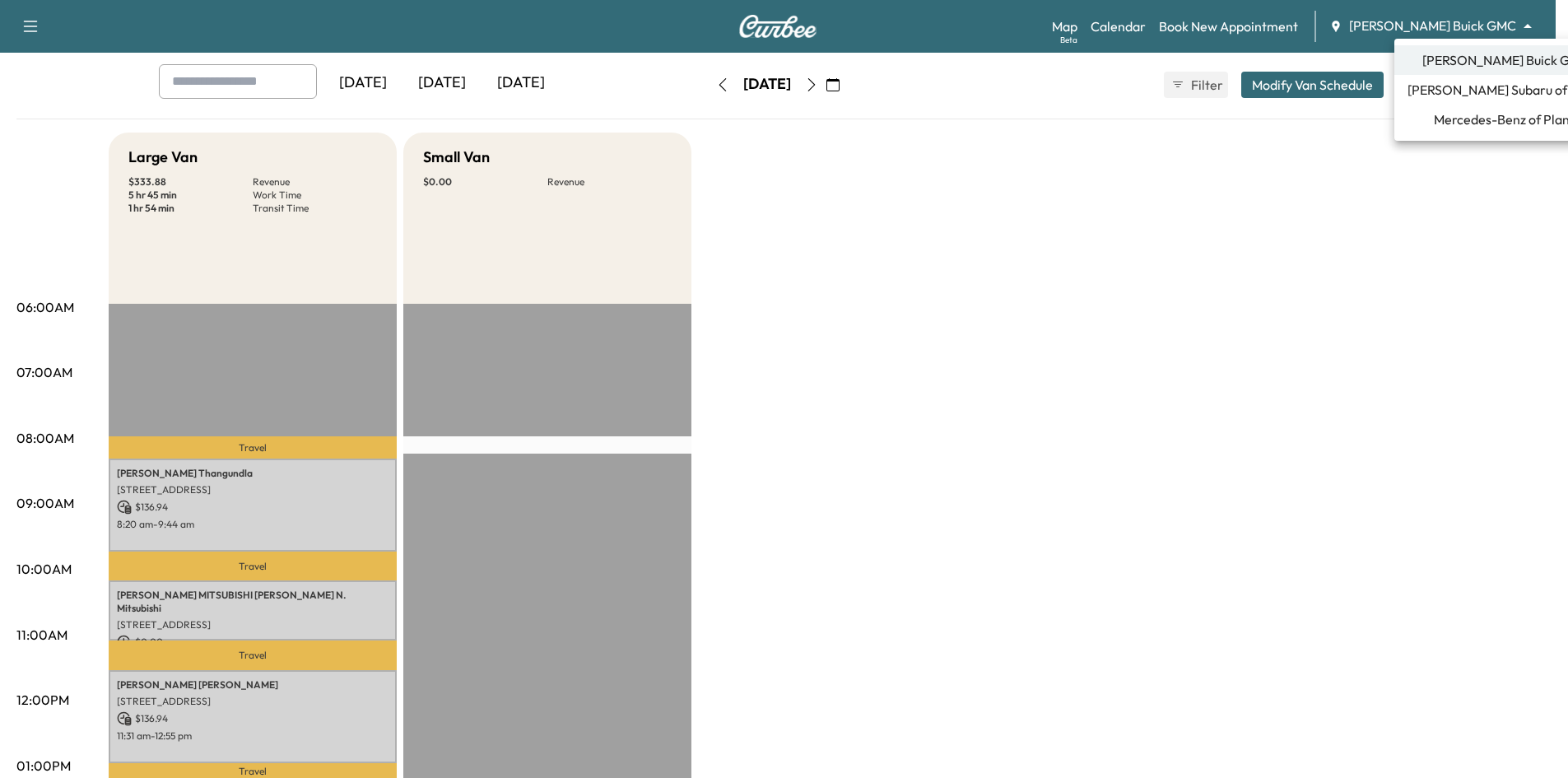
click at [1432, 21] on body "Support Log Out Map Beta Calendar Book New Appointment [PERSON_NAME] Buick GMC …" at bounding box center [784, 306] width 1568 height 778
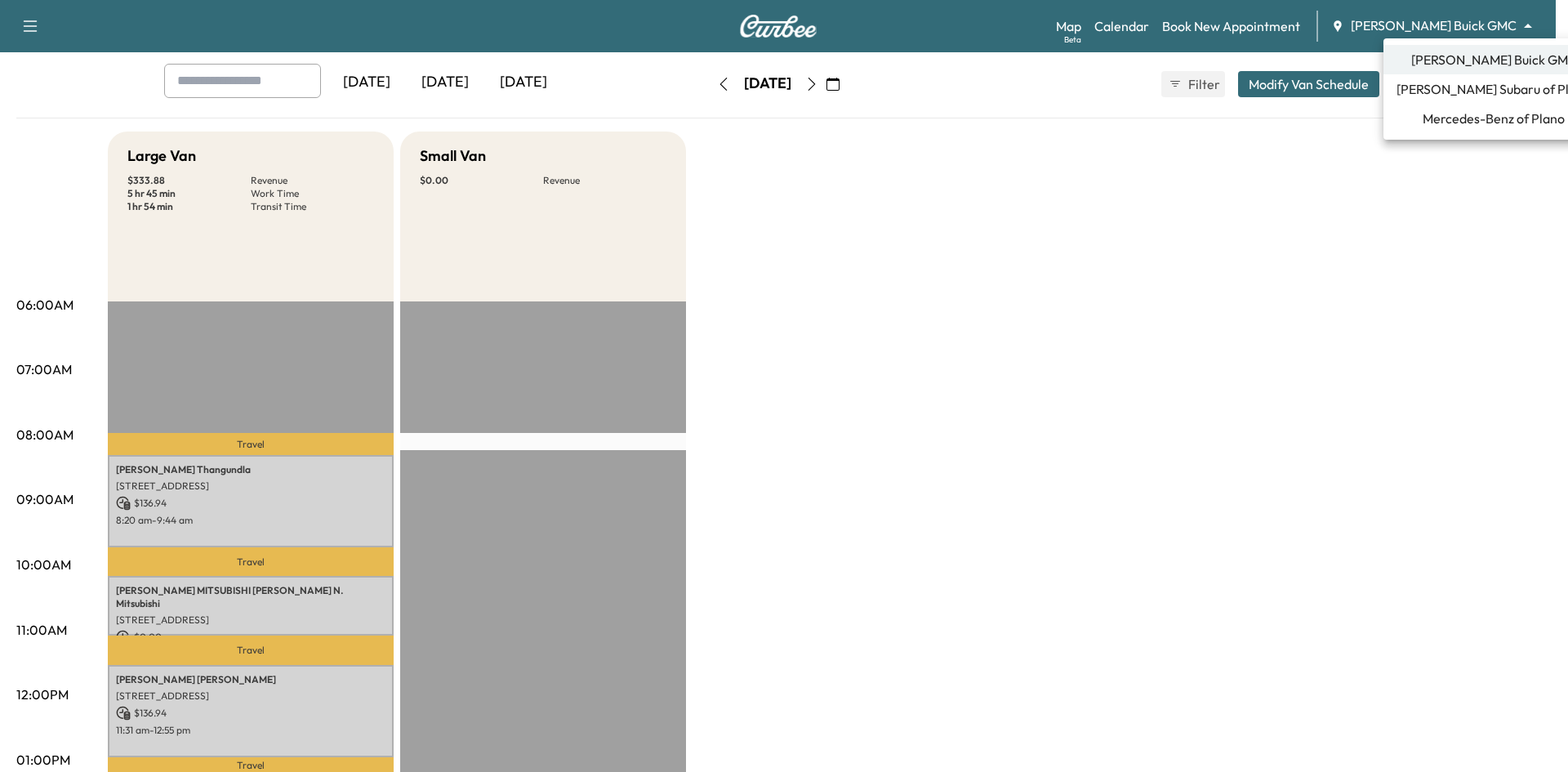
click at [1434, 90] on span "[PERSON_NAME] Subaru of Plano" at bounding box center [1493, 89] width 194 height 20
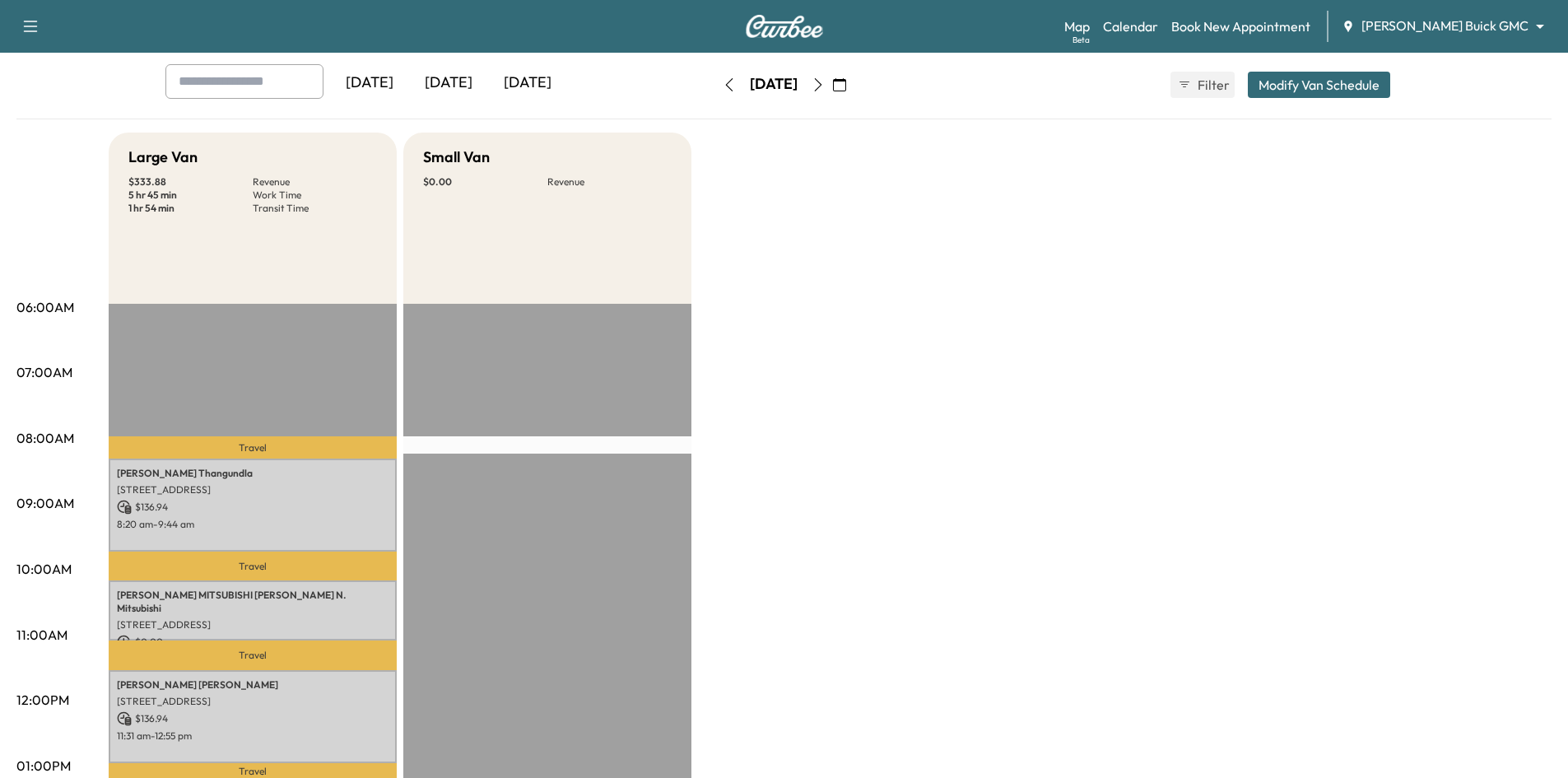
scroll to position [0, 0]
